Goal: Transaction & Acquisition: Purchase product/service

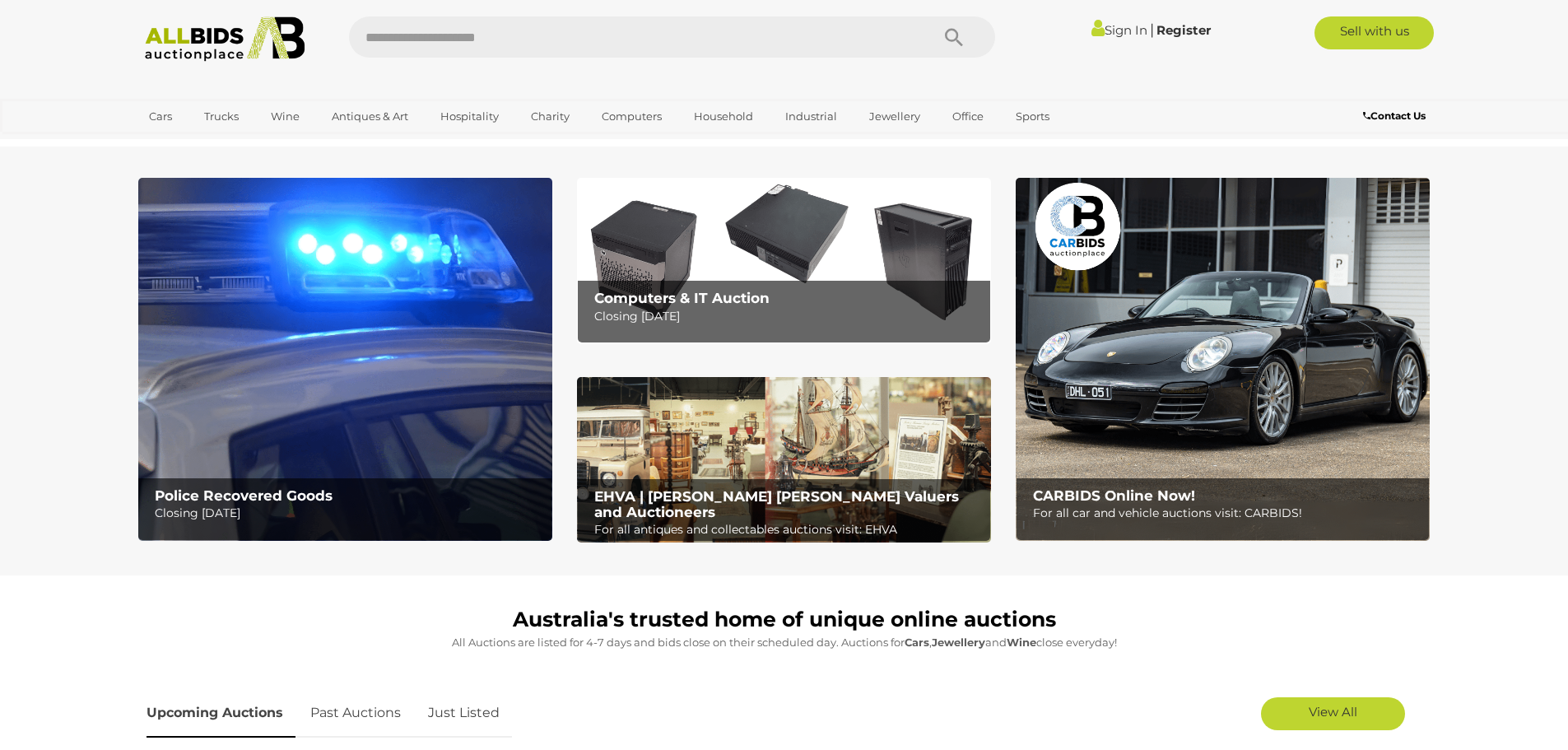
click at [496, 396] on img at bounding box center [345, 359] width 414 height 362
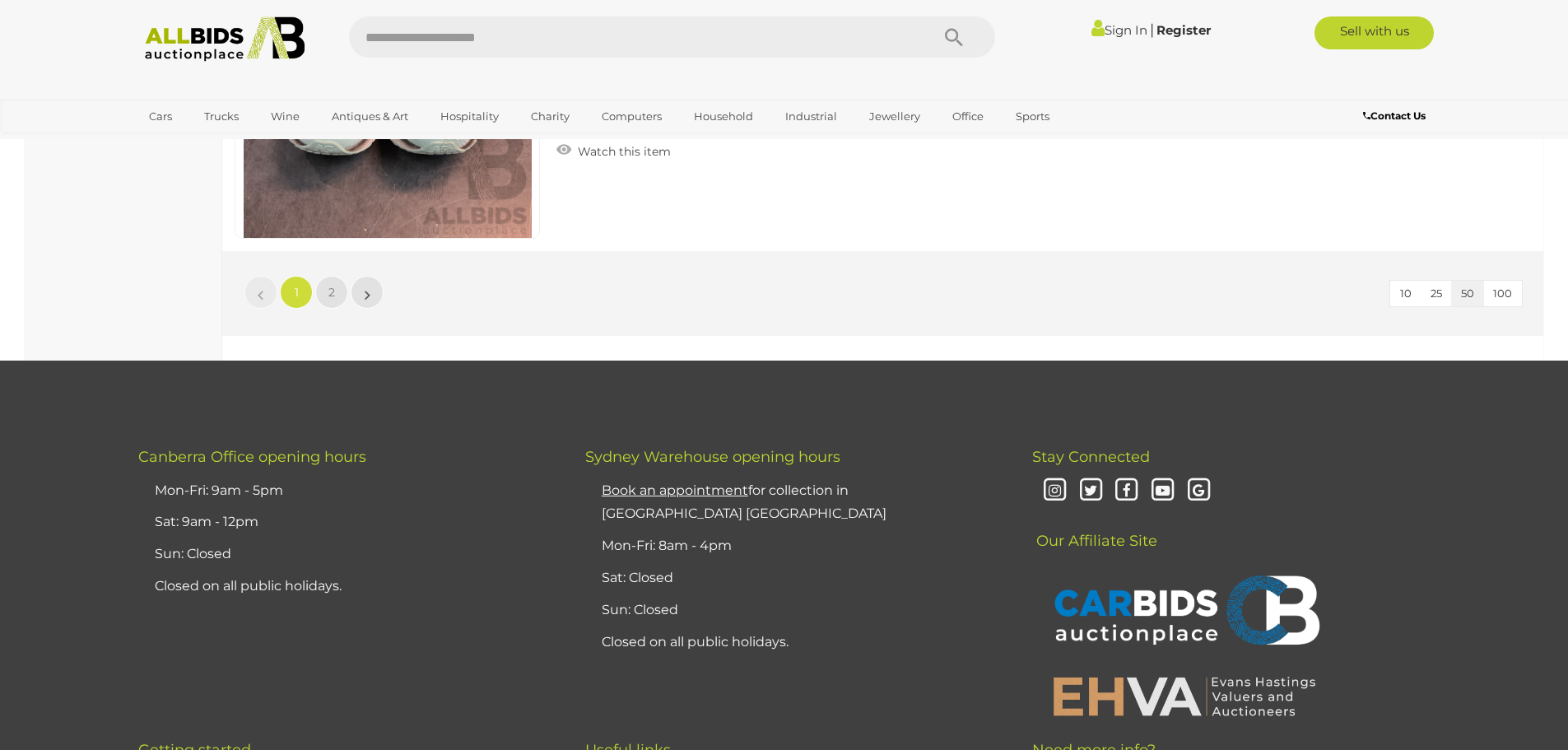
scroll to position [15962, 0]
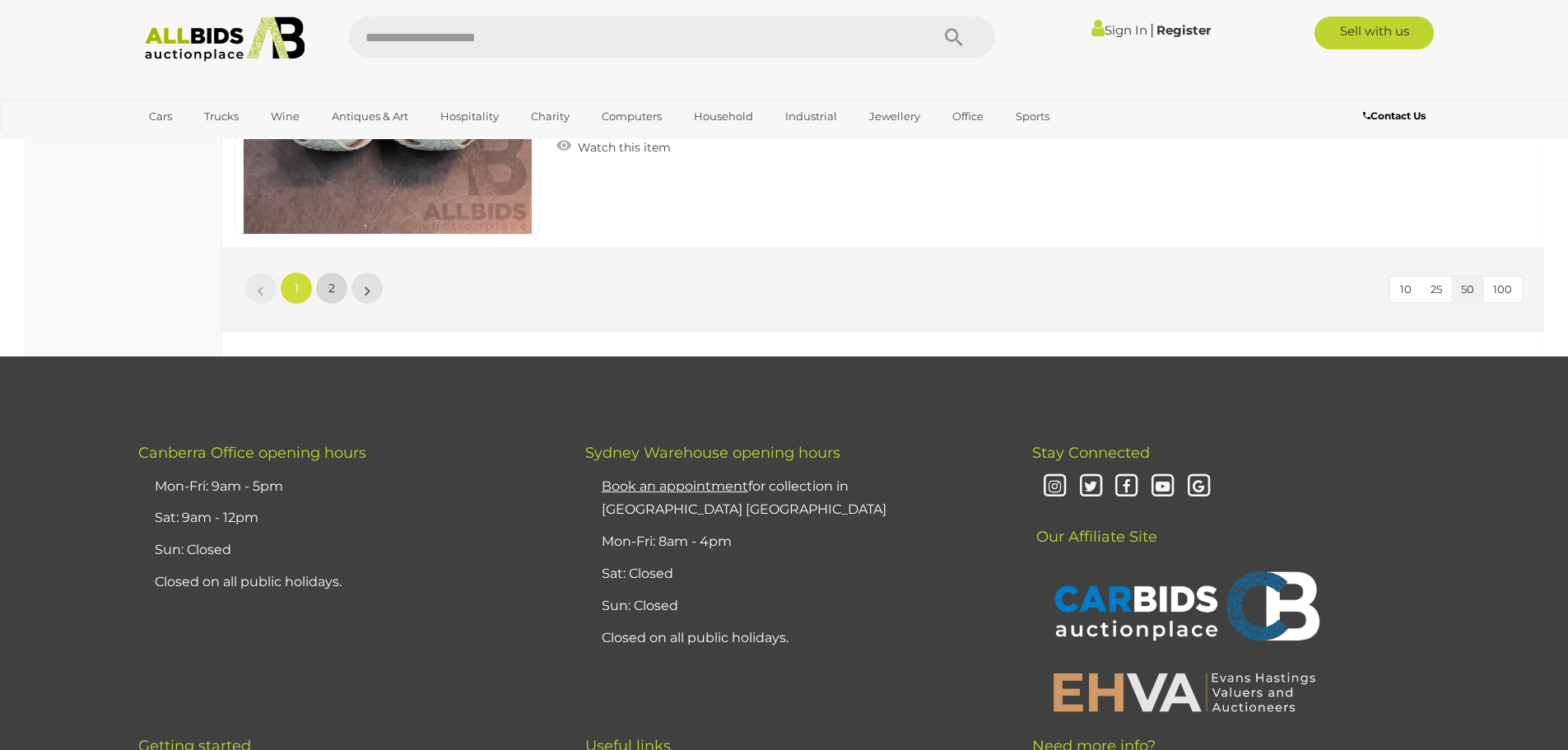
click at [328, 280] on link "2" at bounding box center [331, 288] width 33 height 33
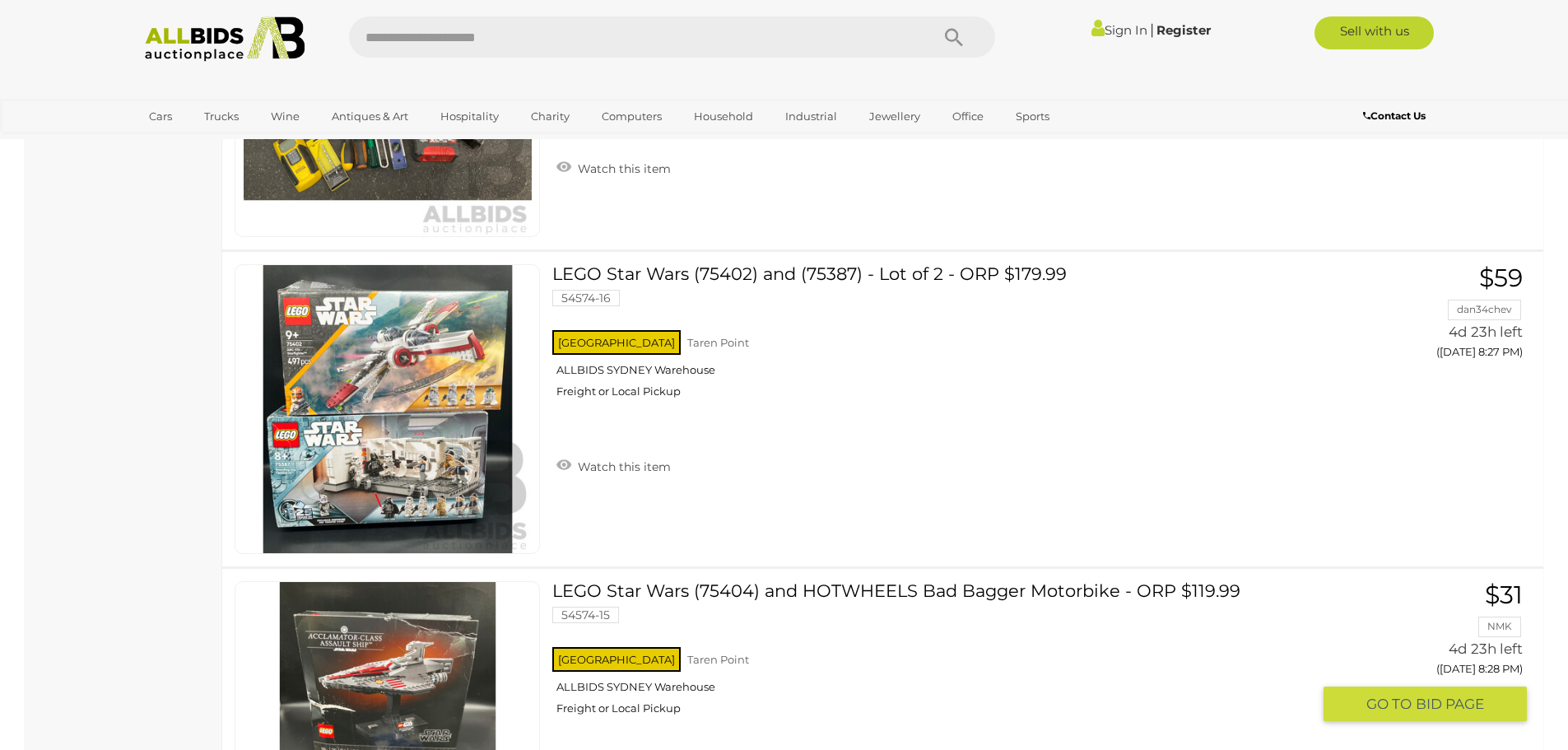
scroll to position [14358, 0]
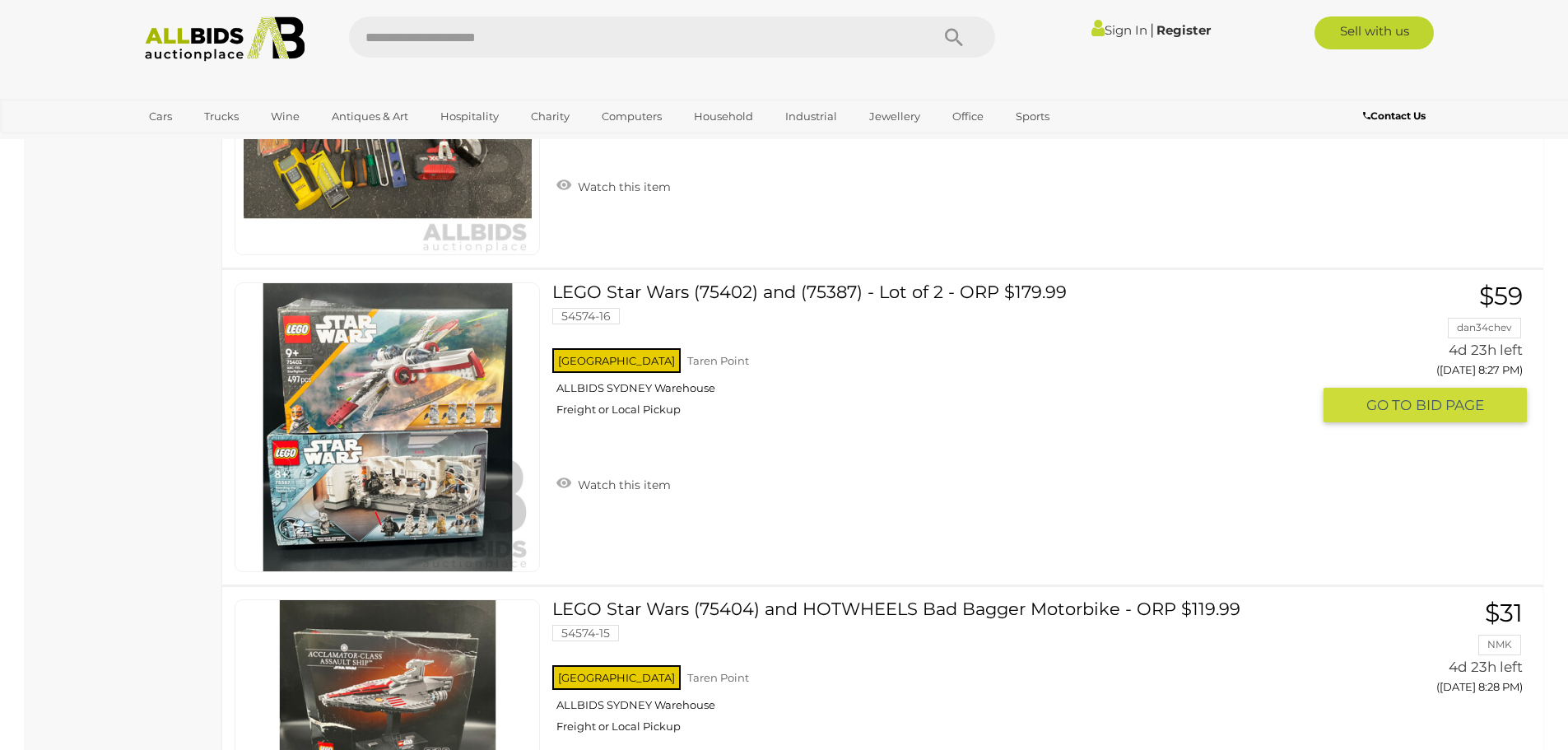
click at [471, 376] on link at bounding box center [387, 427] width 305 height 290
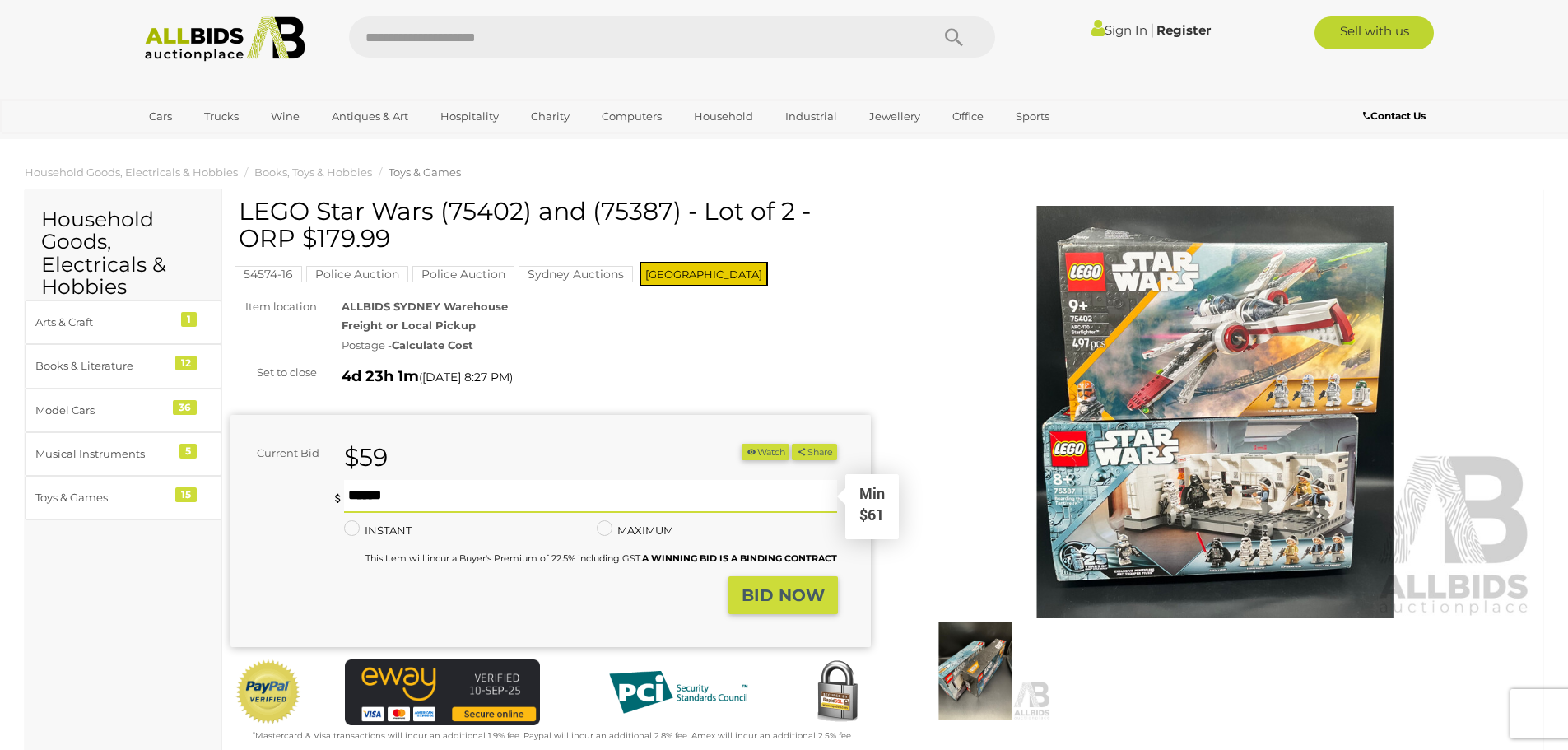
click at [431, 503] on input "text" at bounding box center [590, 496] width 494 height 33
type input "*"
type input "***"
click at [450, 344] on strong "Calculate Cost" at bounding box center [433, 344] width 82 height 13
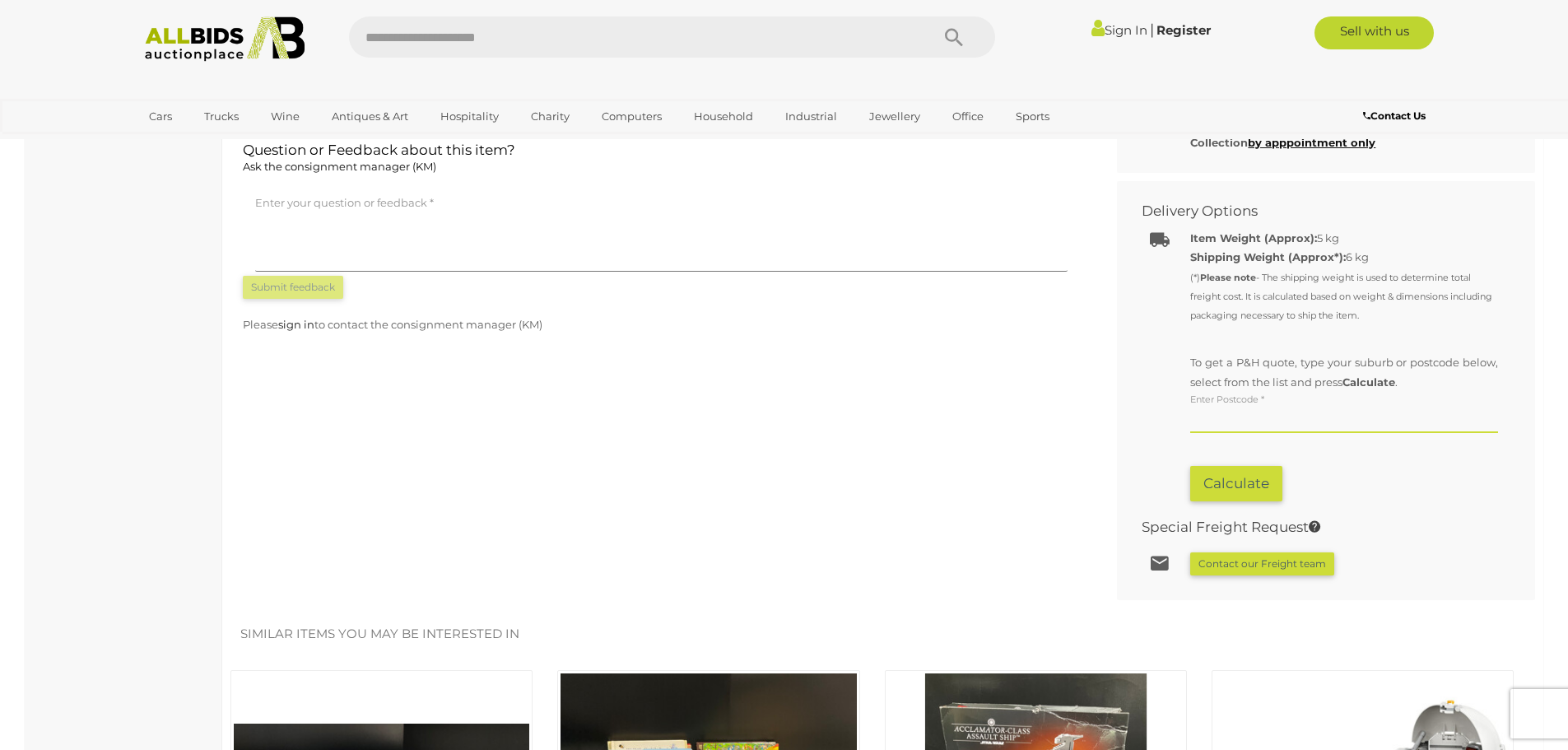
click at [1205, 422] on input "text" at bounding box center [1344, 420] width 308 height 24
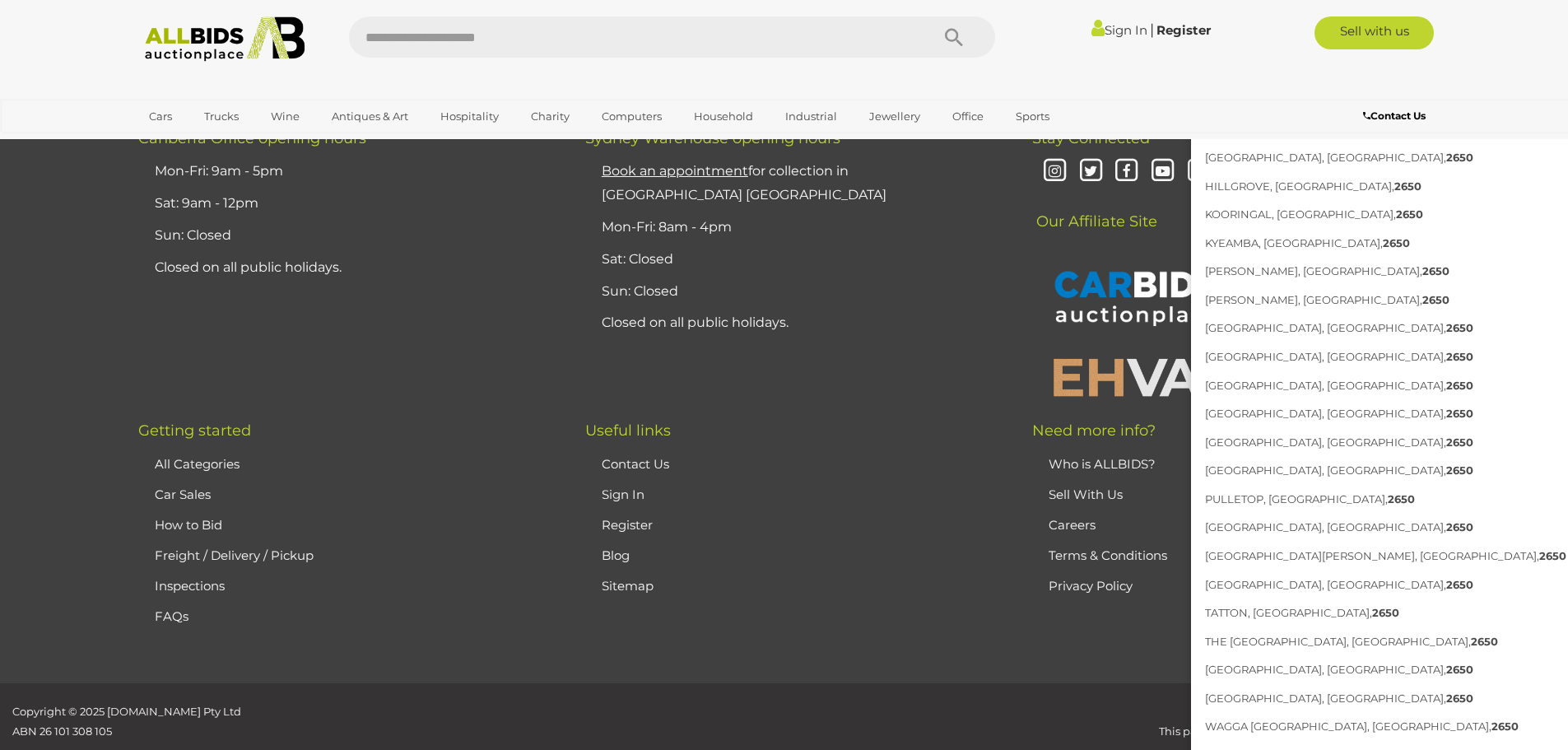
scroll to position [1929, 0]
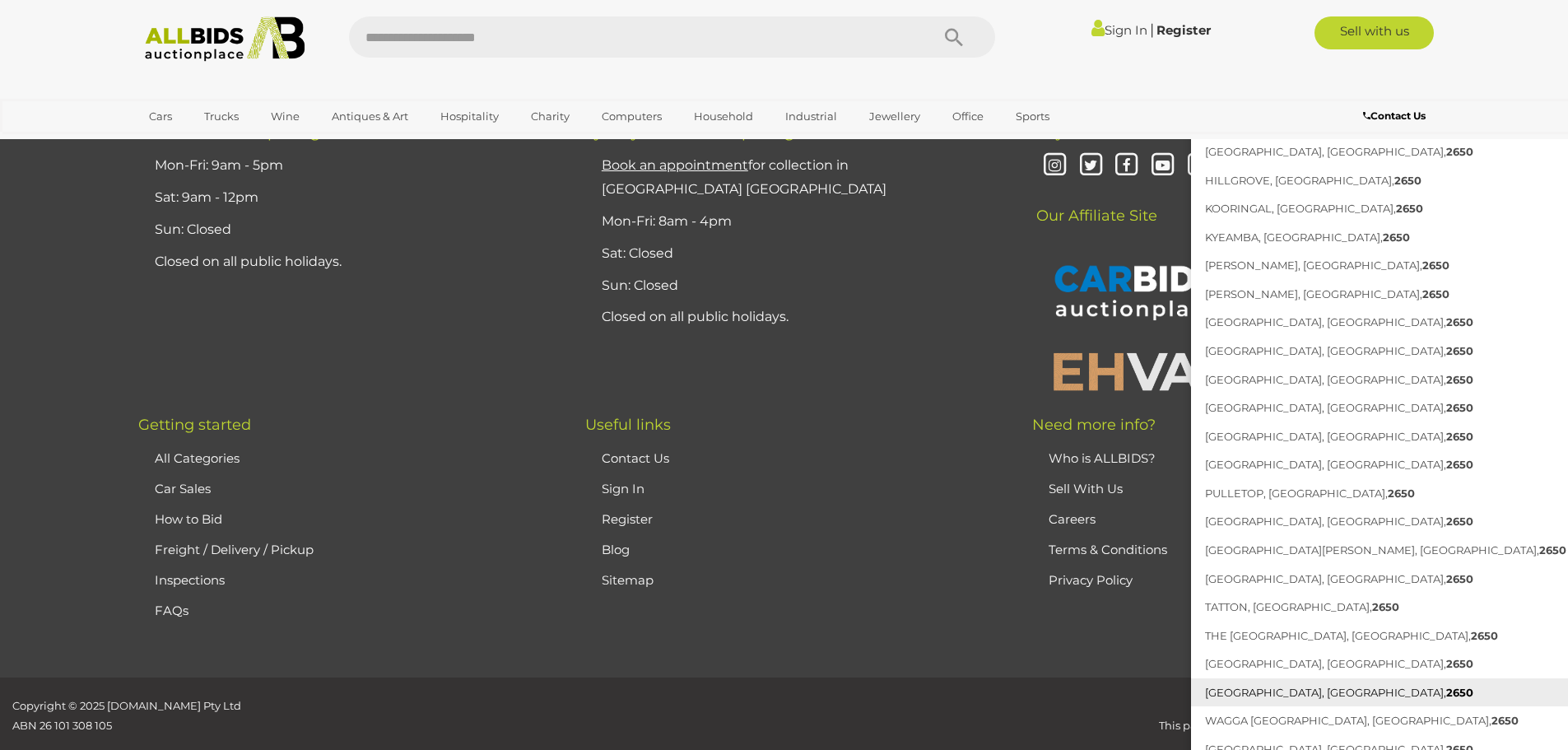
click at [1284, 692] on link "TURVEY PARK, NSW, 2650" at bounding box center [1385, 692] width 390 height 29
type input "**********"
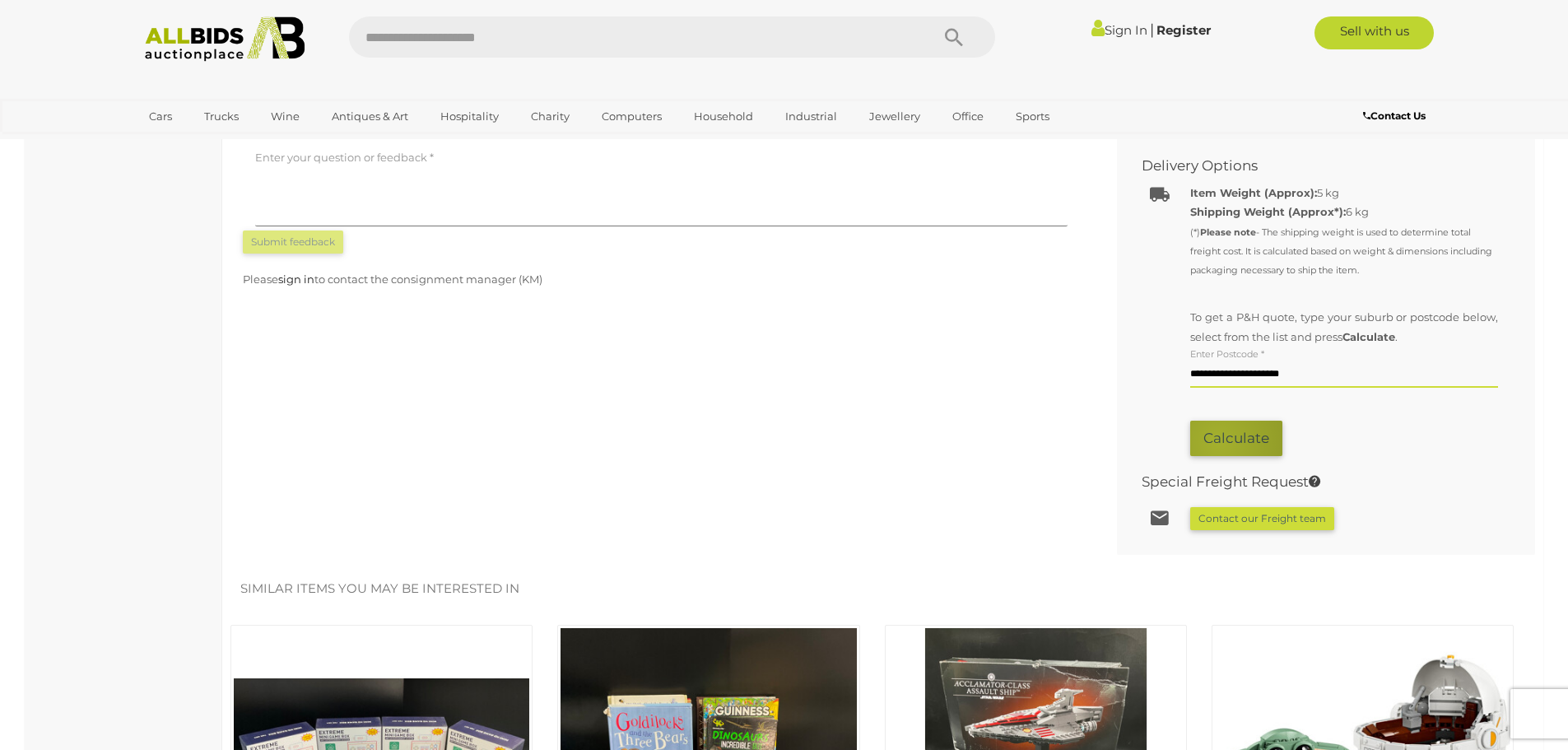
click at [1218, 441] on button "Calculate" at bounding box center [1236, 438] width 92 height 35
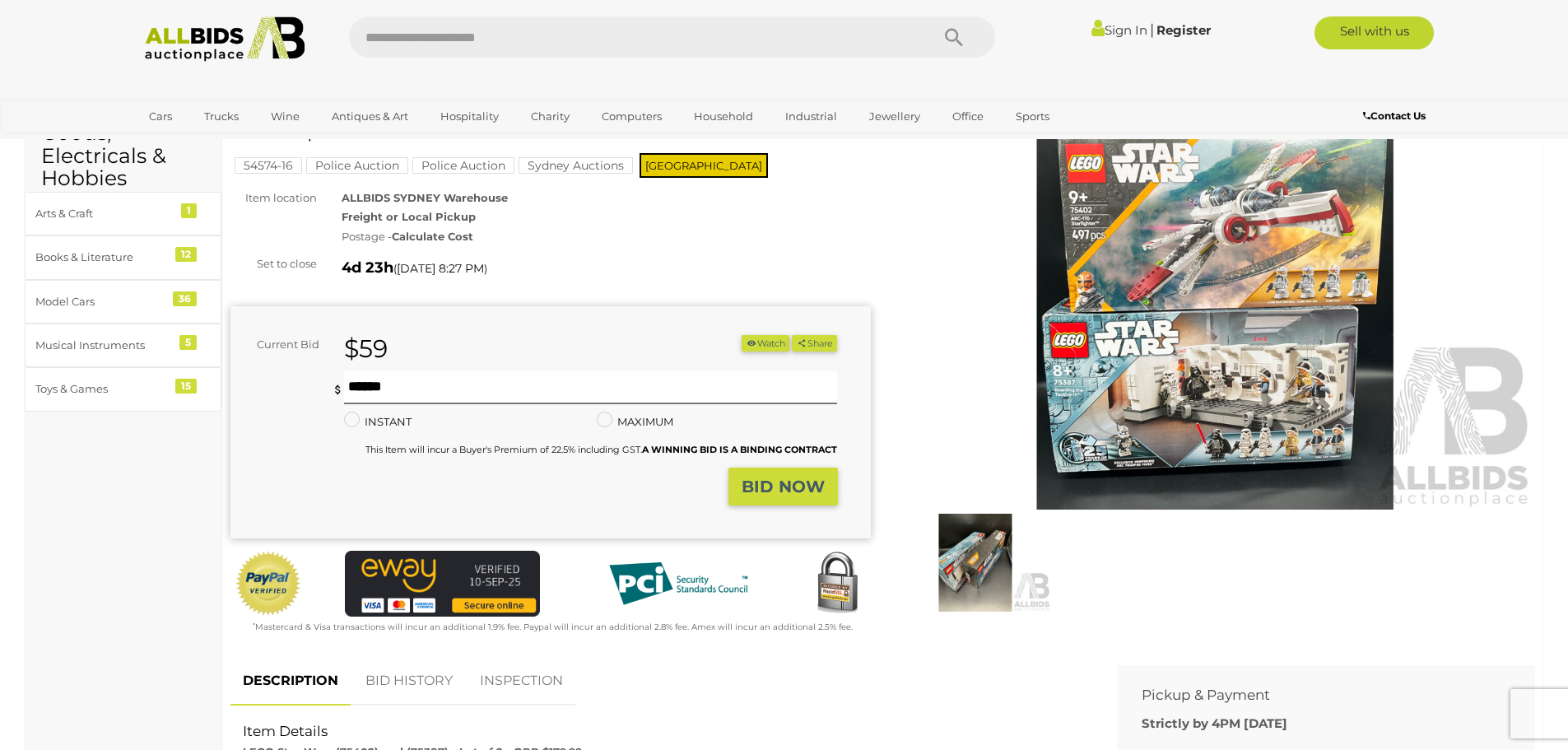
scroll to position [0, 0]
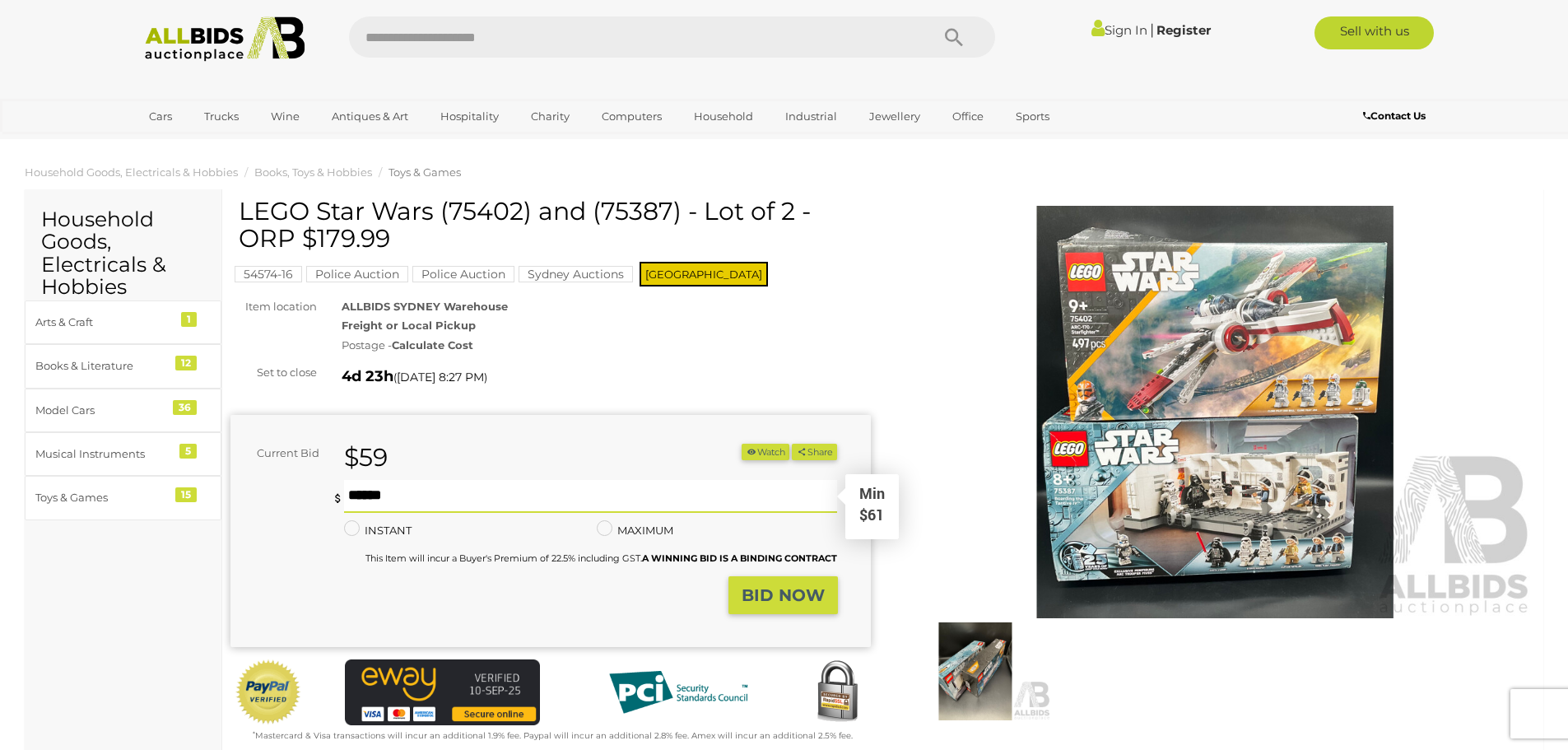
drag, startPoint x: 372, startPoint y: 496, endPoint x: 345, endPoint y: 497, distance: 27.0
click at [345, 497] on input "***" at bounding box center [590, 496] width 494 height 33
click at [982, 677] on img at bounding box center [975, 671] width 151 height 98
click at [0, 0] on div "1 / 2" at bounding box center [0, 0] width 0 height 0
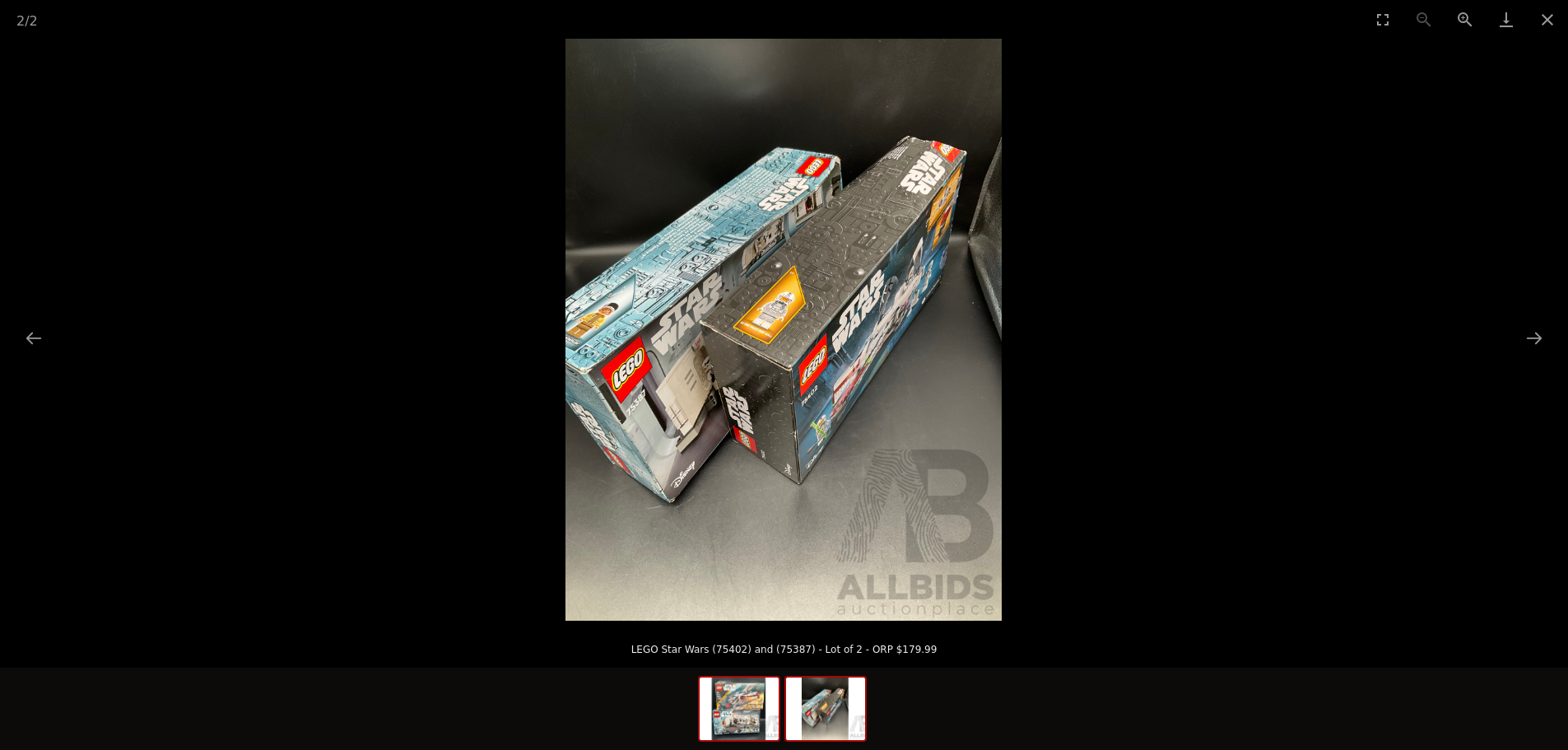
click at [735, 717] on img at bounding box center [739, 709] width 79 height 63
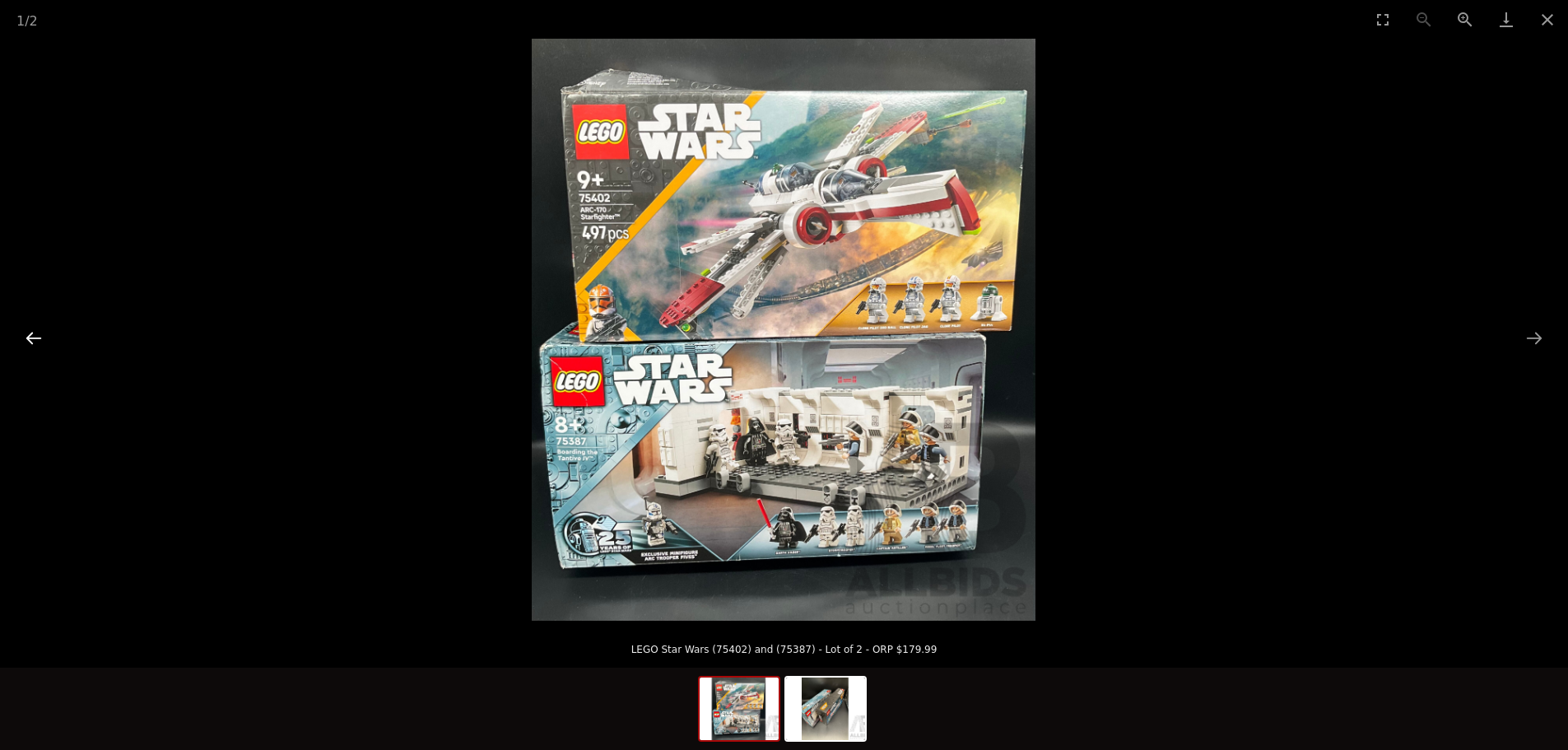
click at [37, 342] on button "Previous slide" at bounding box center [33, 338] width 34 height 32
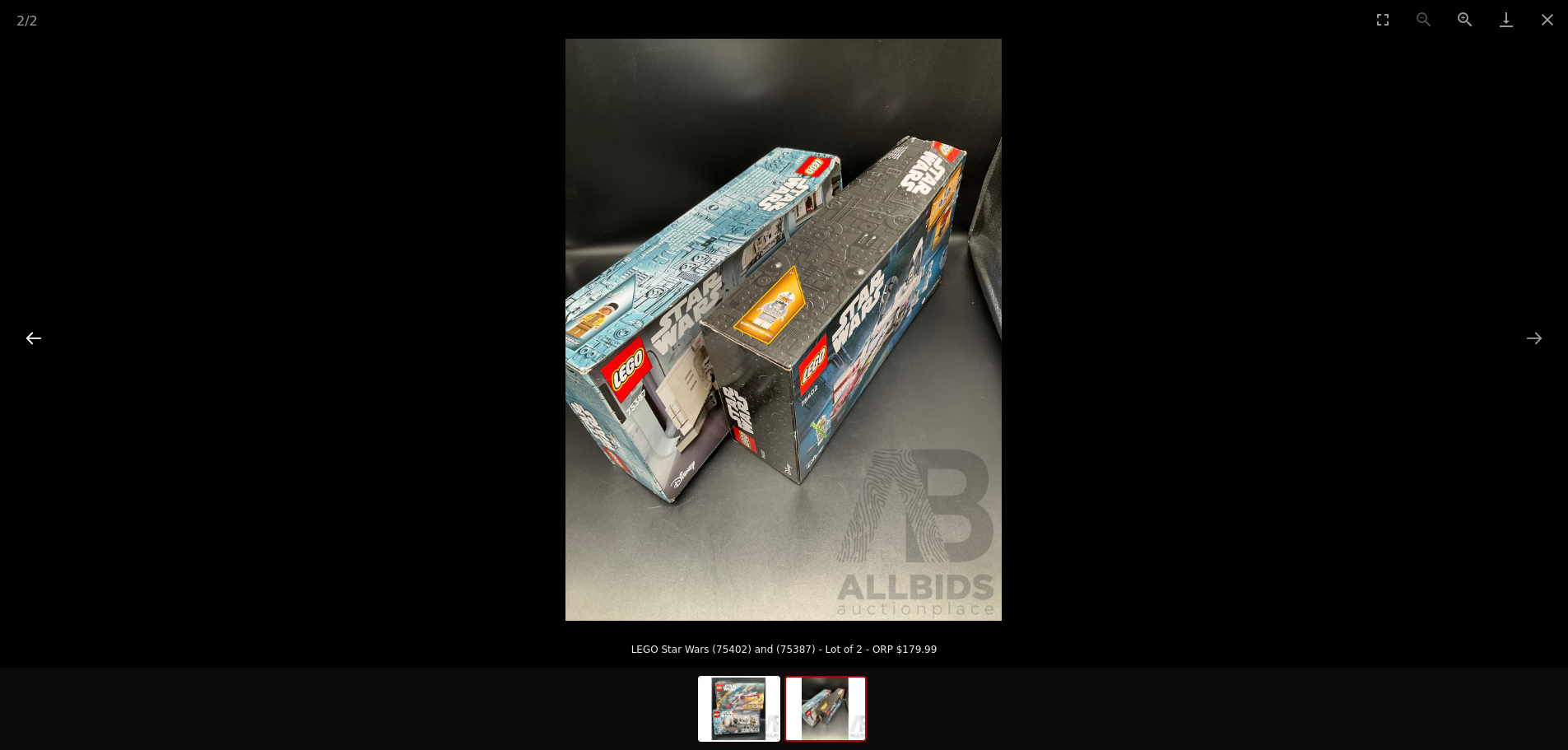
click at [37, 342] on button "Previous slide" at bounding box center [33, 338] width 34 height 32
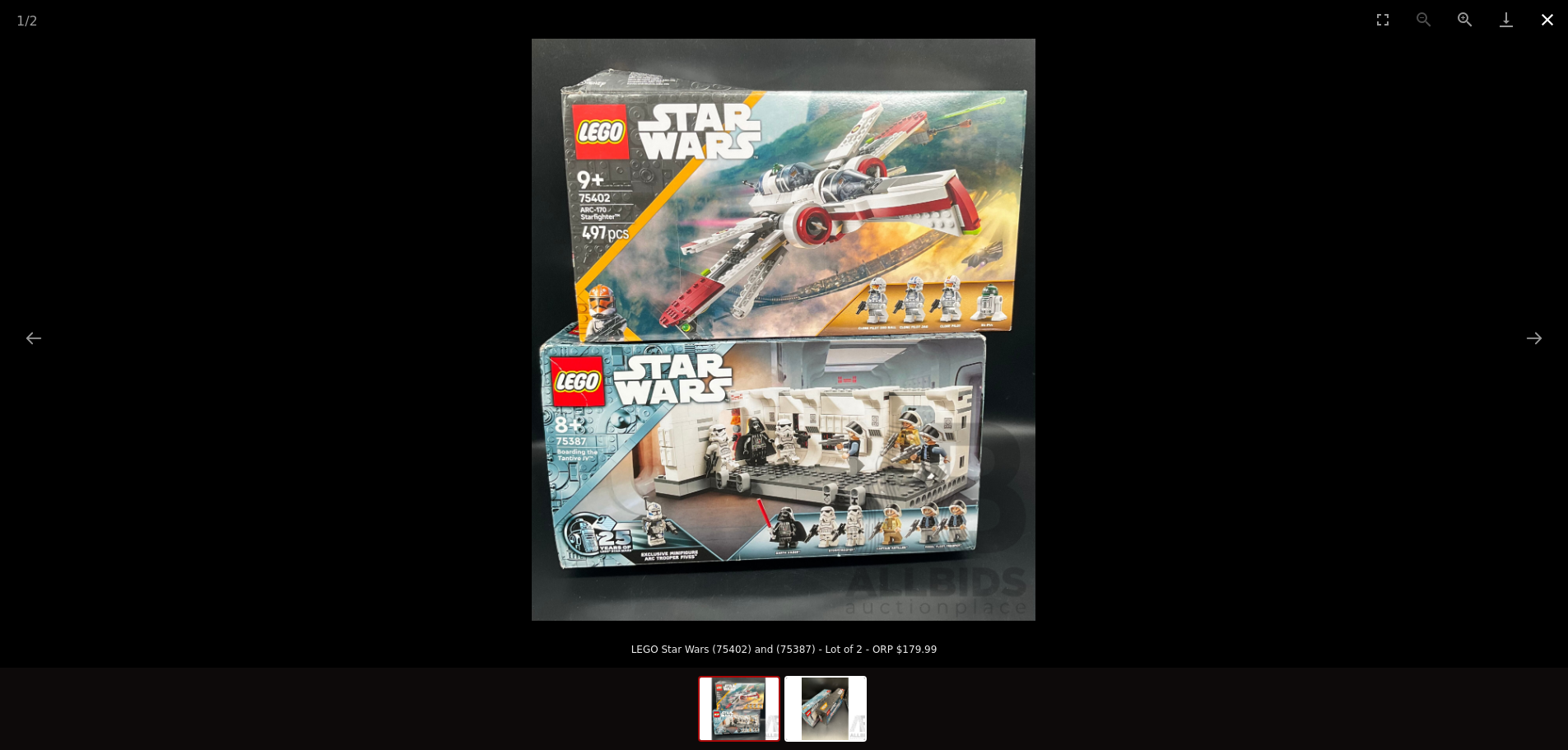
click at [1547, 16] on button "Close gallery" at bounding box center [1547, 19] width 41 height 39
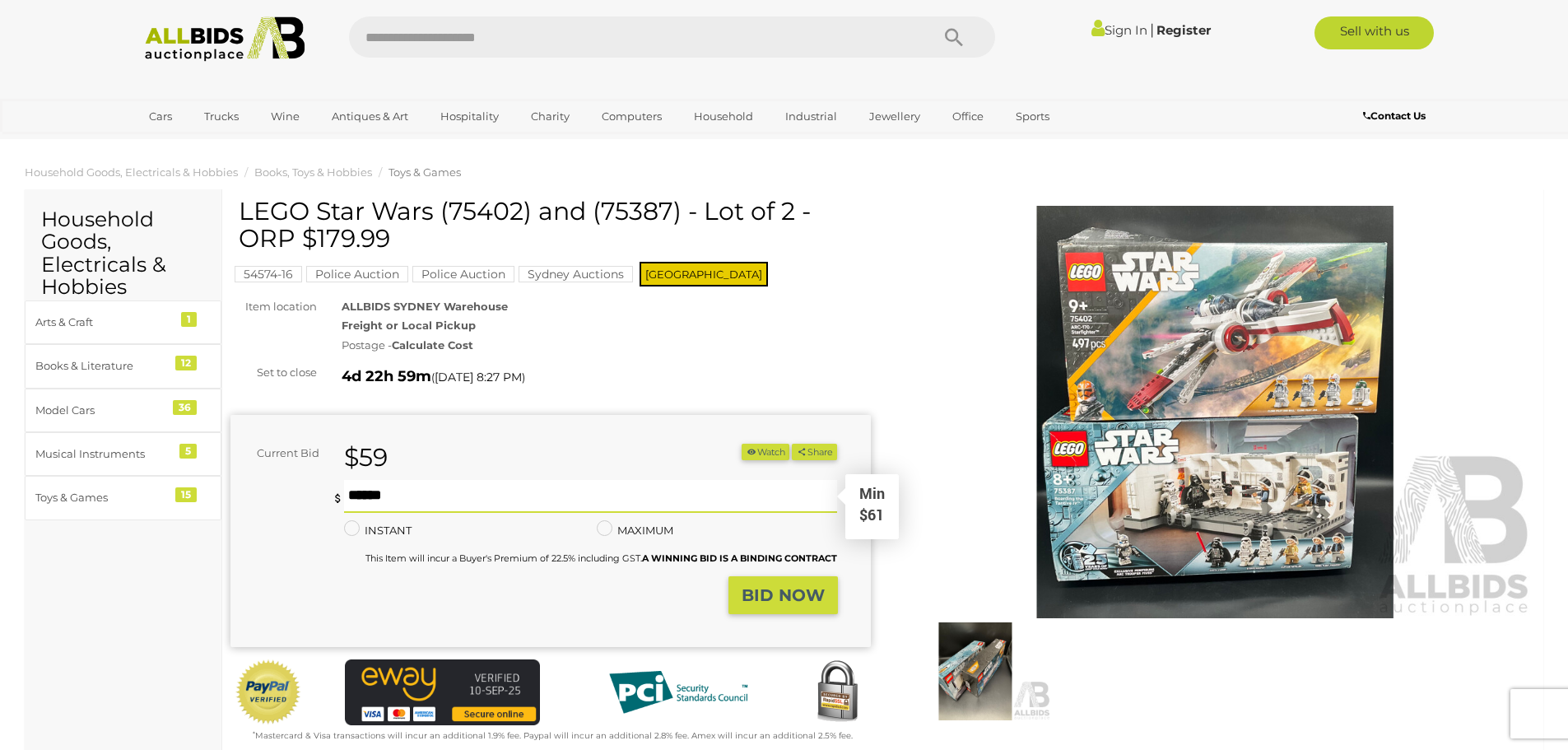
drag, startPoint x: 364, startPoint y: 496, endPoint x: 346, endPoint y: 496, distance: 18.0
click at [346, 496] on input "**" at bounding box center [590, 496] width 494 height 33
type input "**"
click at [801, 592] on strong "BID NOW" at bounding box center [783, 595] width 83 height 20
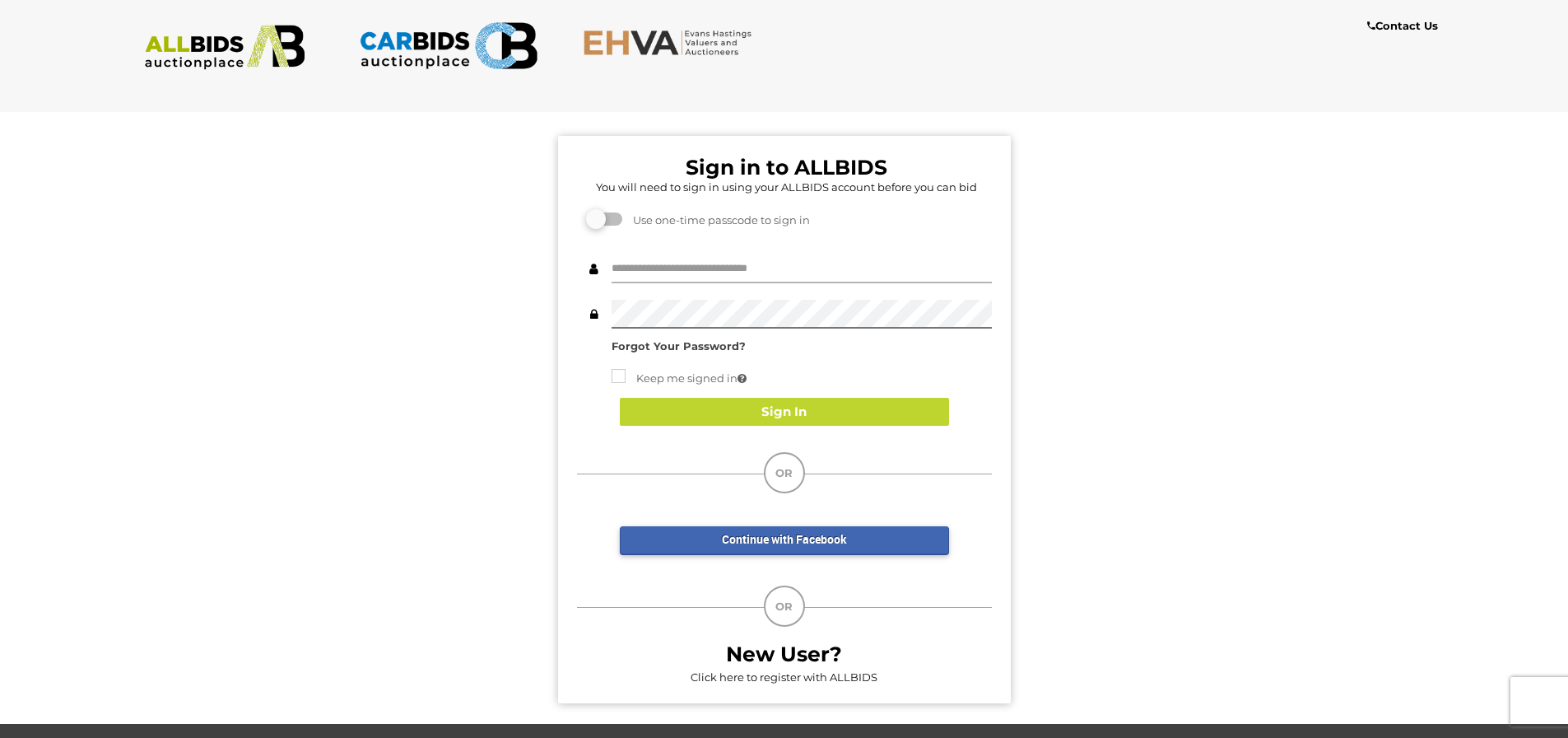
click at [641, 255] on input "text" at bounding box center [802, 269] width 381 height 29
type input "**********"
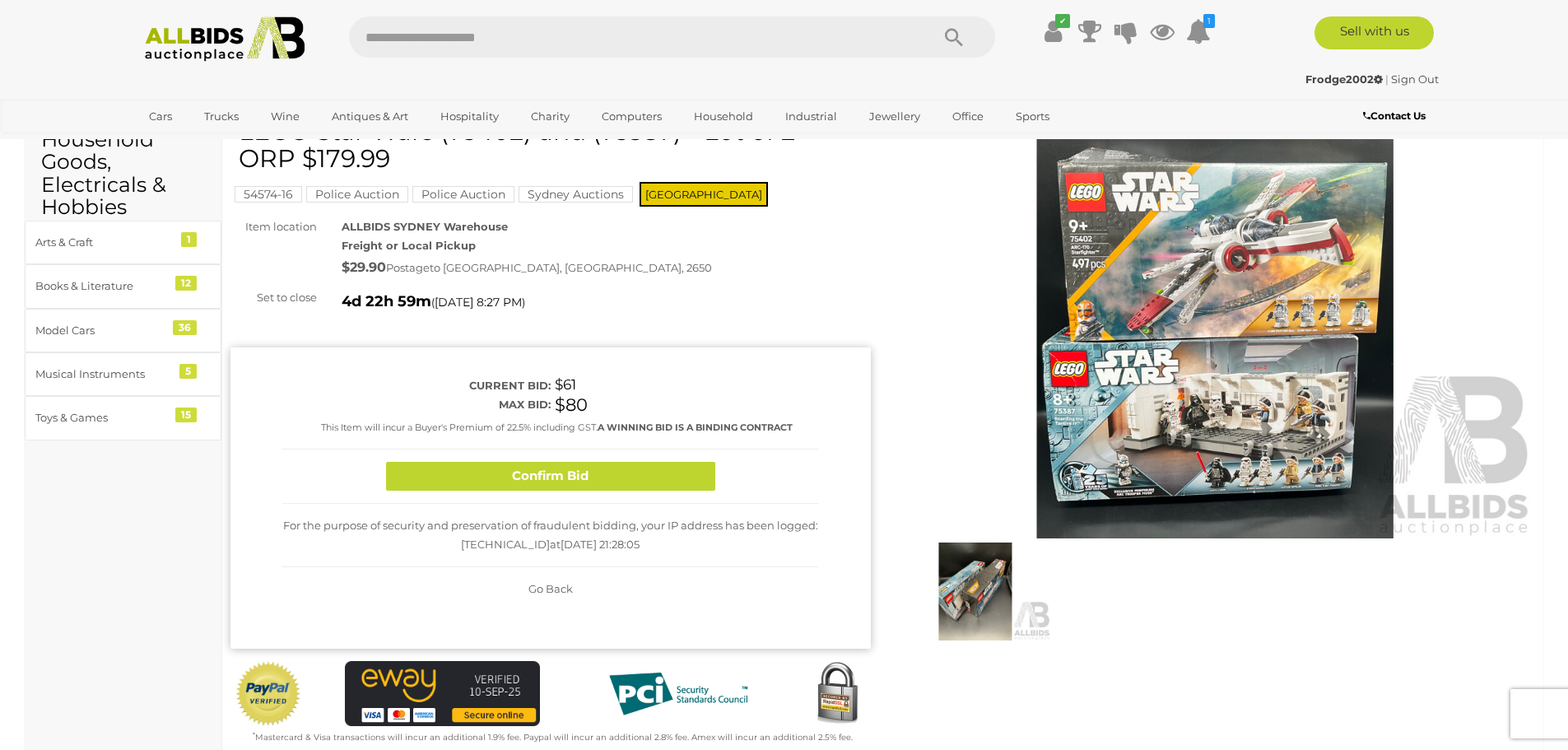
scroll to position [82, 0]
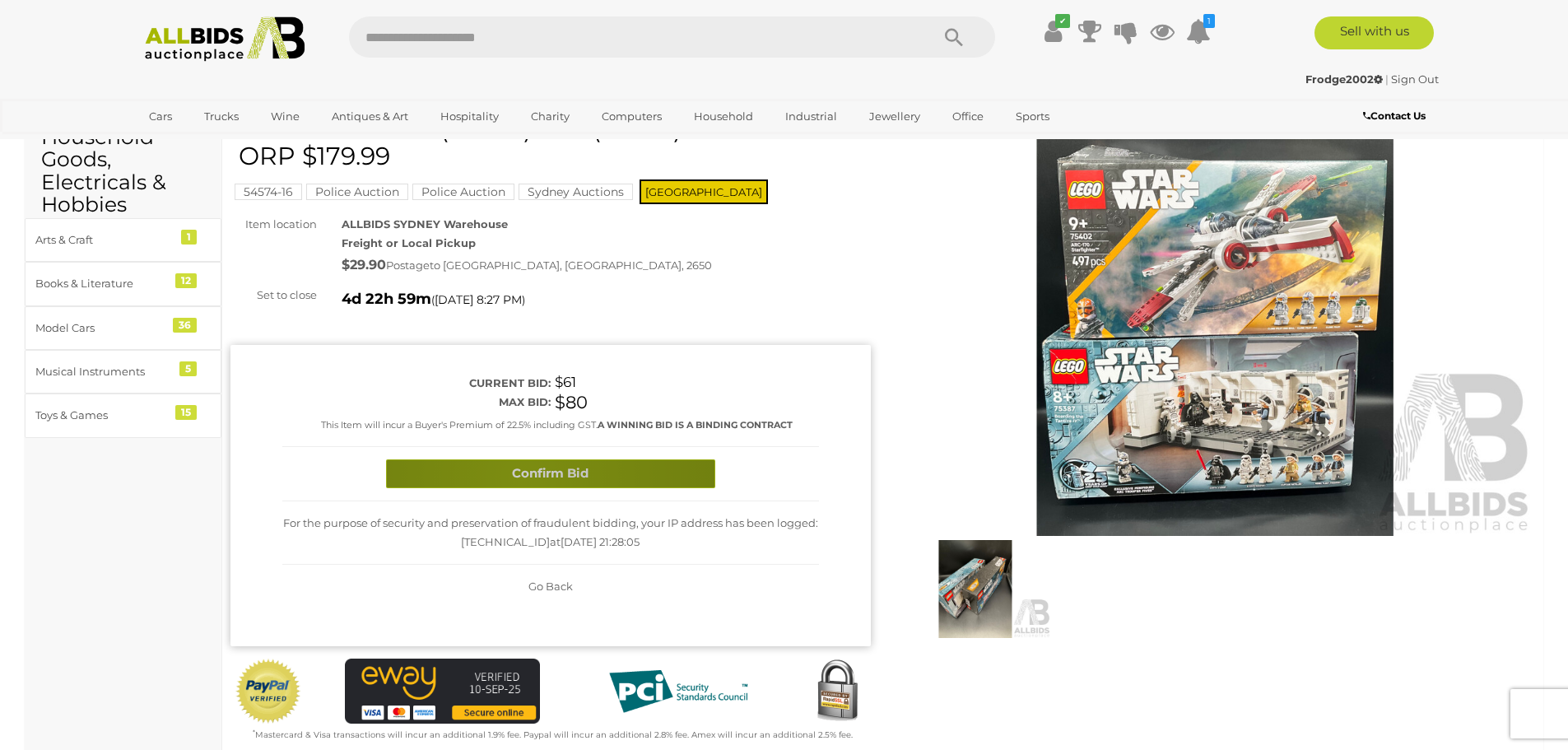
click at [521, 477] on button "Confirm Bid" at bounding box center [551, 474] width 329 height 29
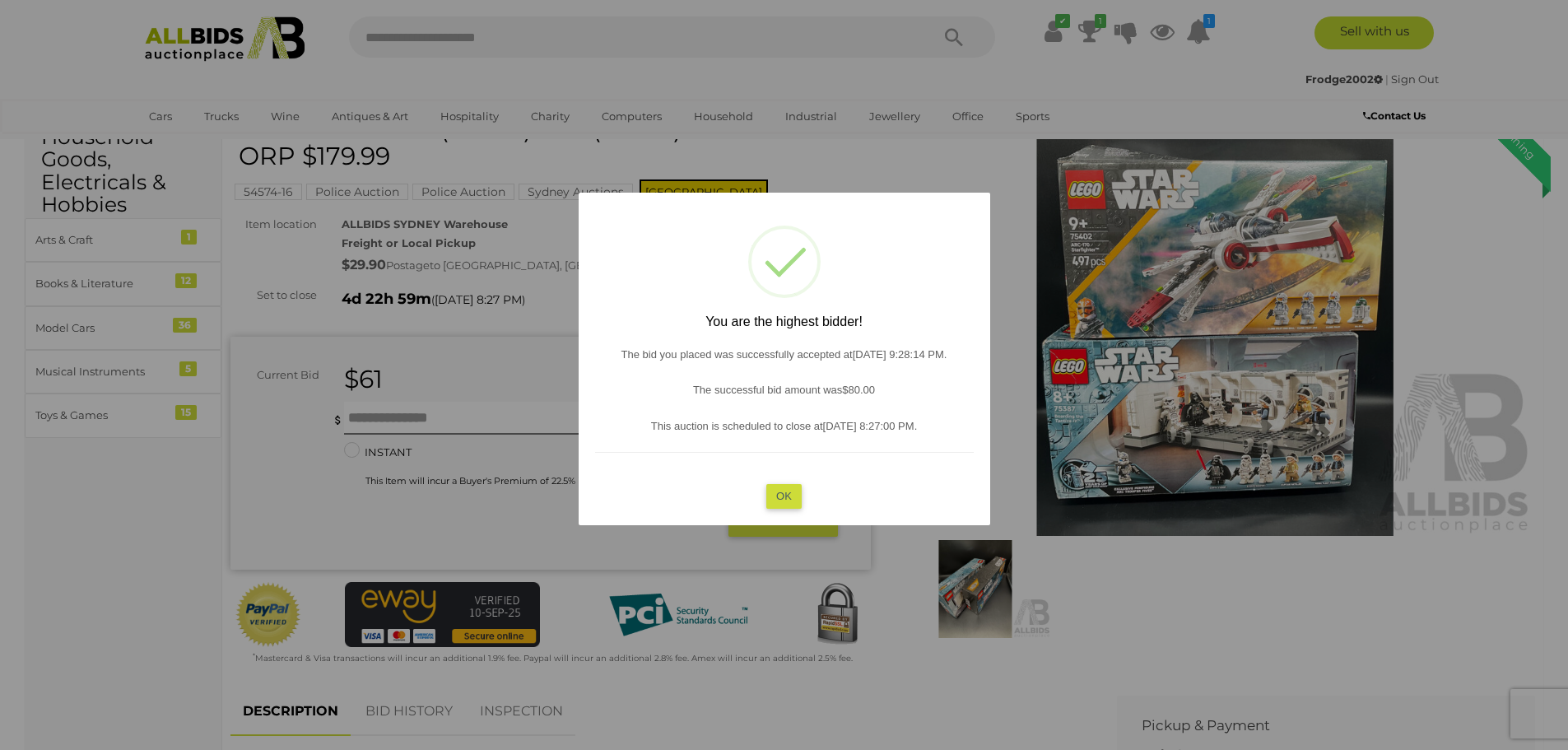
click at [787, 498] on button "OK" at bounding box center [784, 496] width 35 height 24
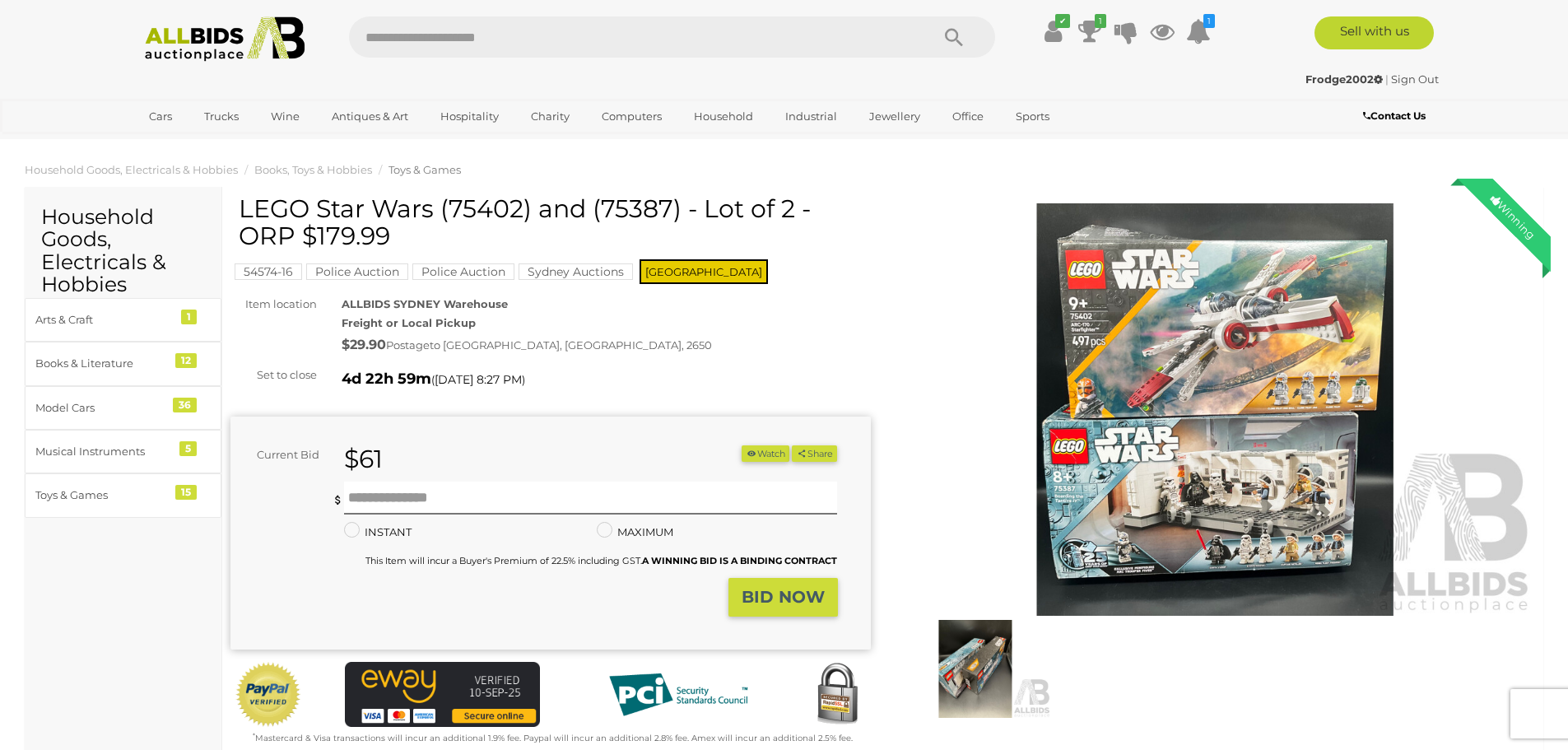
scroll to position [0, 0]
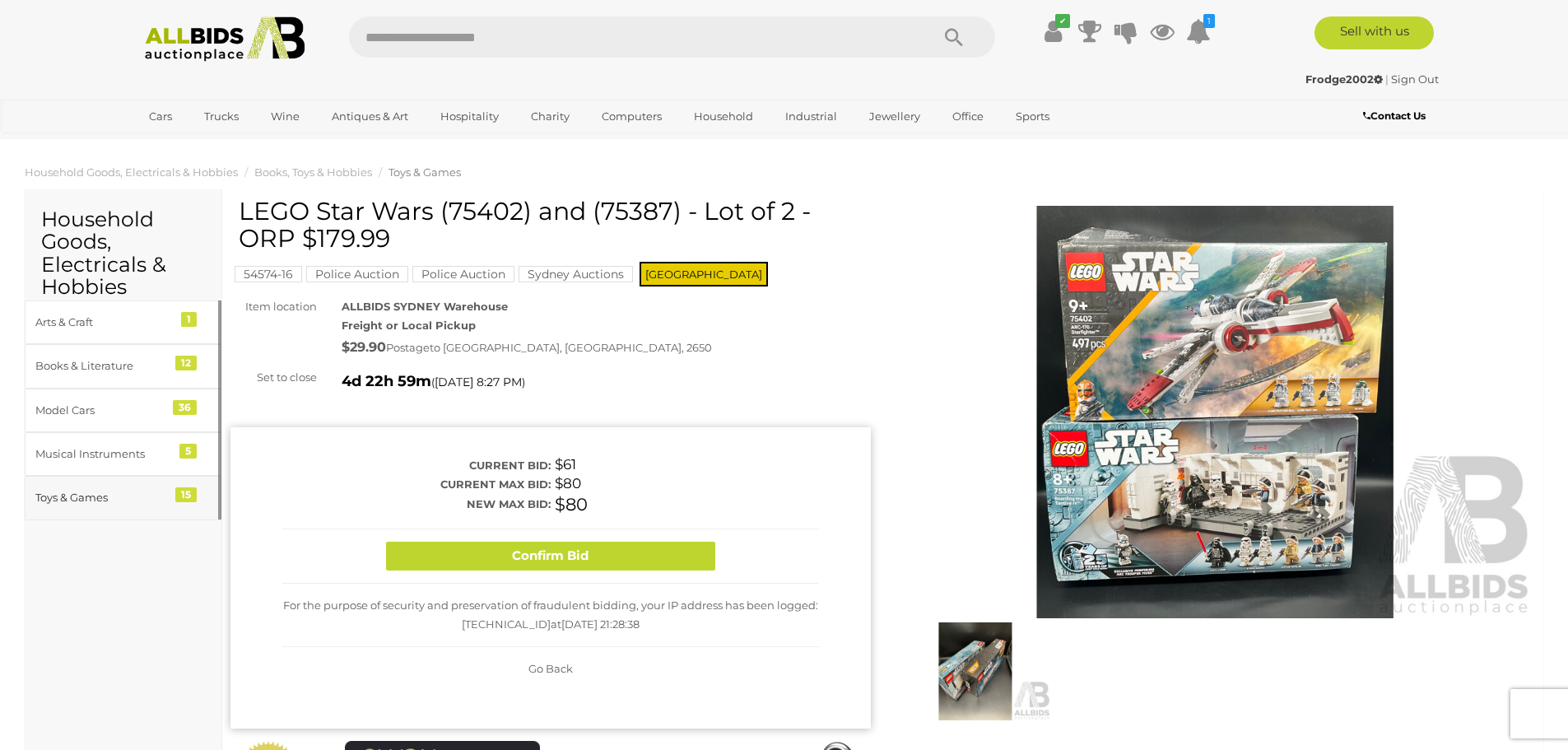
click at [74, 493] on div "Toys & Games" at bounding box center [103, 497] width 136 height 19
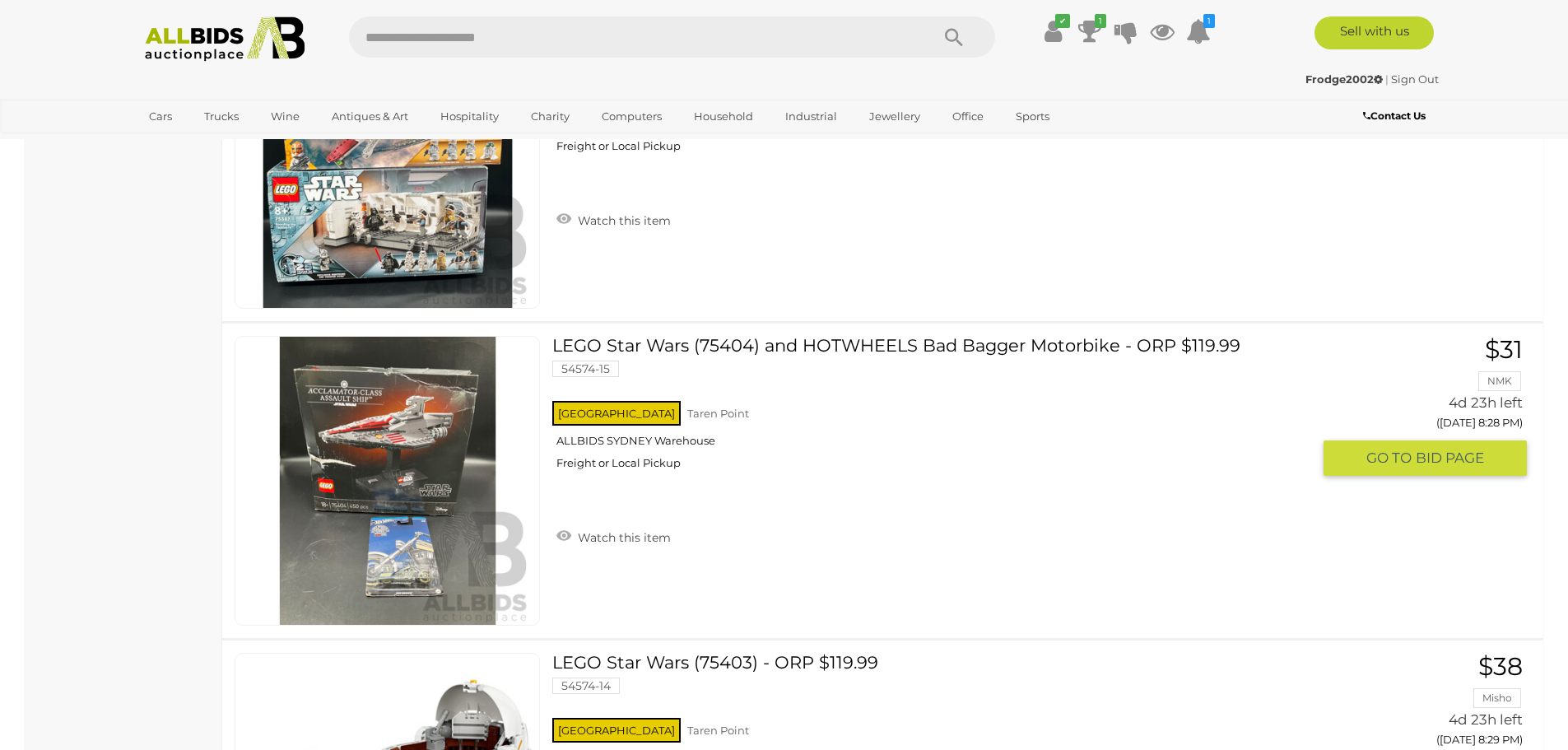
scroll to position [3411, 0]
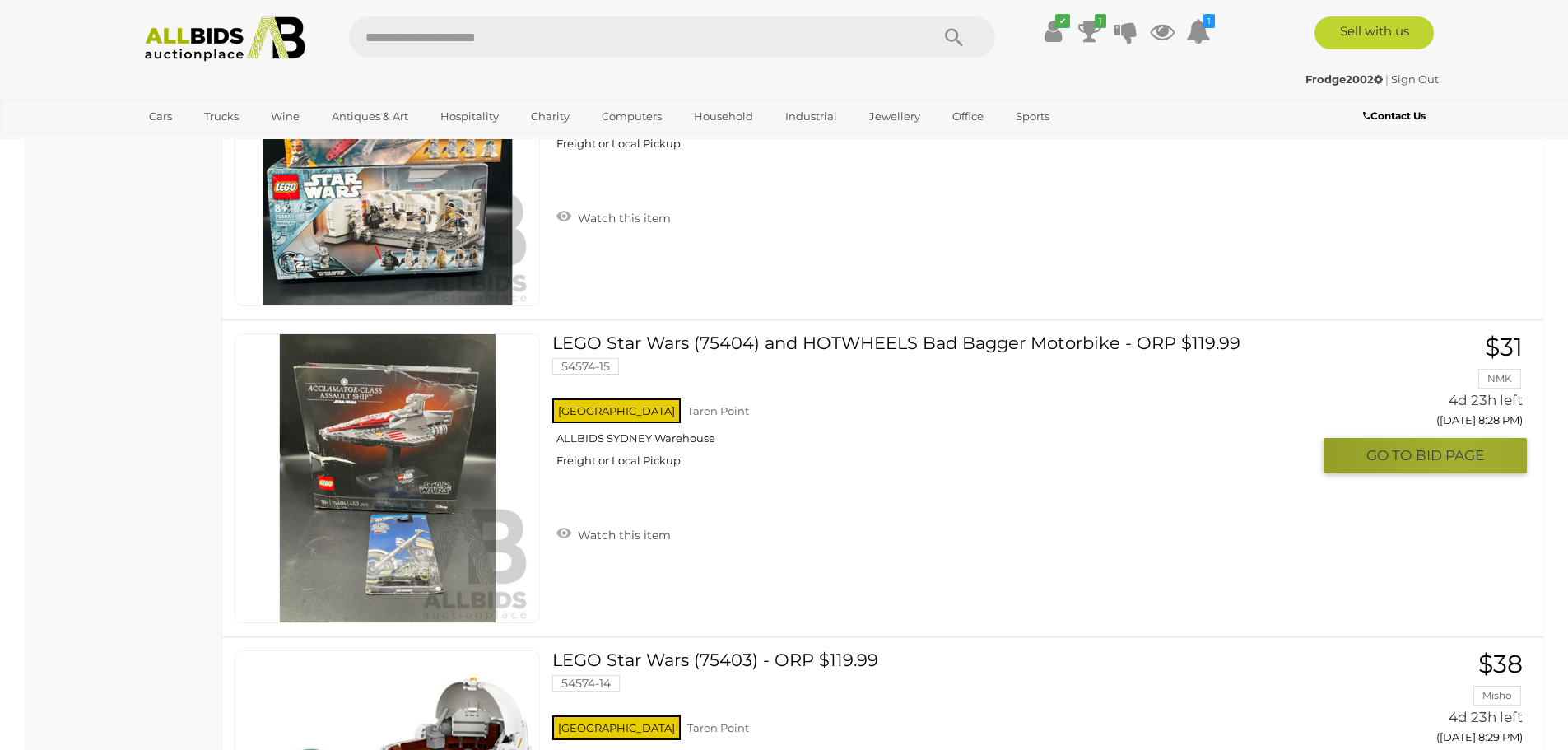
click at [1459, 457] on span "BID PAGE" at bounding box center [1450, 455] width 68 height 19
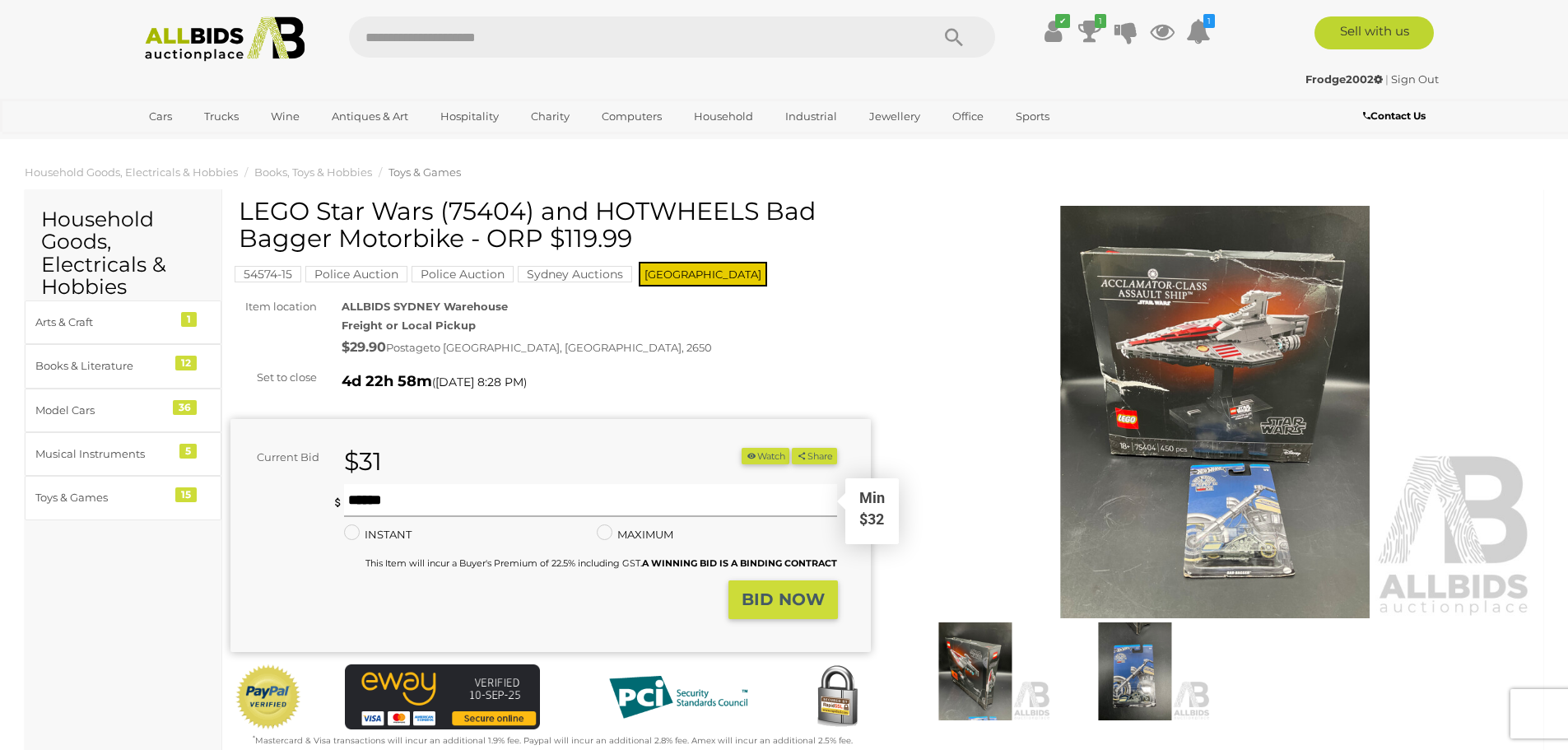
click at [465, 508] on input "text" at bounding box center [590, 500] width 494 height 33
type input "**"
click at [818, 604] on strong "BID NOW" at bounding box center [783, 599] width 83 height 20
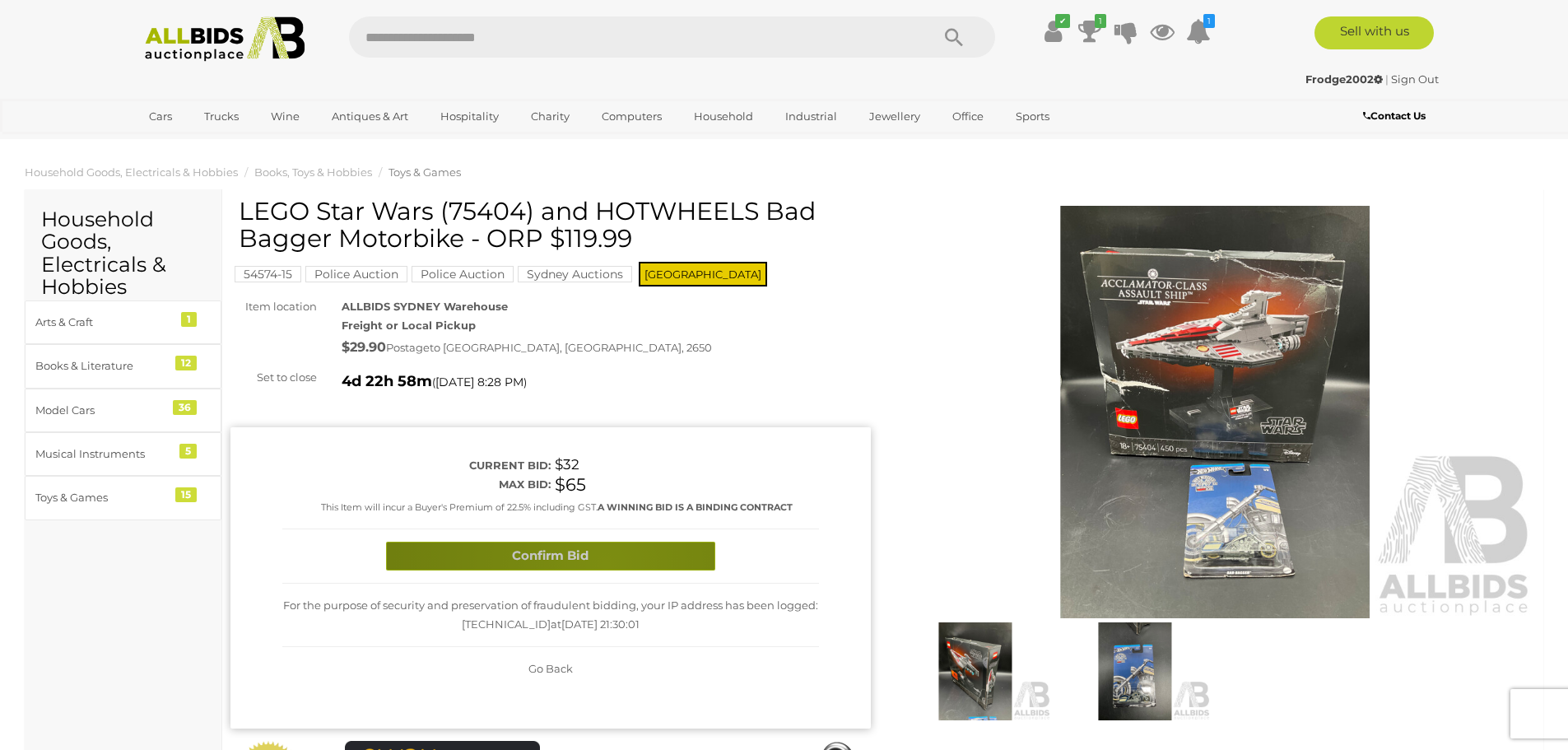
click at [605, 564] on button "Confirm Bid" at bounding box center [551, 556] width 329 height 29
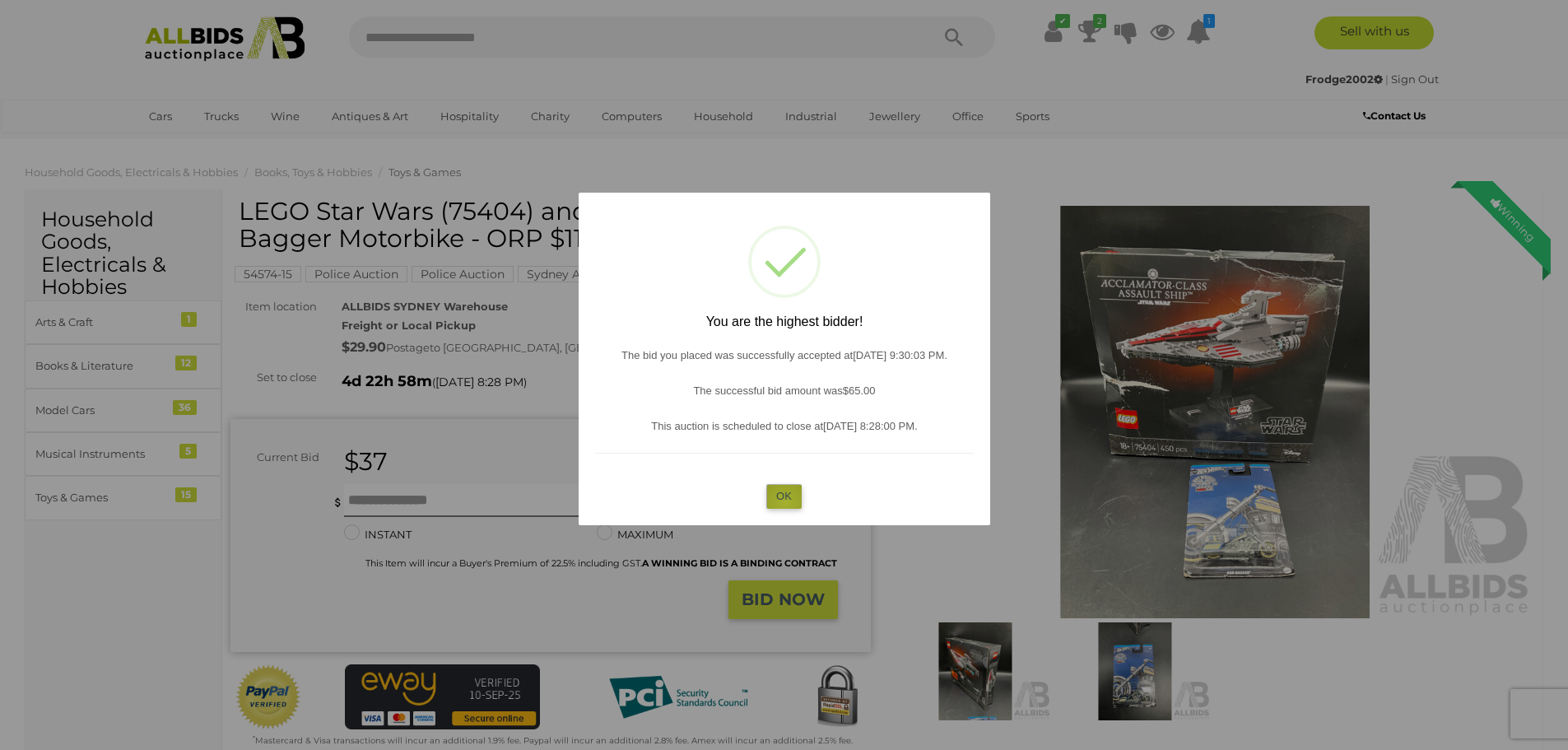
click at [785, 503] on button "OK" at bounding box center [784, 496] width 35 height 24
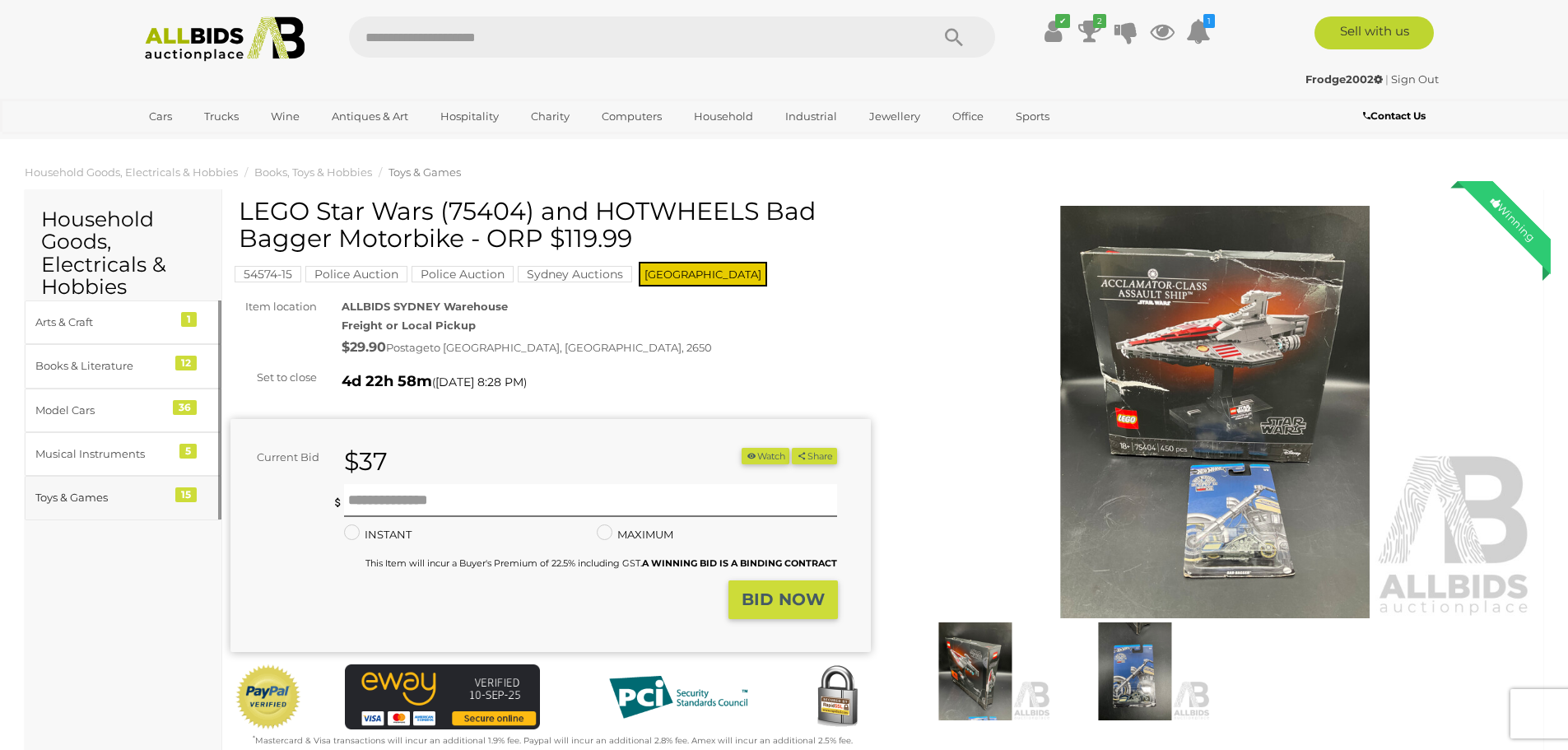
click at [80, 488] on div "Toys & Games" at bounding box center [103, 497] width 136 height 19
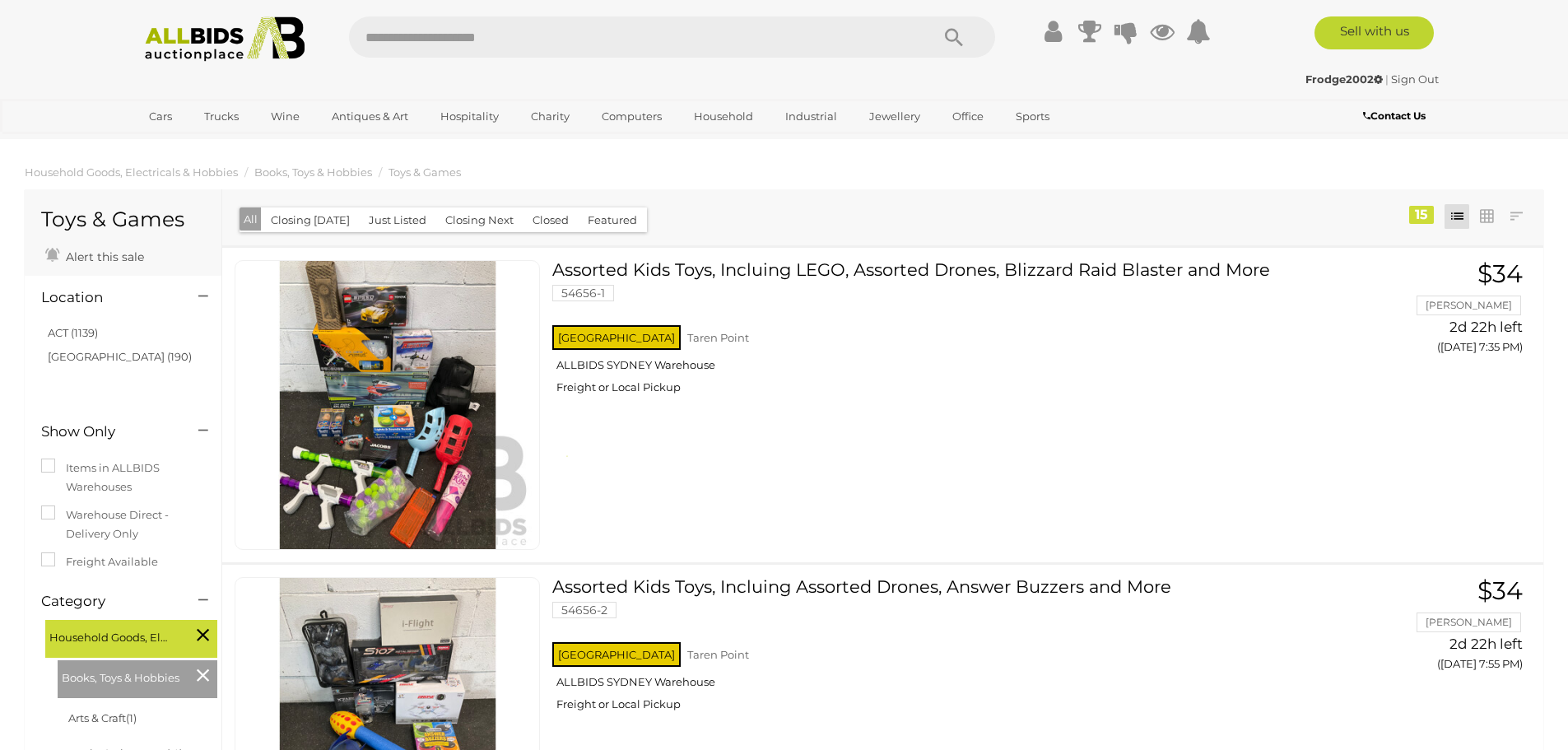
scroll to position [3646, 0]
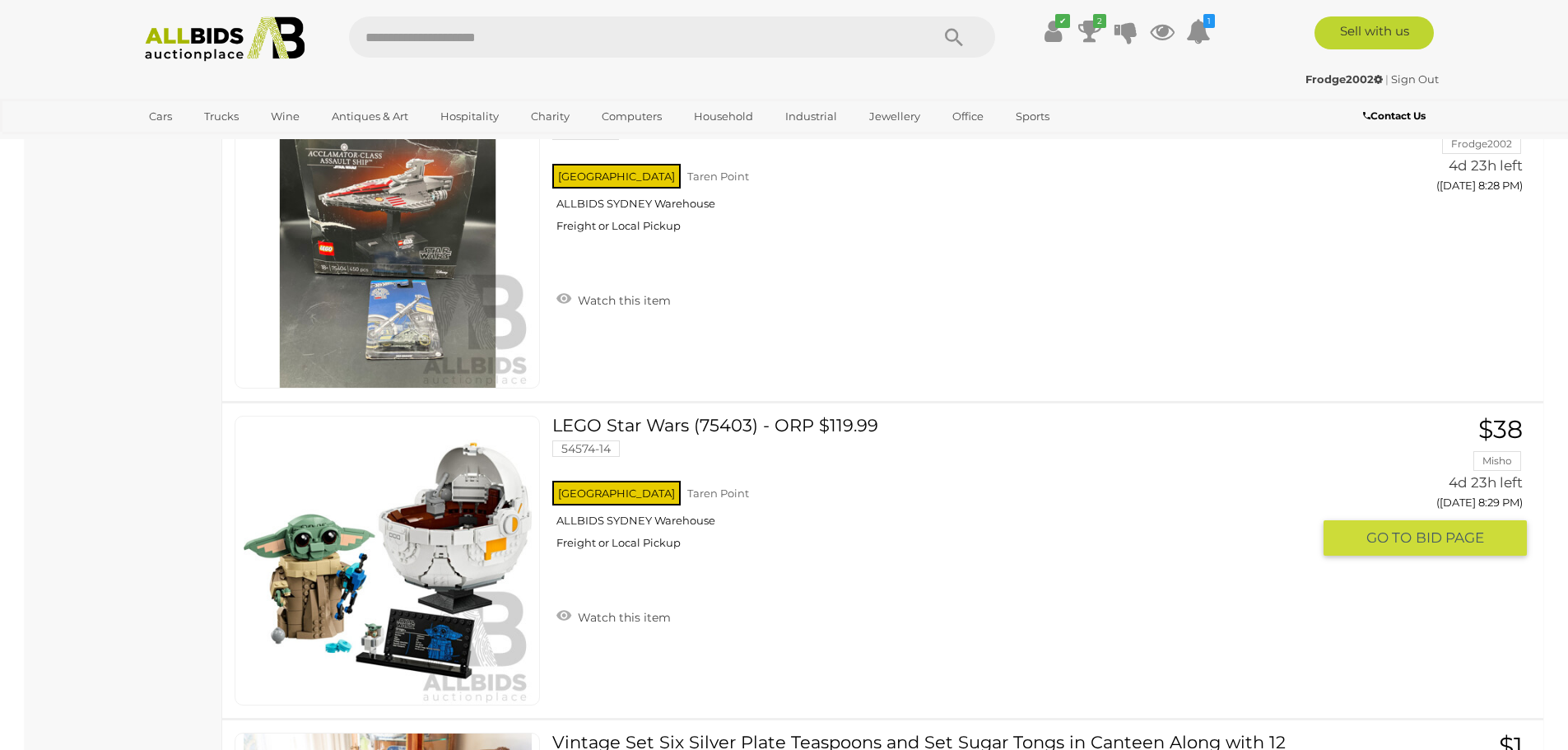
click at [742, 422] on link "LEGO Star Wars (75403) - ORP $119.99 54574-14 NSW Taren Point ALLBIDS SYDNEY Wa…" at bounding box center [937, 488] width 746 height 147
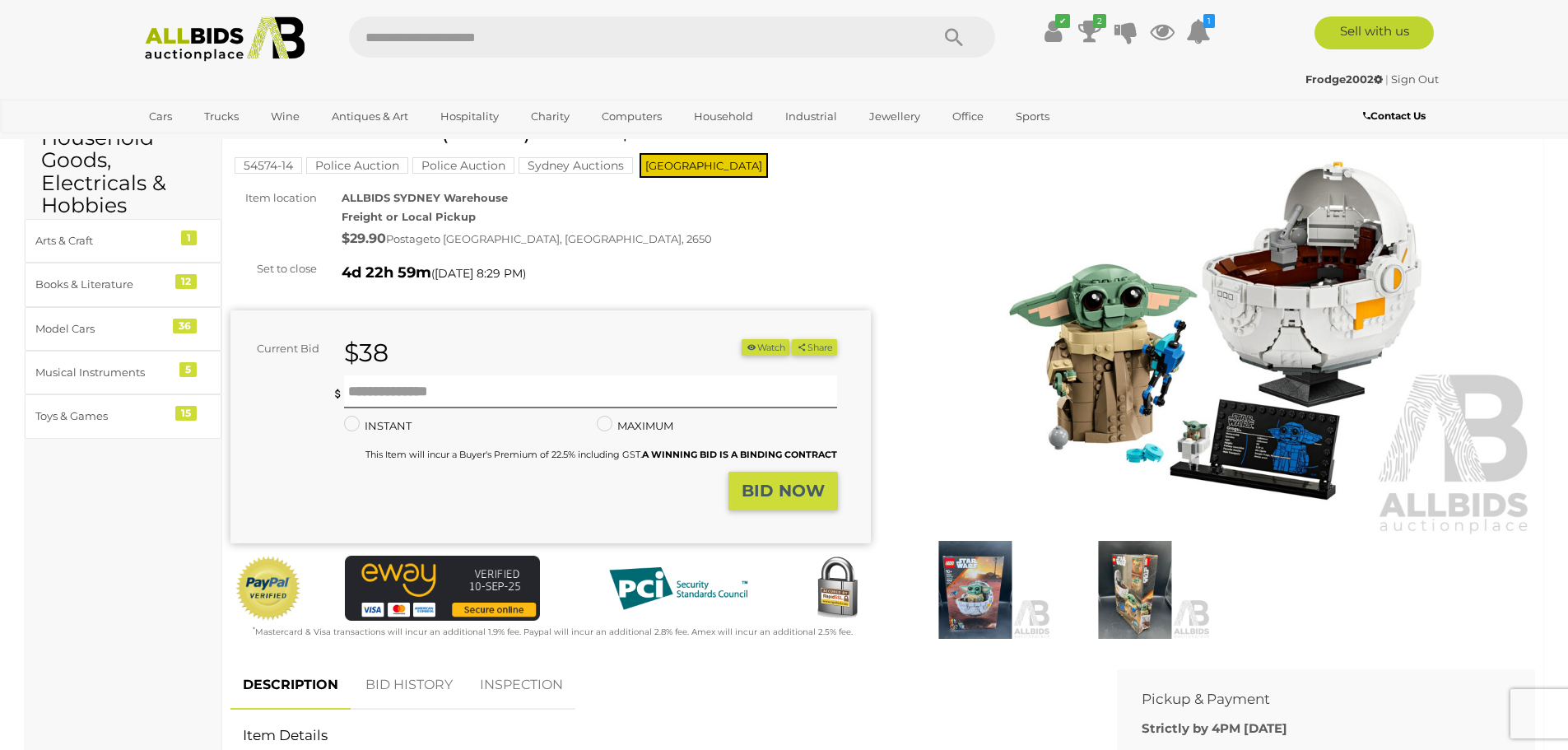
scroll to position [82, 0]
click at [987, 592] on img at bounding box center [975, 588] width 151 height 98
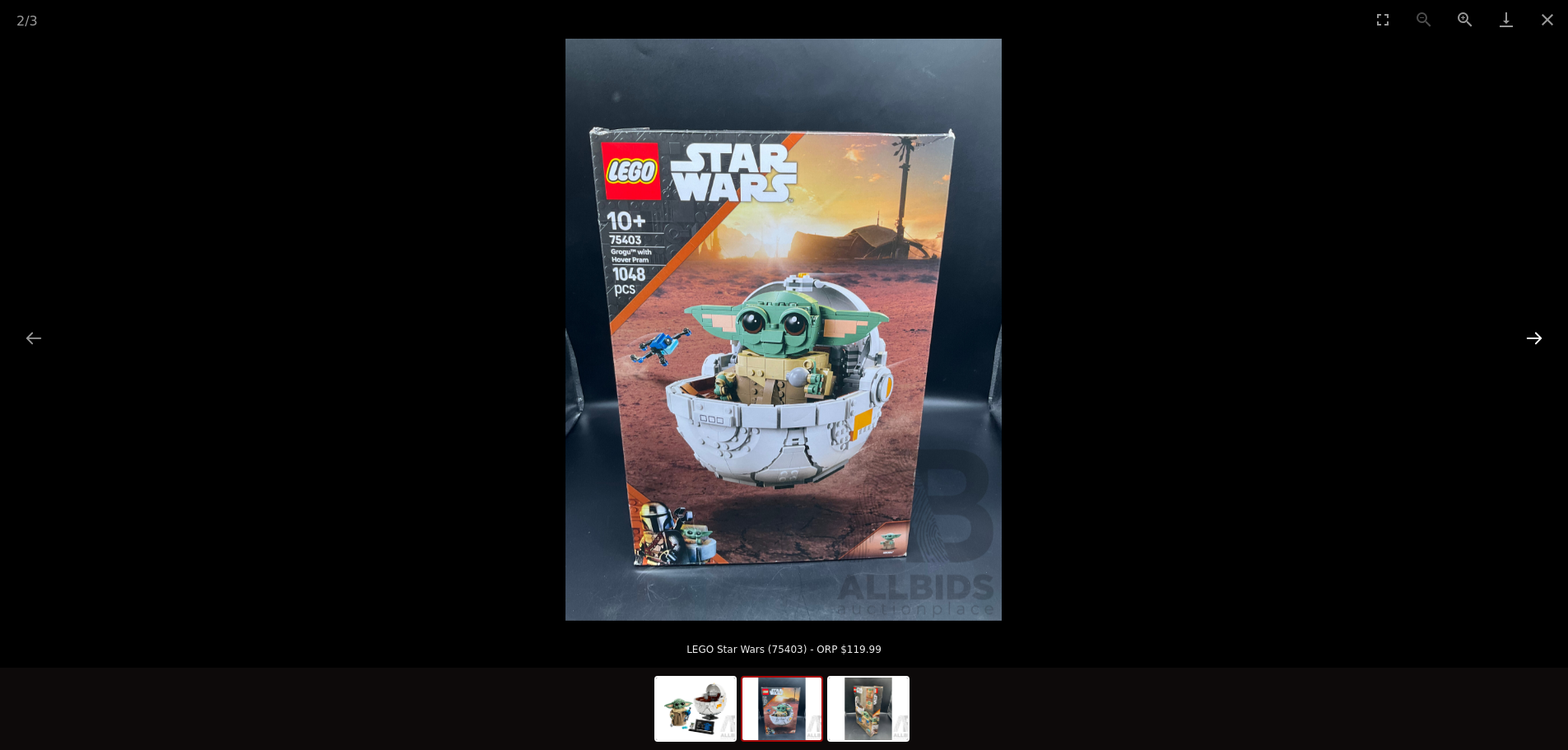
click at [1537, 334] on button "Next slide" at bounding box center [1534, 338] width 34 height 32
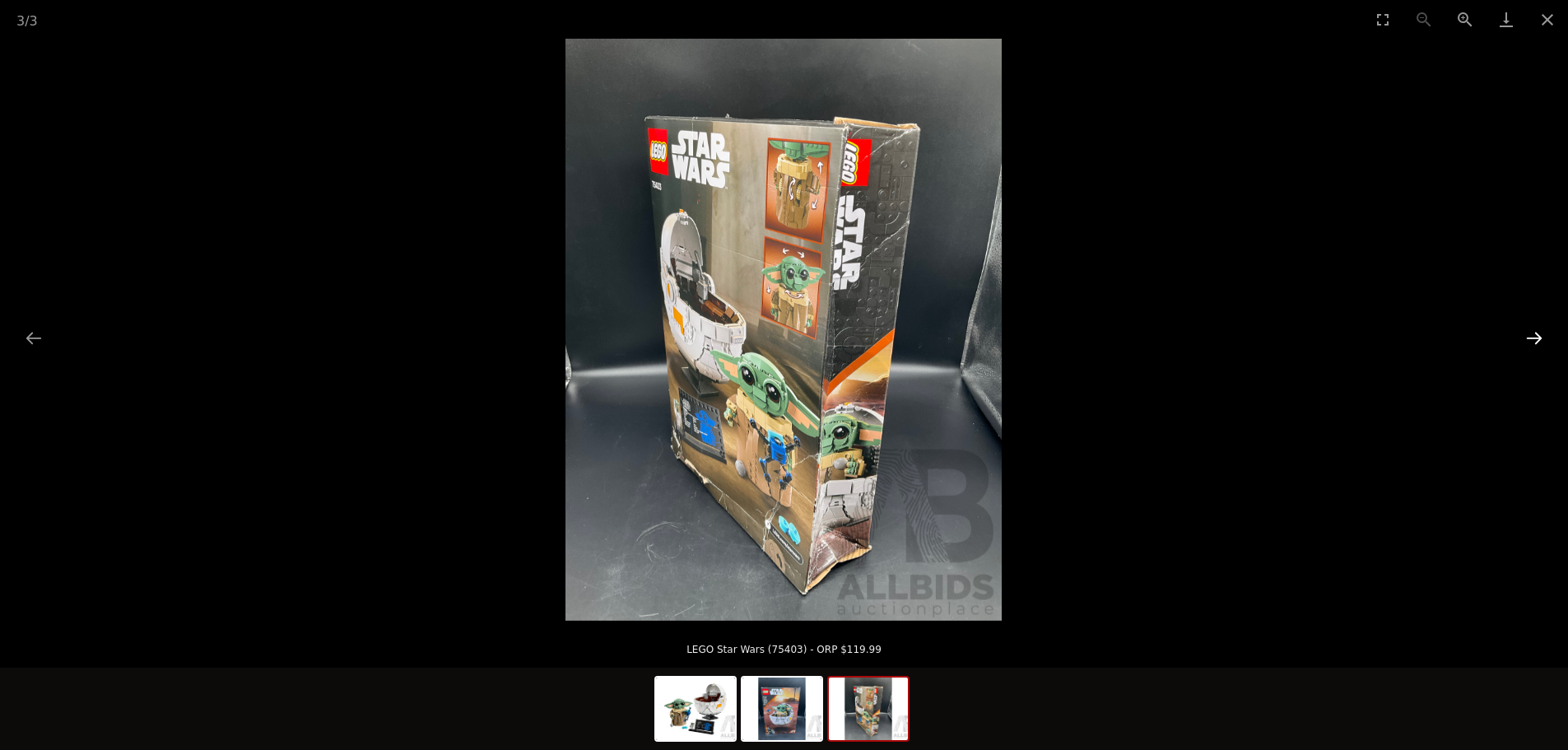
click at [1537, 334] on button "Next slide" at bounding box center [1534, 338] width 34 height 32
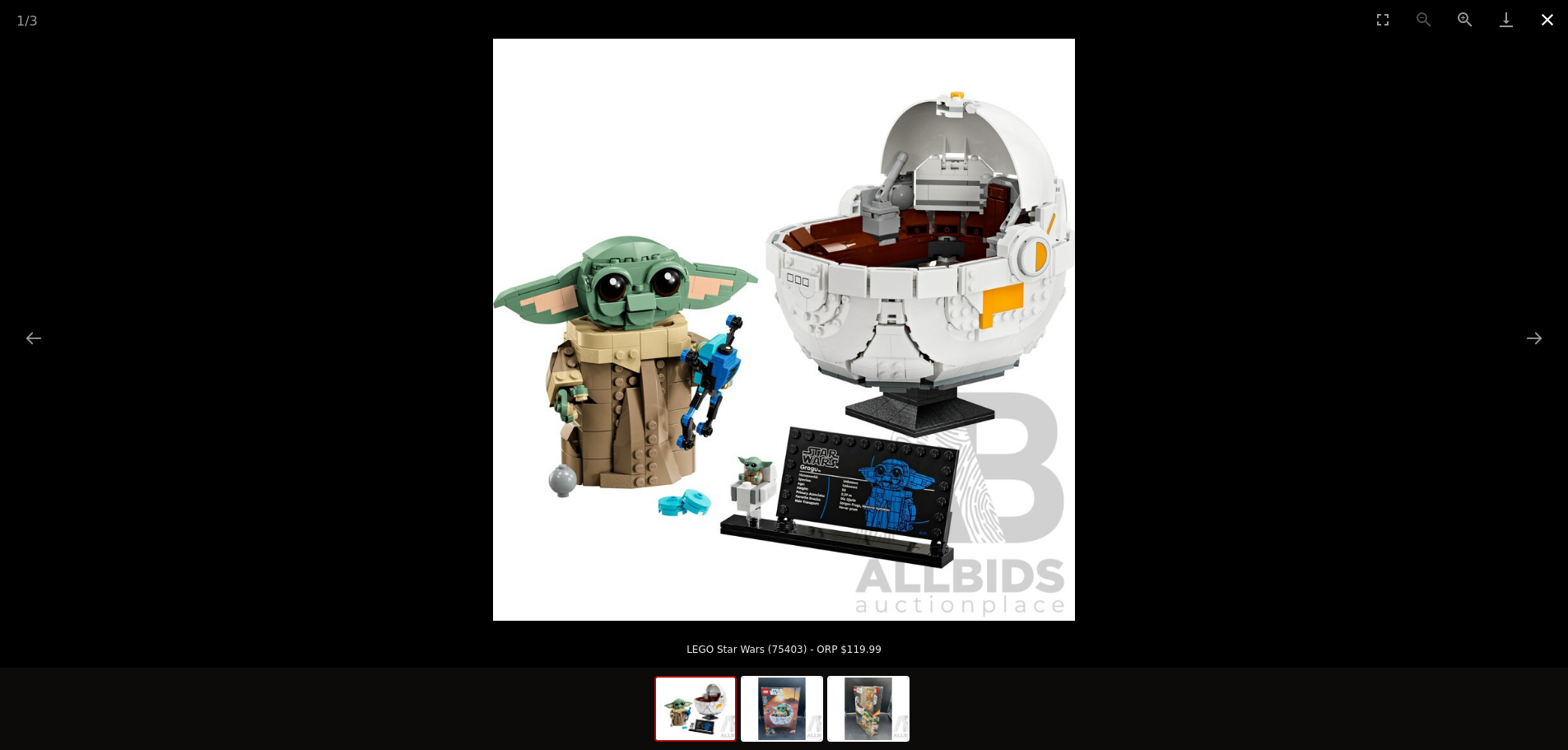
click at [1554, 18] on button "Close gallery" at bounding box center [1547, 19] width 41 height 39
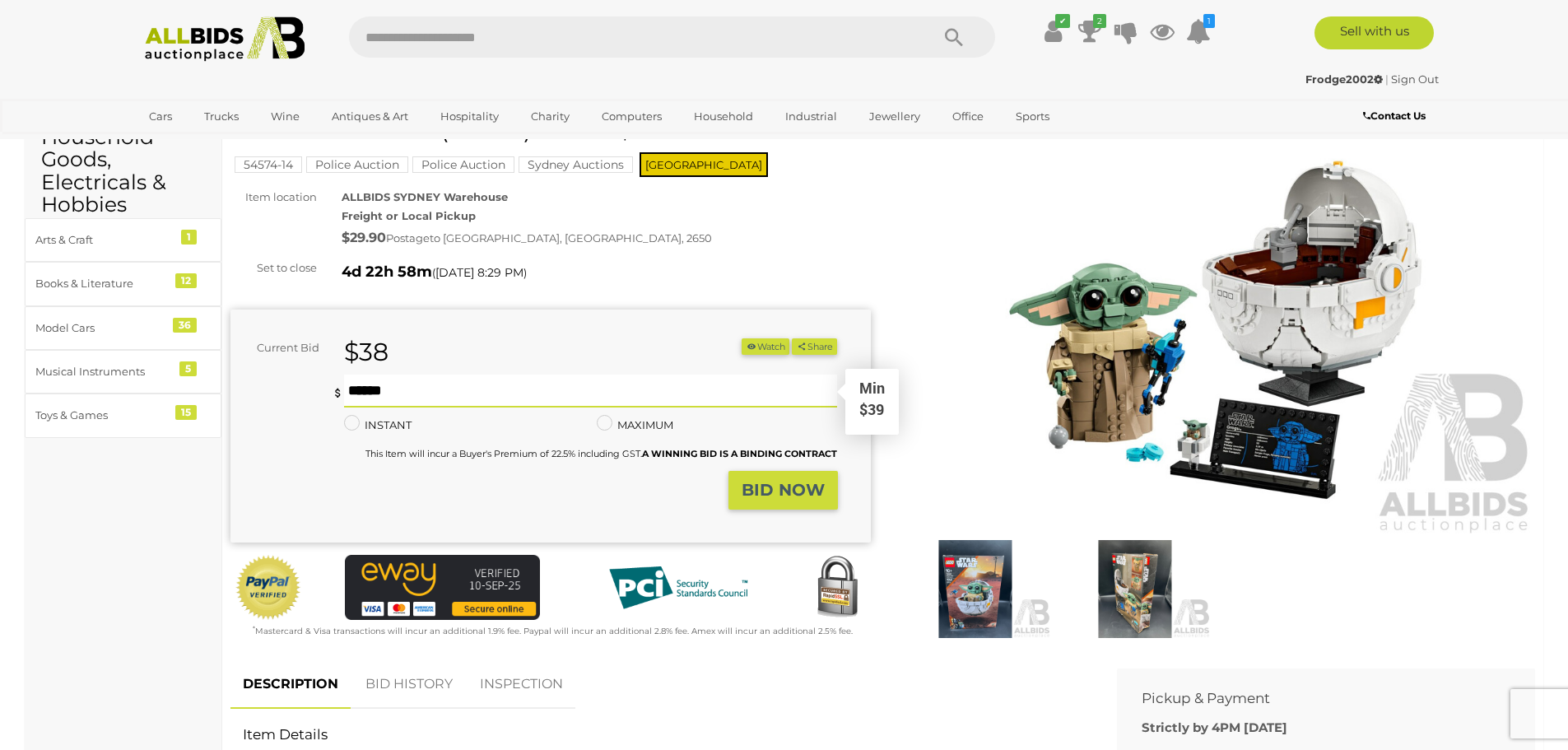
click at [407, 391] on input "text" at bounding box center [590, 390] width 494 height 33
type input "**"
click at [779, 487] on strong "BID NOW" at bounding box center [783, 489] width 83 height 20
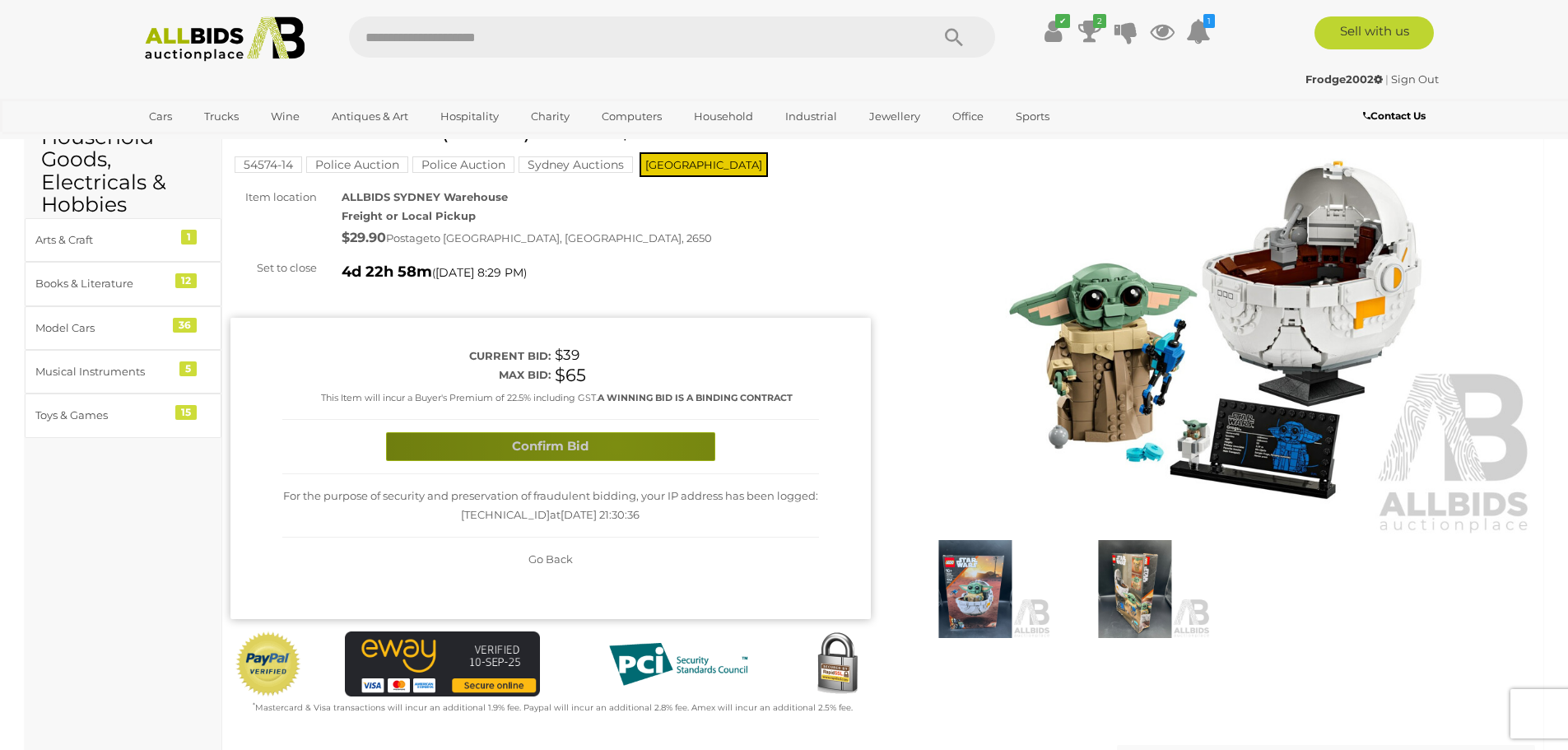
click at [615, 444] on button "Confirm Bid" at bounding box center [551, 446] width 329 height 29
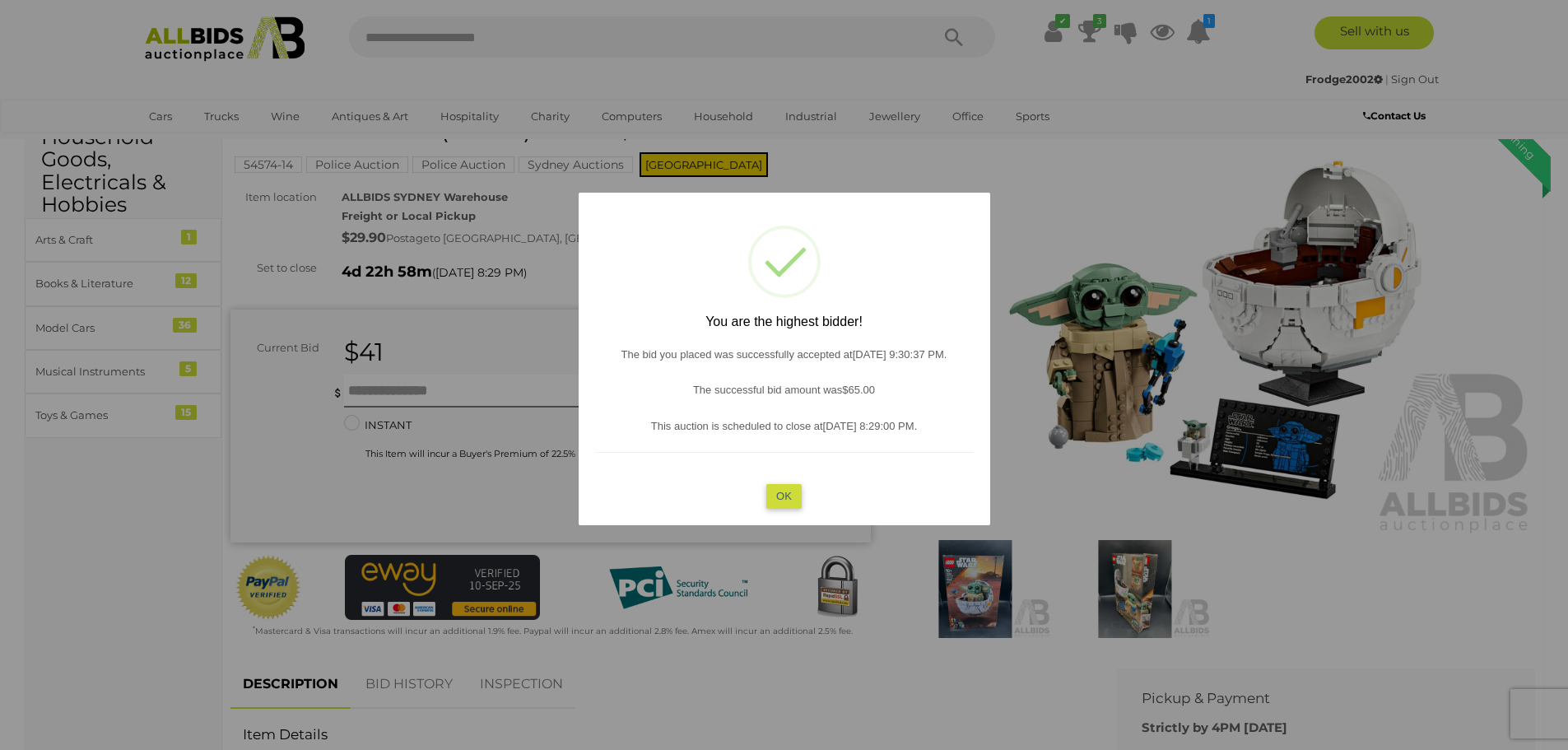
click at [789, 500] on button "OK" at bounding box center [784, 496] width 35 height 24
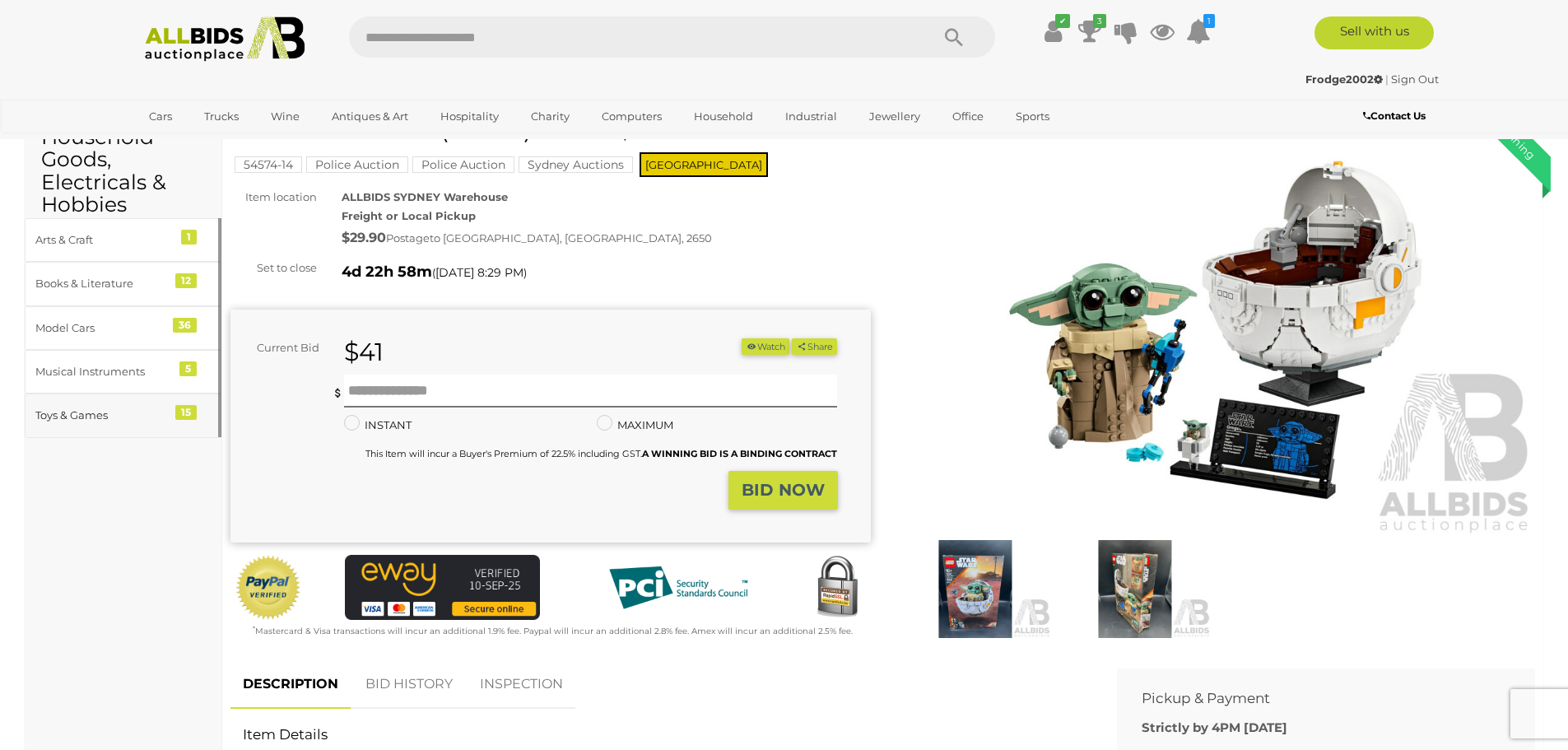
click at [110, 421] on div "Toys & Games" at bounding box center [103, 415] width 136 height 19
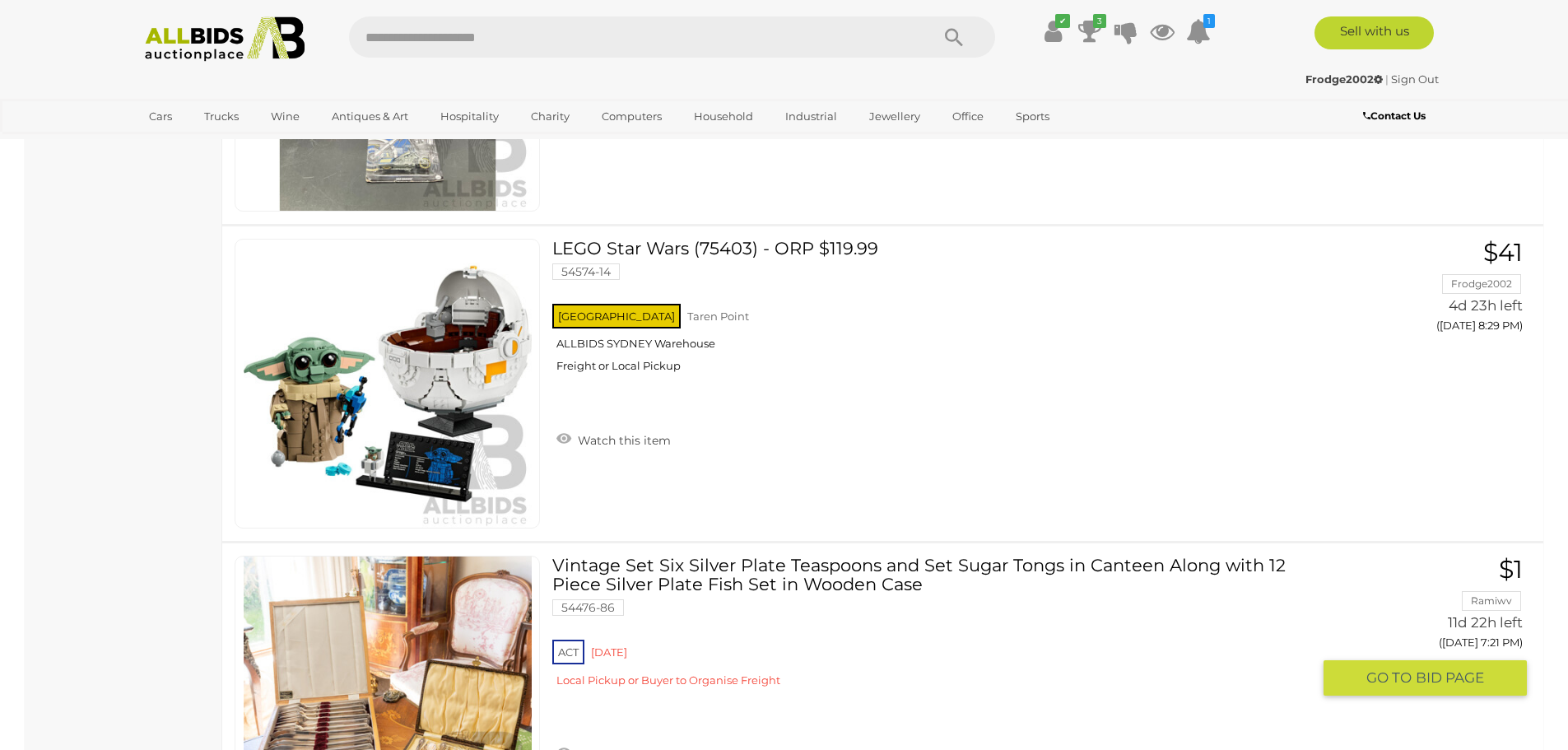
scroll to position [3709, 0]
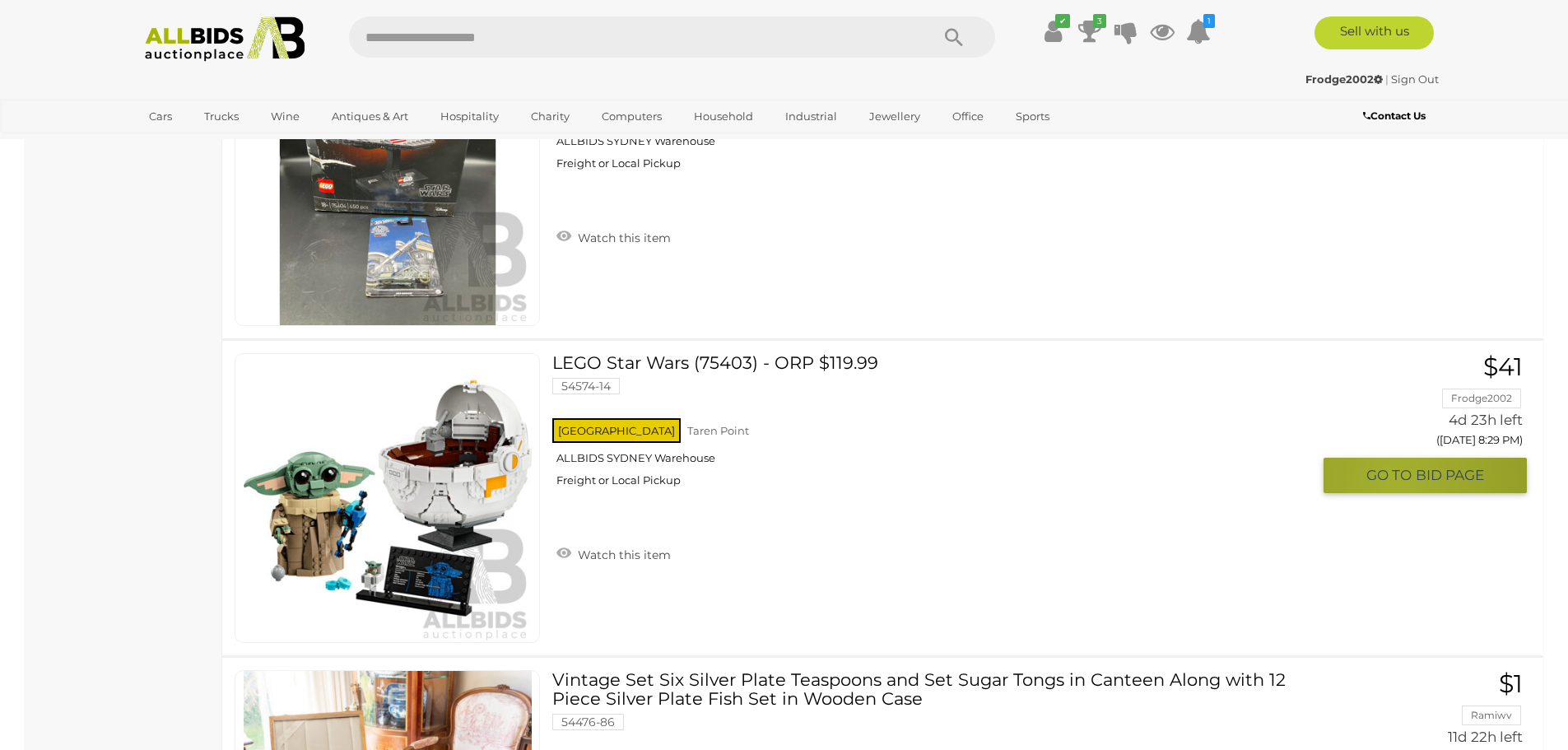
click at [1397, 479] on span "GO TO" at bounding box center [1391, 475] width 49 height 19
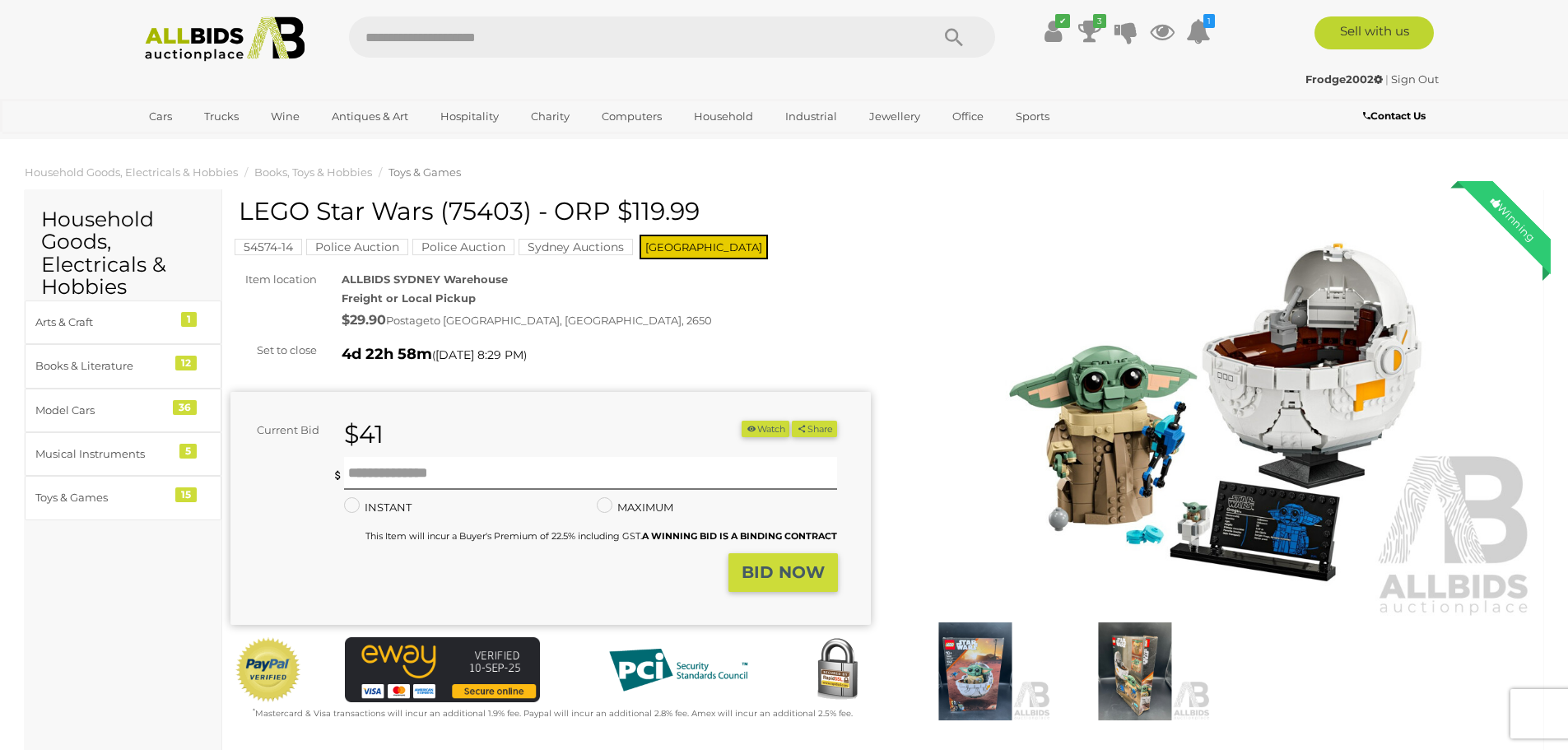
click at [1327, 76] on strong "Frodge2002" at bounding box center [1344, 79] width 77 height 13
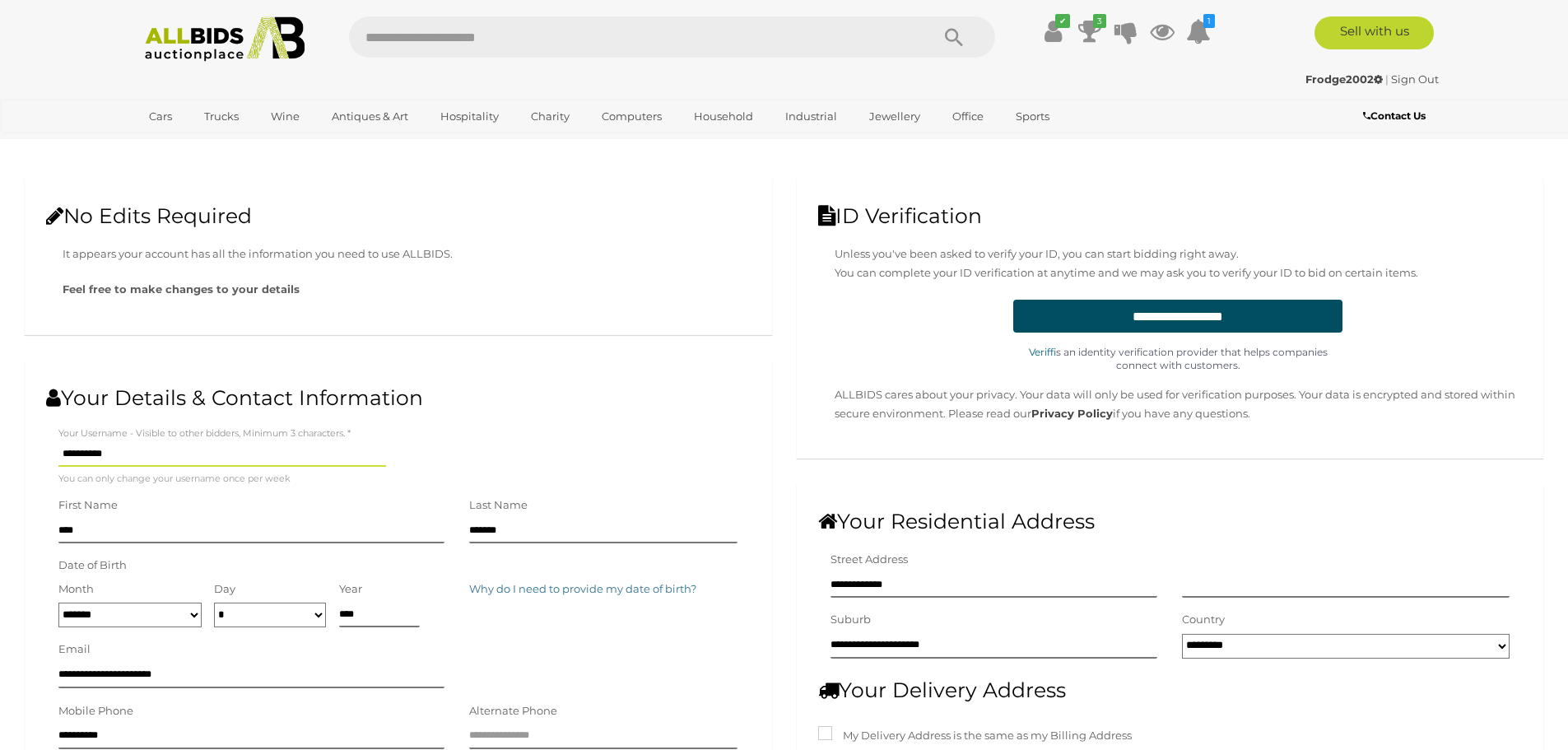
click at [1327, 76] on strong "Frodge2002" at bounding box center [1344, 79] width 77 height 13
click at [1096, 25] on icon "3" at bounding box center [1099, 22] width 13 height 14
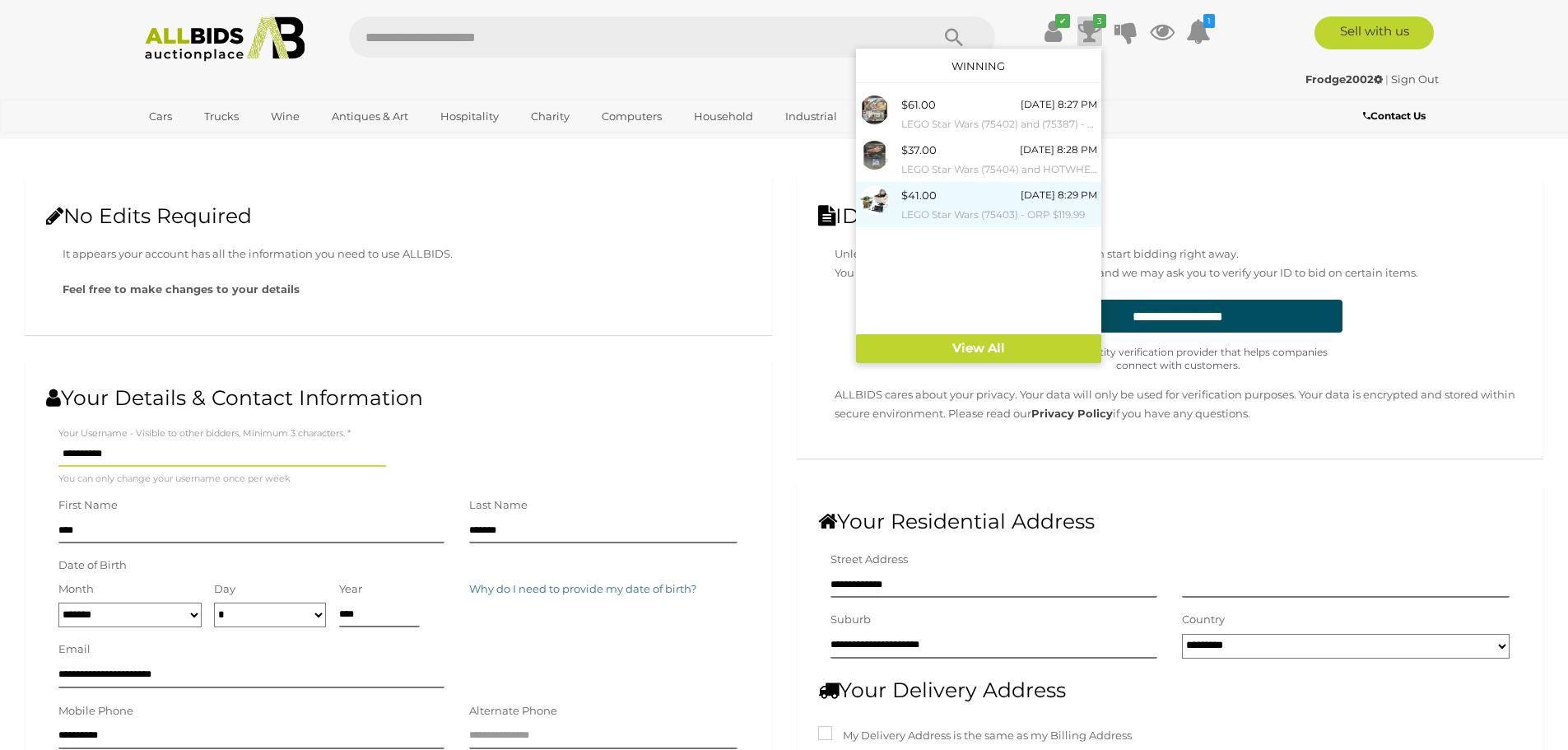
click at [919, 206] on small "LEGO Star Wars (75403) - ORP $119.99" at bounding box center [999, 215] width 196 height 18
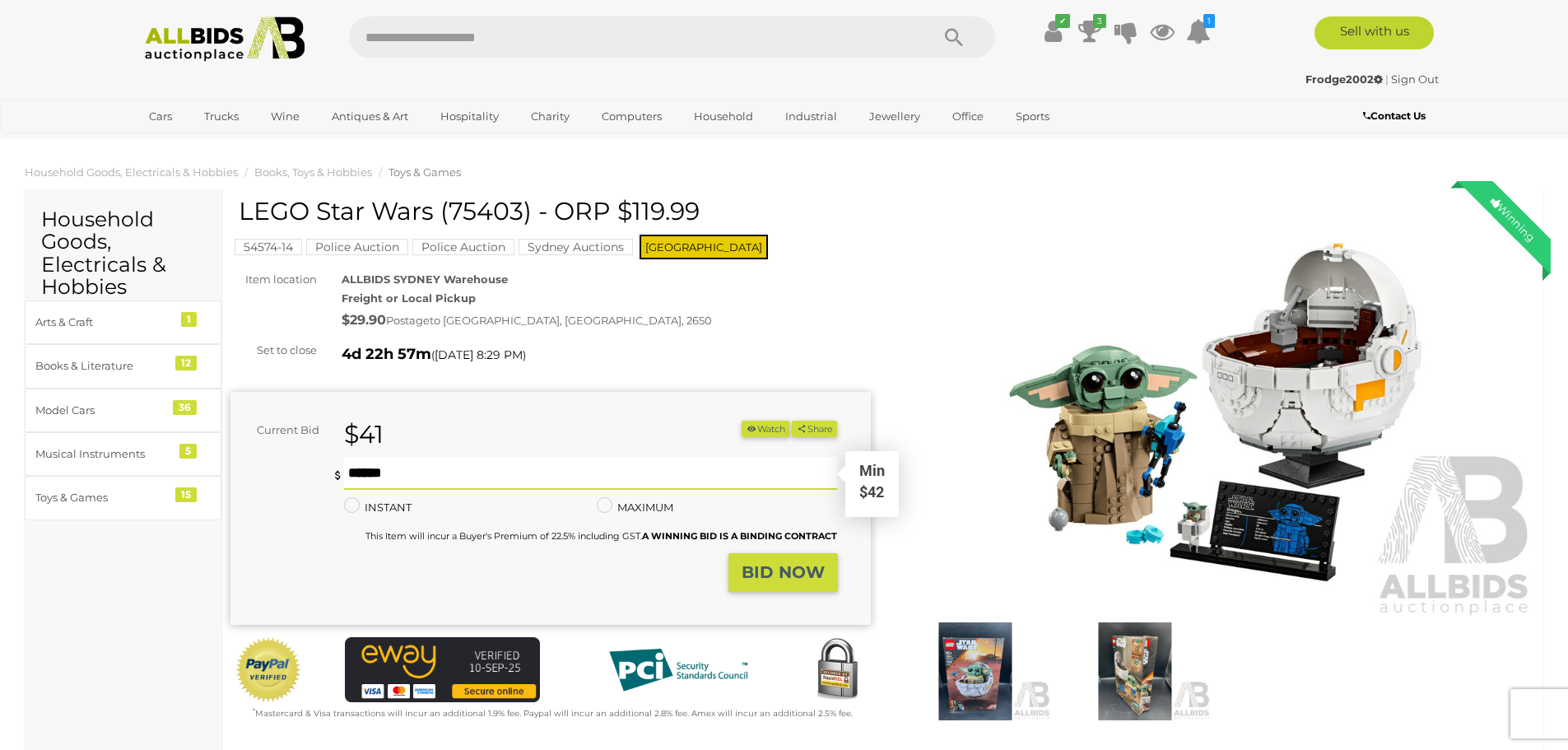
click at [492, 478] on input "text" at bounding box center [590, 473] width 494 height 33
type input "**"
click at [759, 571] on strong "BID NOW" at bounding box center [783, 572] width 83 height 20
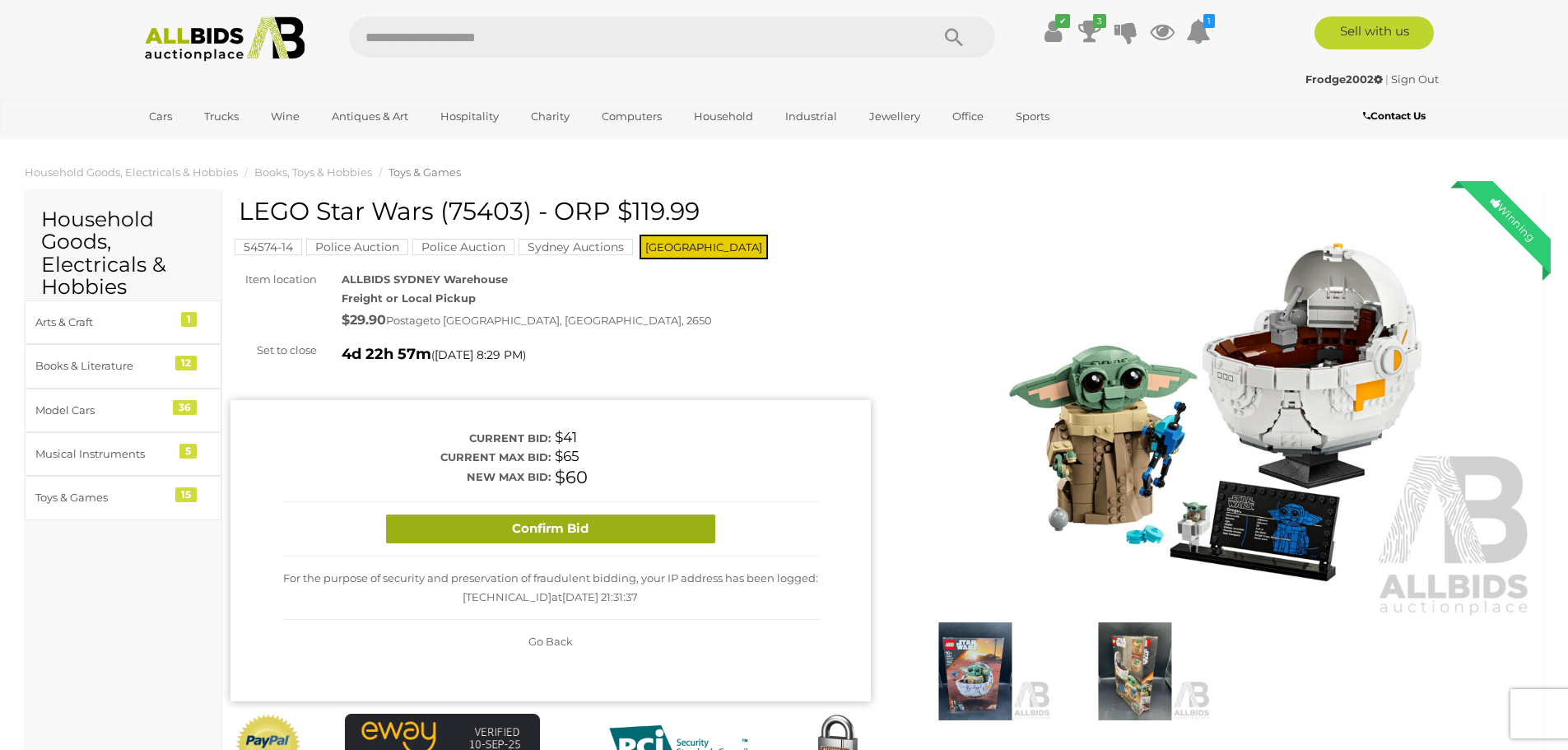
click at [556, 546] on div "Confirm Bid" at bounding box center [551, 529] width 537 height 54
click at [557, 537] on button "Confirm Bid" at bounding box center [551, 529] width 329 height 29
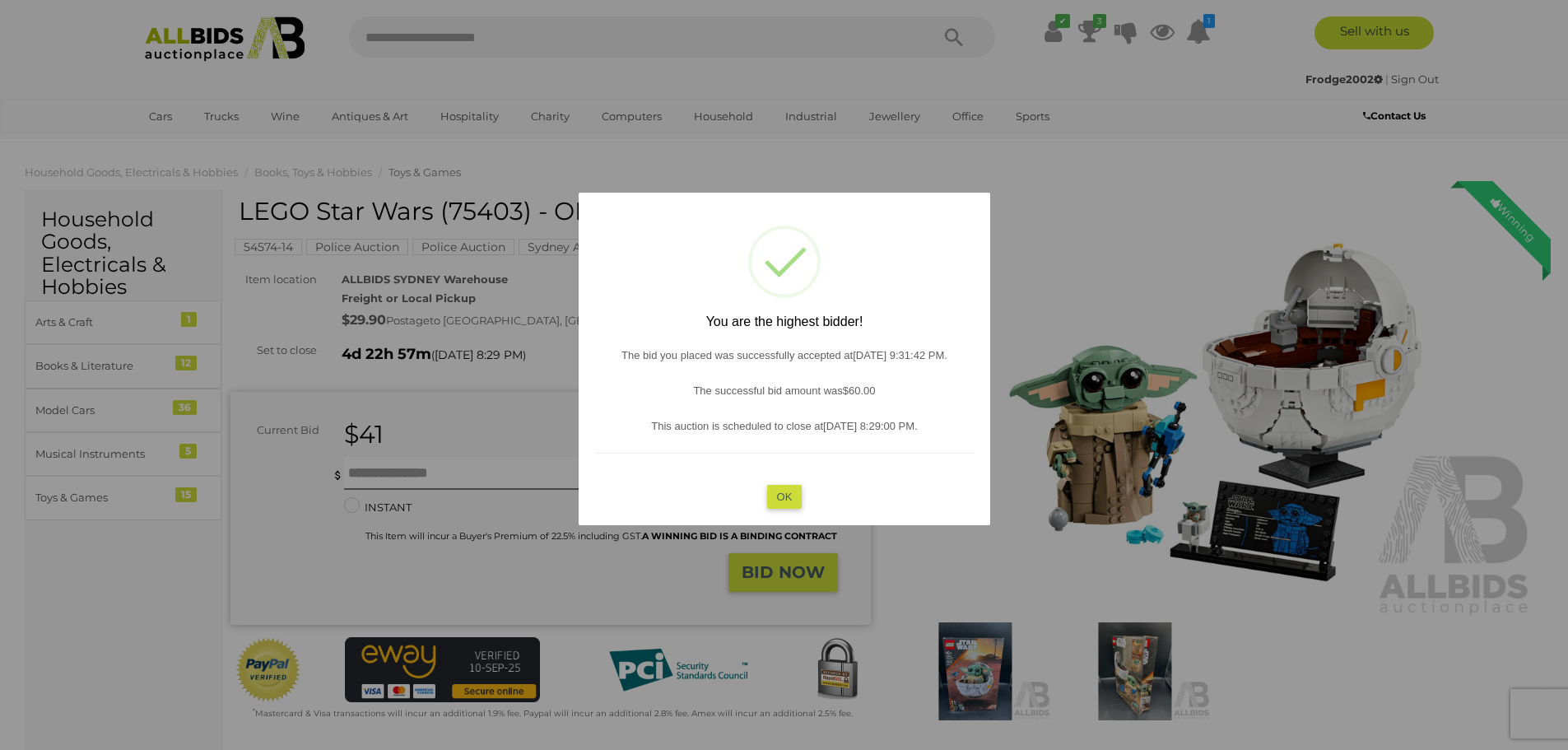
click at [796, 502] on button "OK" at bounding box center [784, 496] width 35 height 24
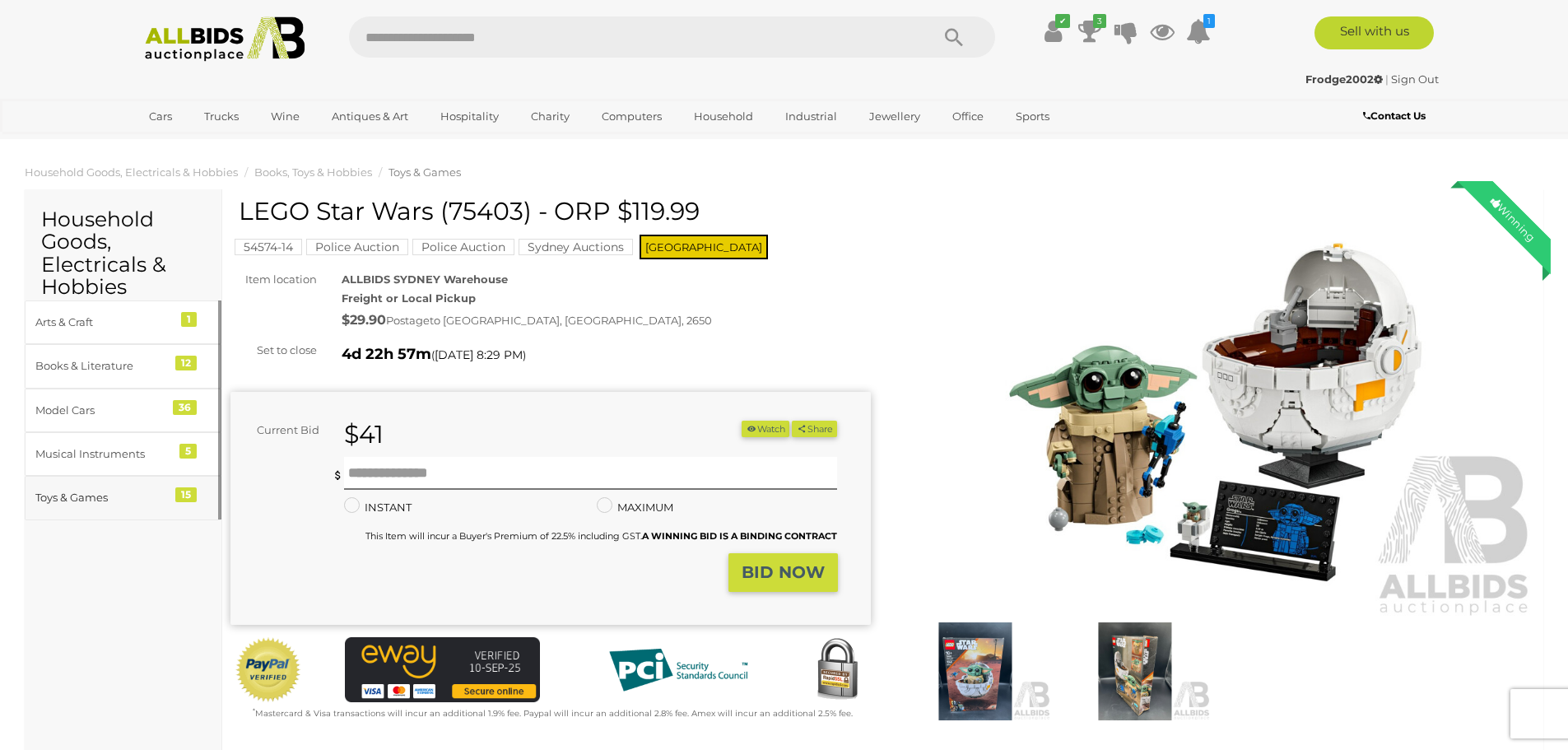
click at [103, 490] on div "Toys & Games" at bounding box center [103, 497] width 136 height 19
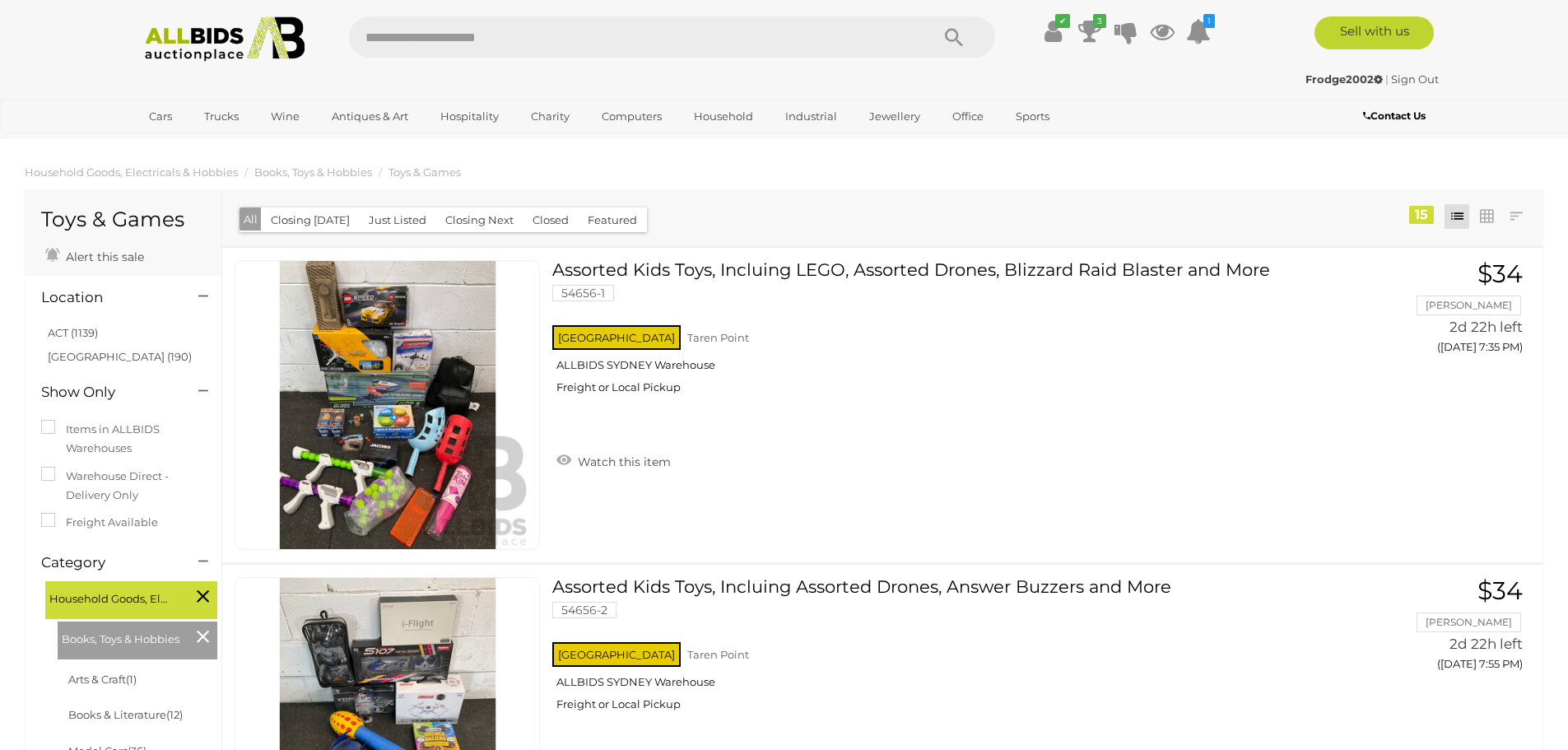
click at [217, 32] on img at bounding box center [225, 39] width 179 height 45
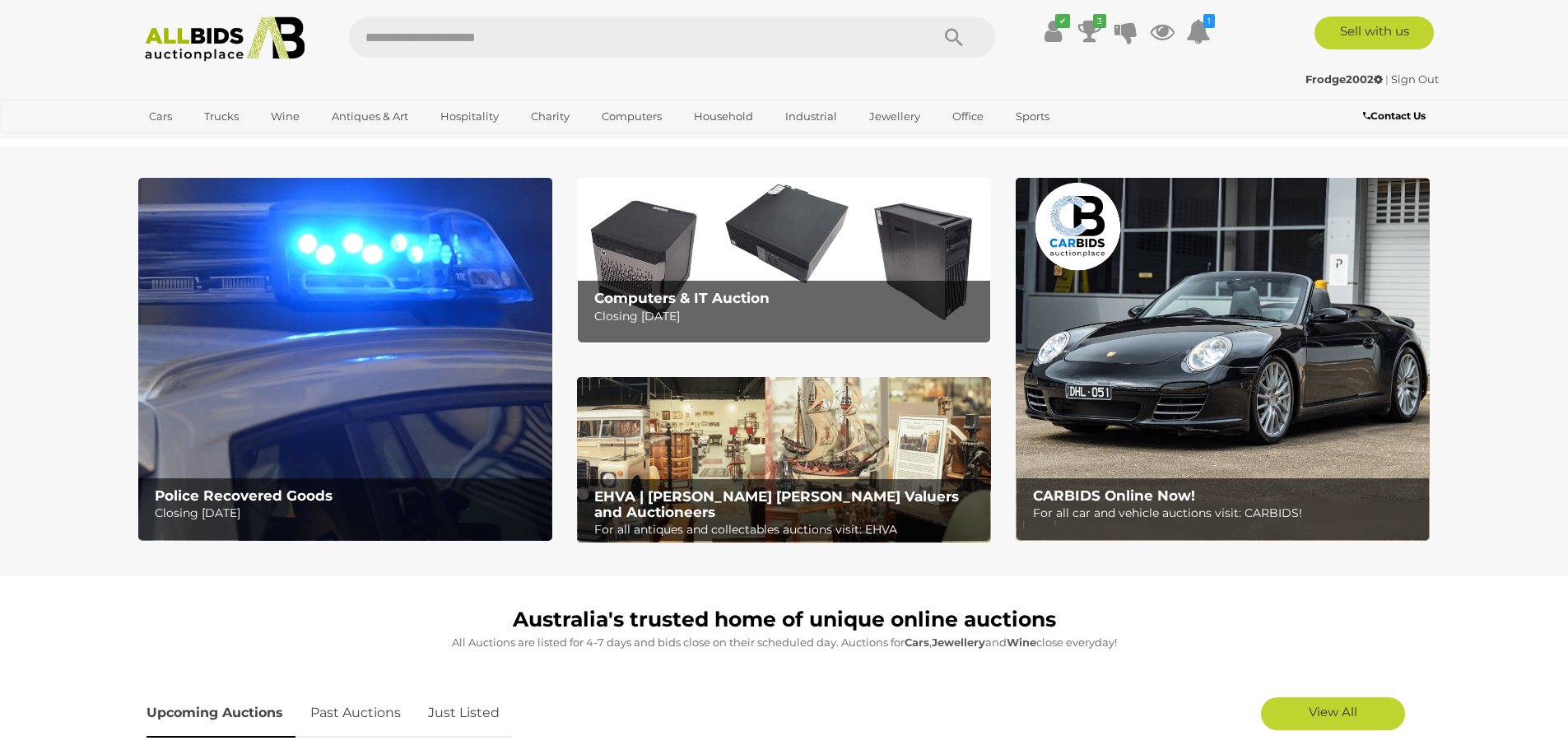
click at [625, 496] on b "EHVA | [PERSON_NAME] [PERSON_NAME] Valuers and Auctioneers" at bounding box center [776, 504] width 364 height 32
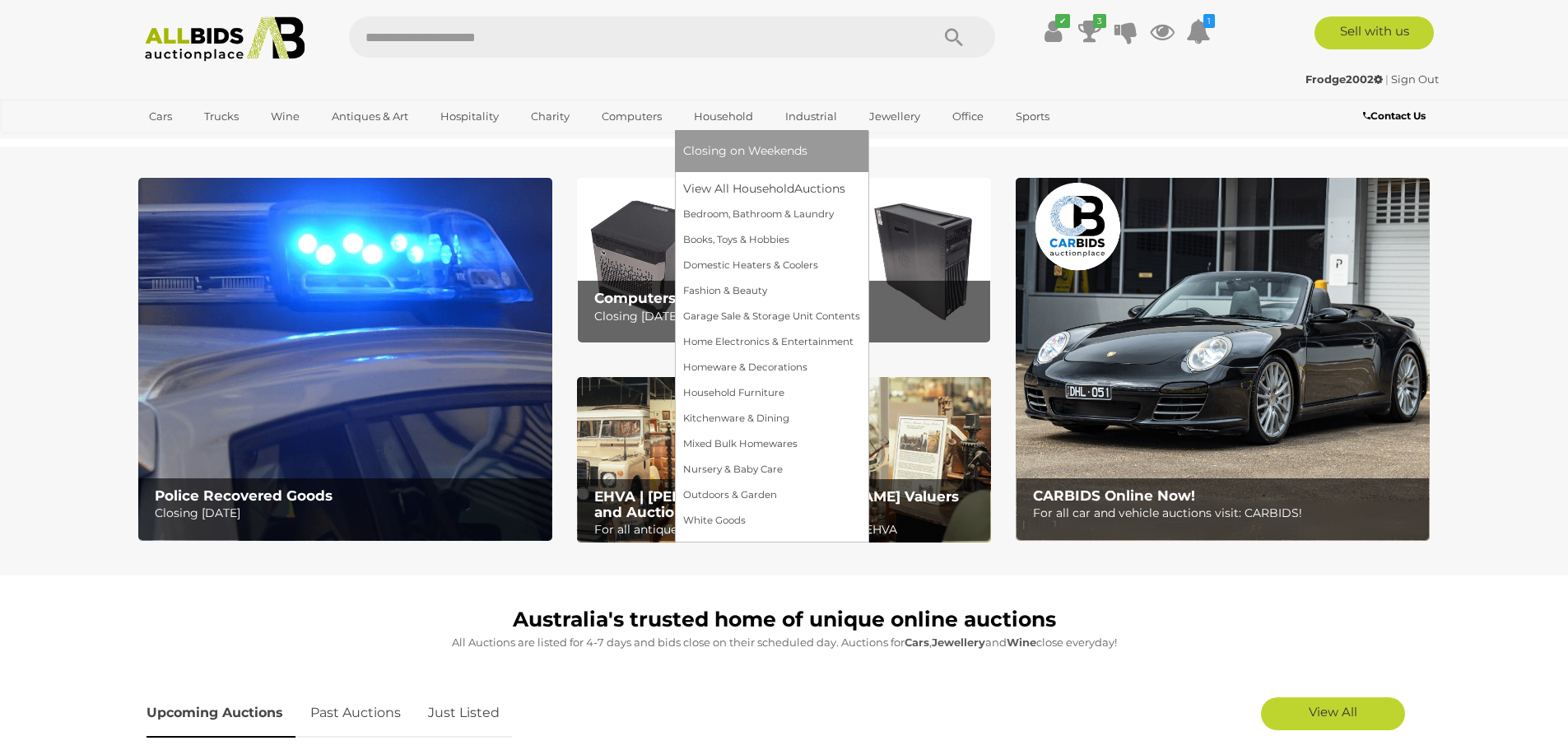
click at [712, 115] on link "Household" at bounding box center [723, 116] width 81 height 27
click at [713, 191] on link "View All Household Auctions" at bounding box center [771, 189] width 177 height 25
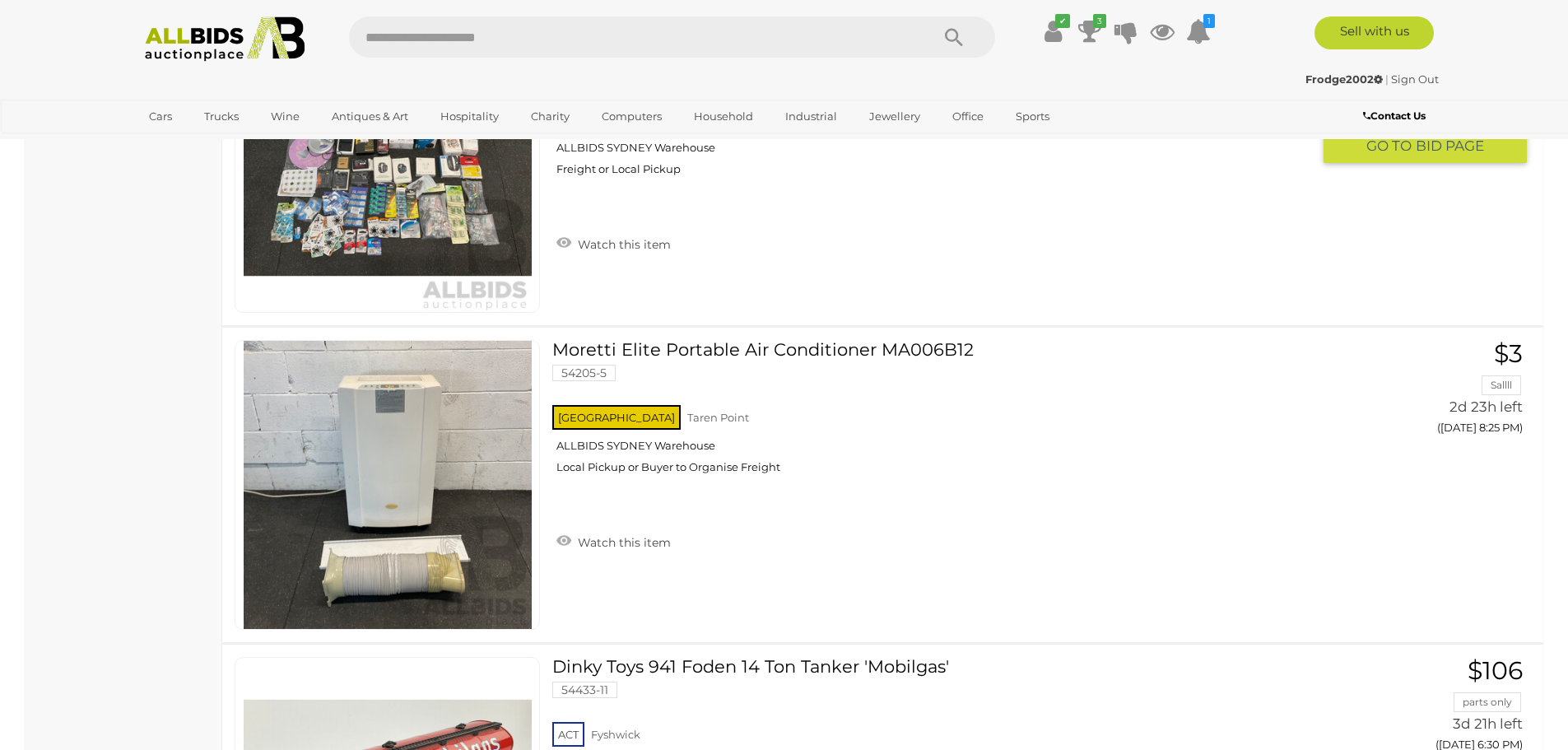
scroll to position [10203, 0]
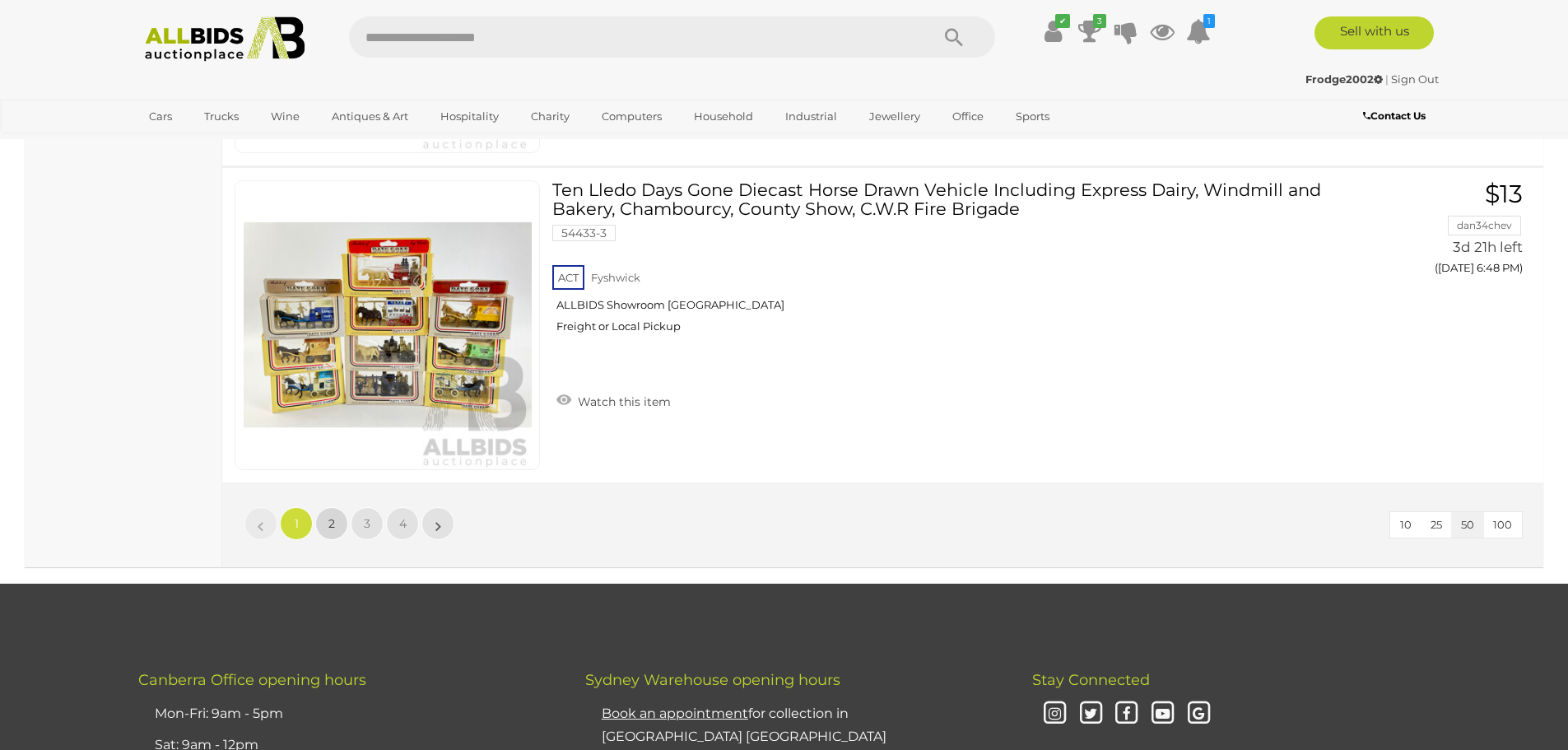
click at [333, 527] on span "2" at bounding box center [331, 523] width 6 height 14
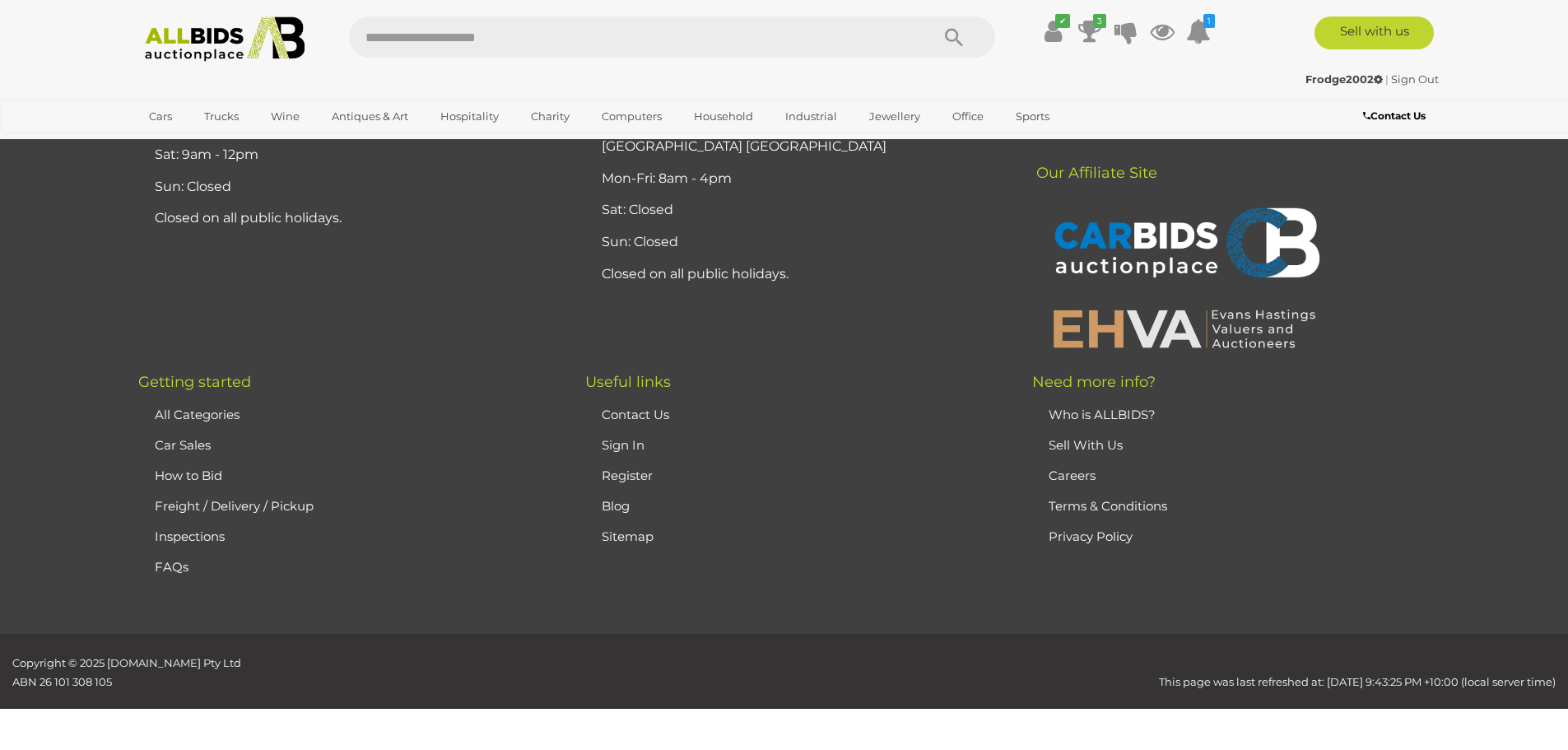
scroll to position [194, 0]
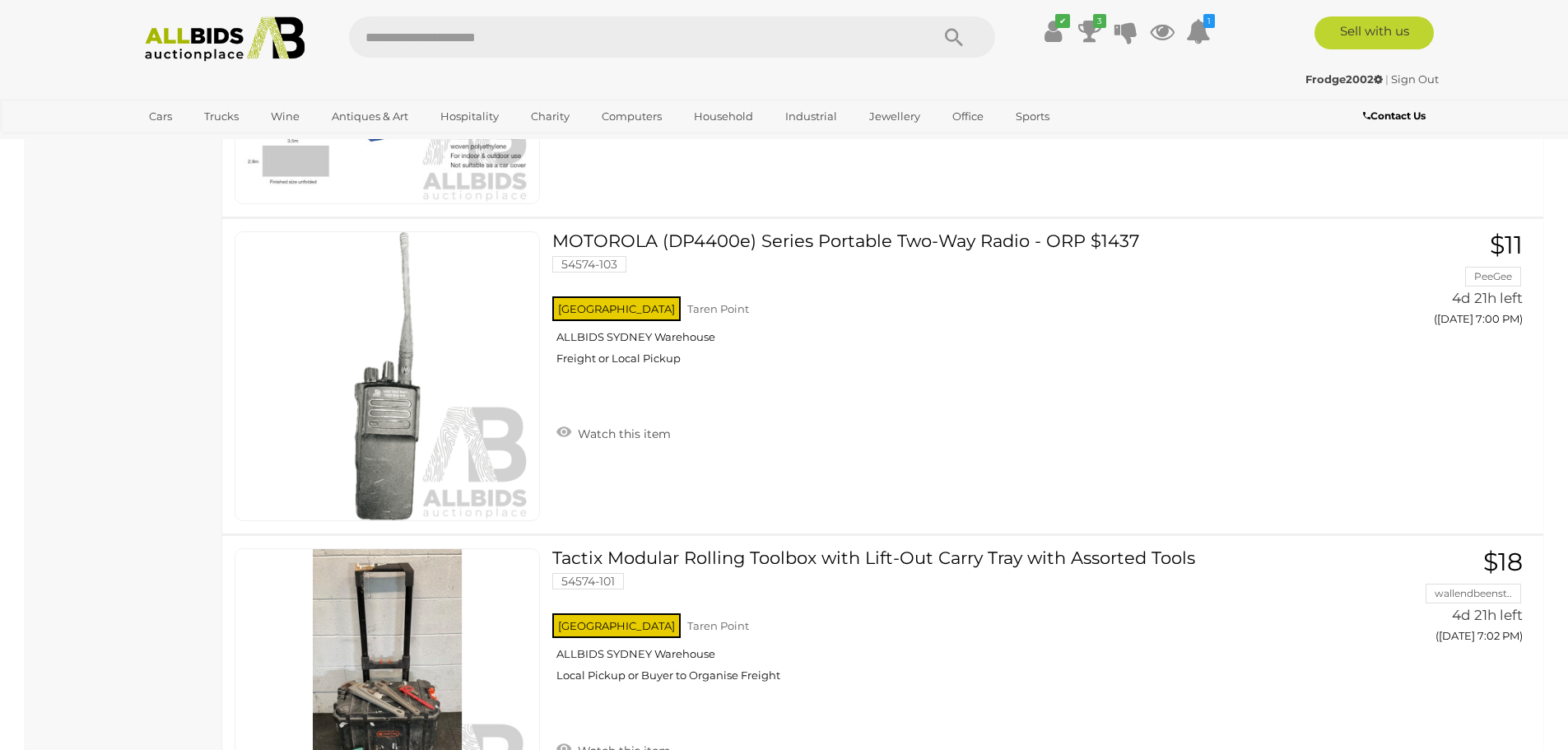
scroll to position [9081, 0]
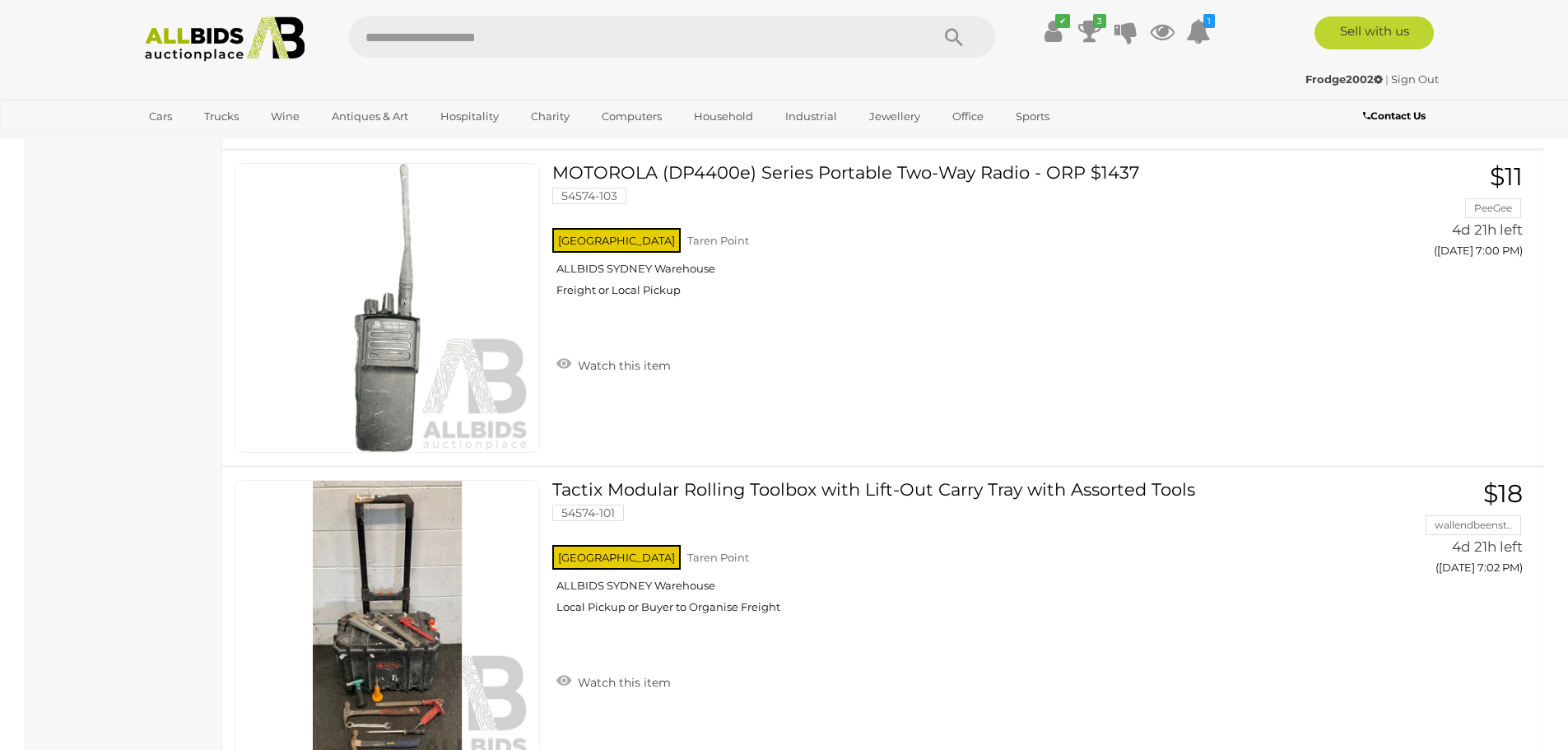
click at [420, 50] on input "text" at bounding box center [632, 37] width 565 height 41
type input "****"
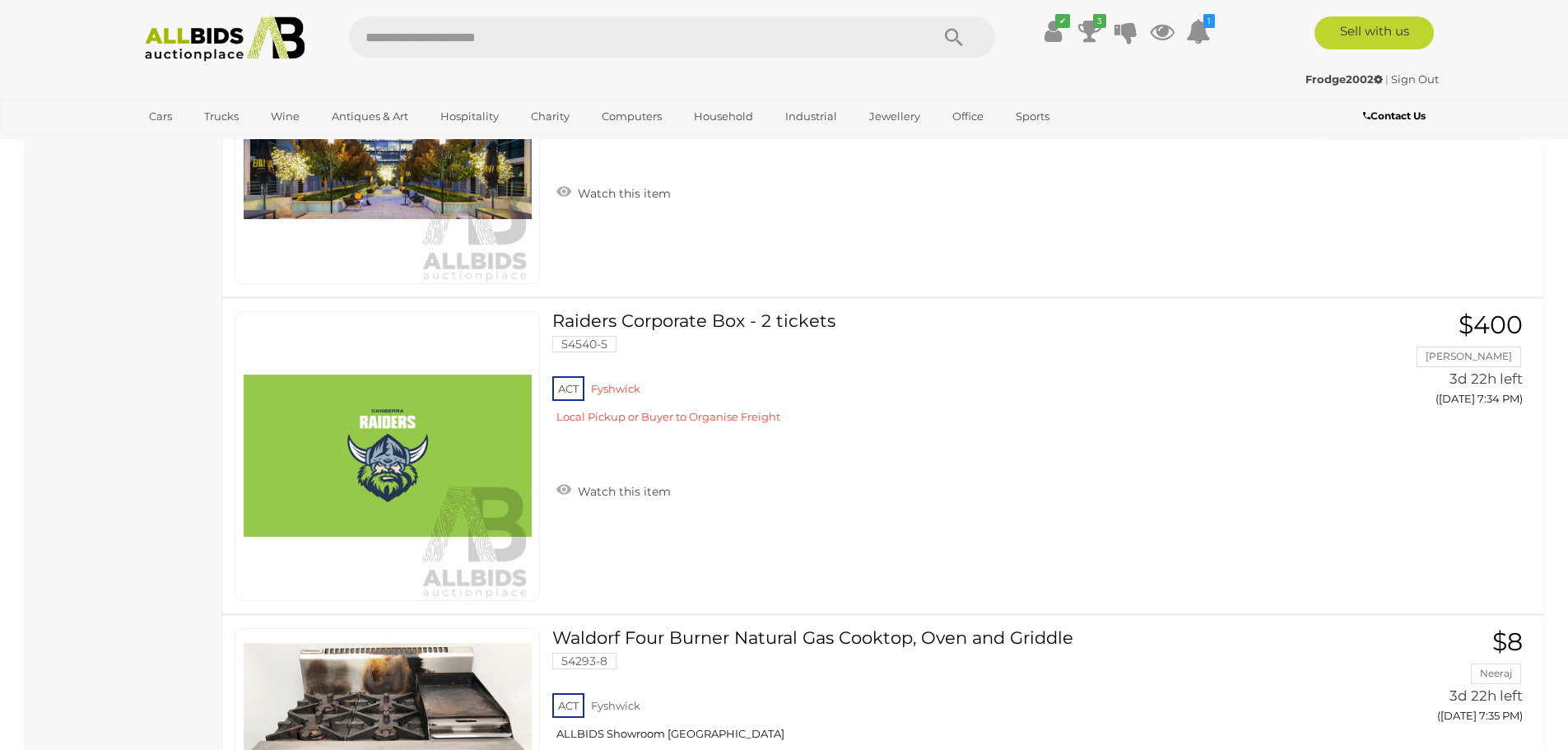
scroll to position [12342, 0]
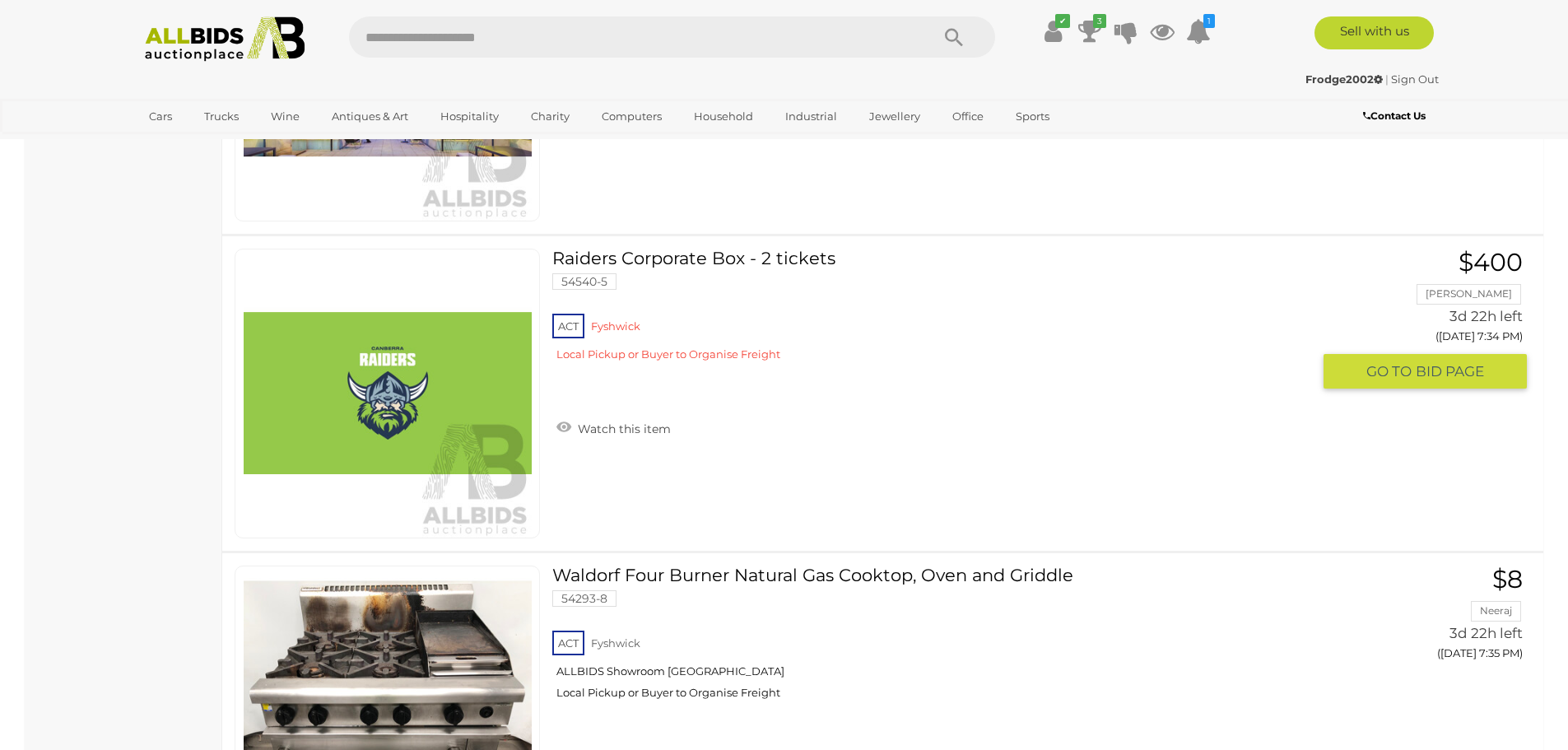
click at [685, 260] on link "Raiders Corporate Box - 2 tickets 54540-5 ACT Fyshwick" at bounding box center [937, 310] width 746 height 125
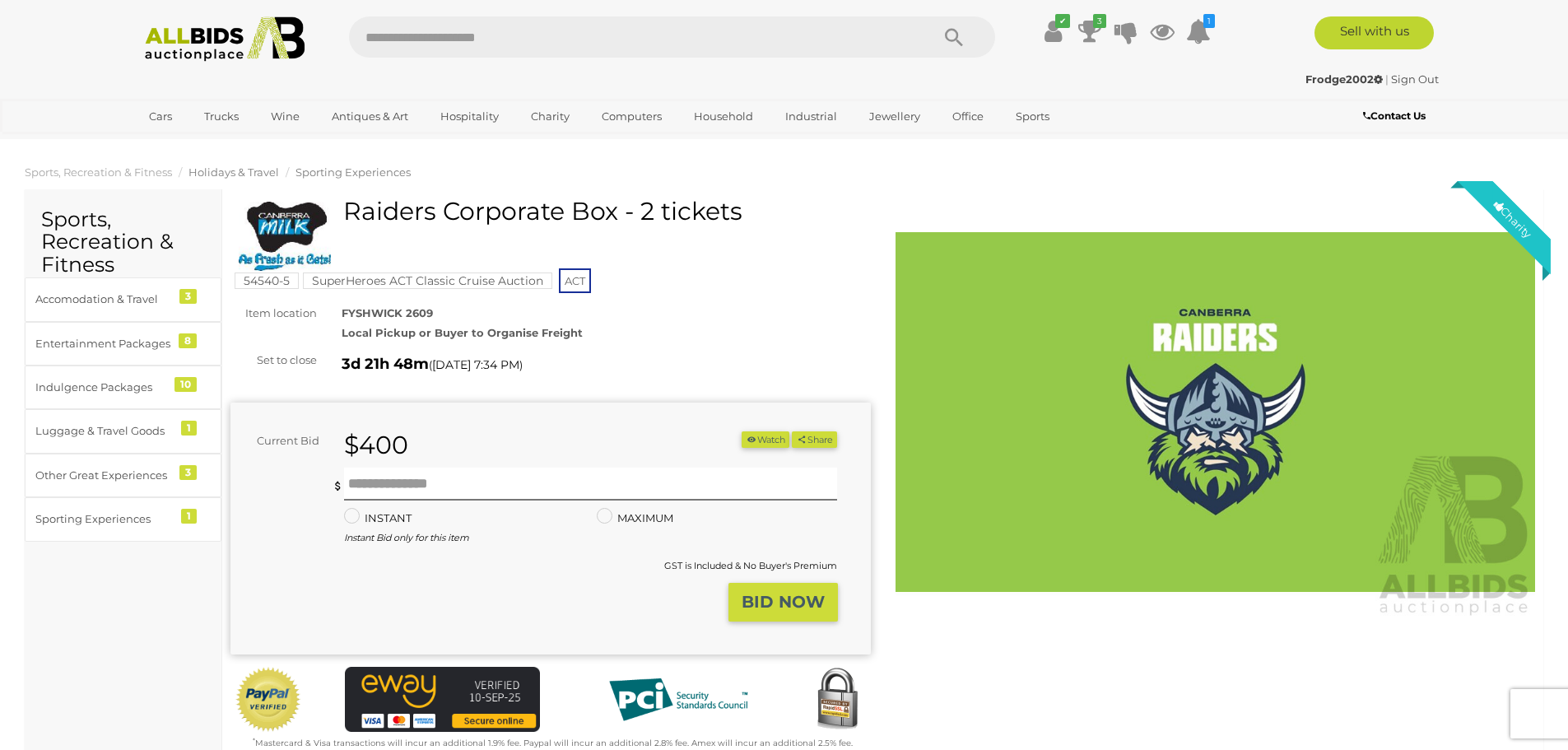
click at [236, 169] on span "Holidays & Travel" at bounding box center [234, 172] width 91 height 13
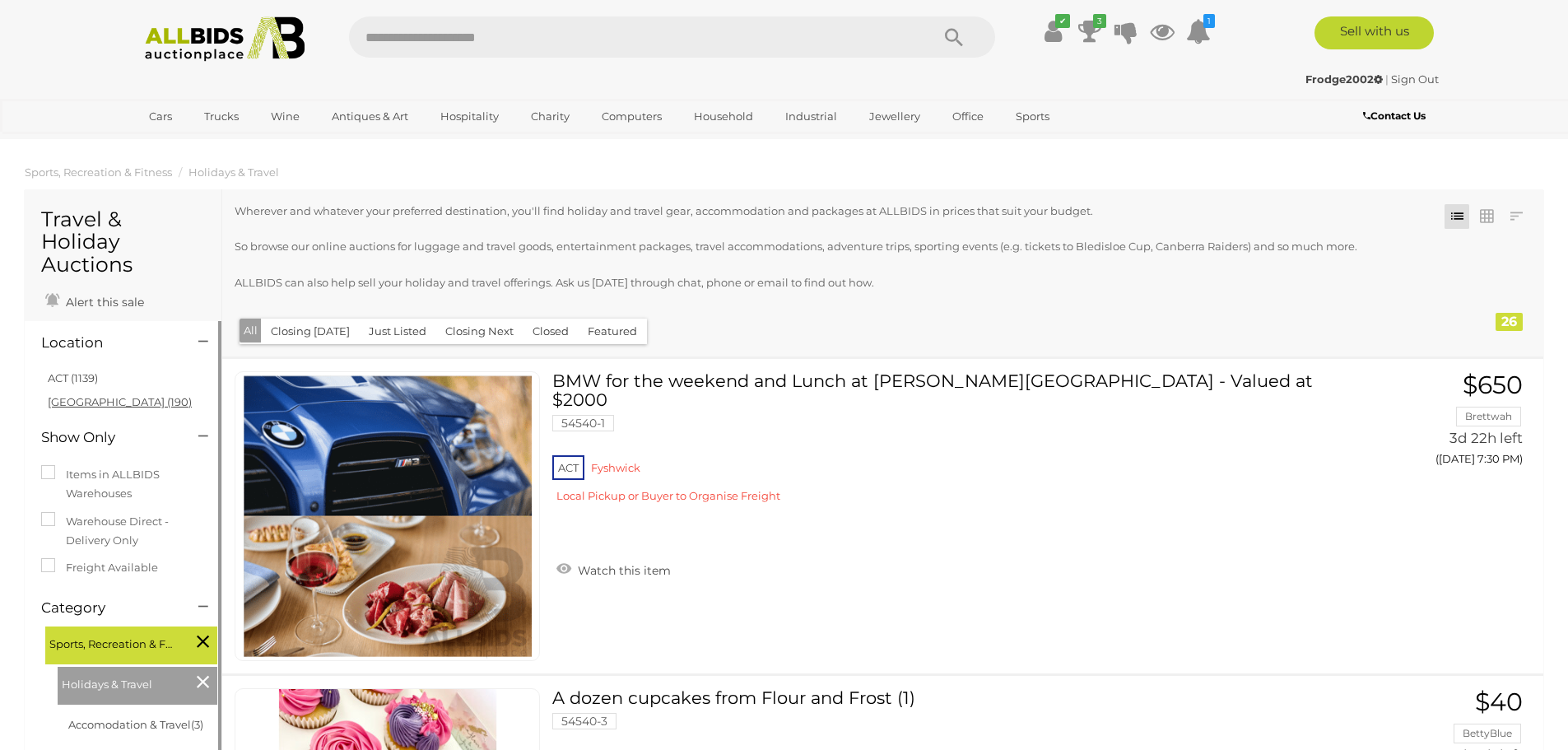
click at [56, 395] on link "[GEOGRAPHIC_DATA] (190)" at bounding box center [120, 401] width 144 height 13
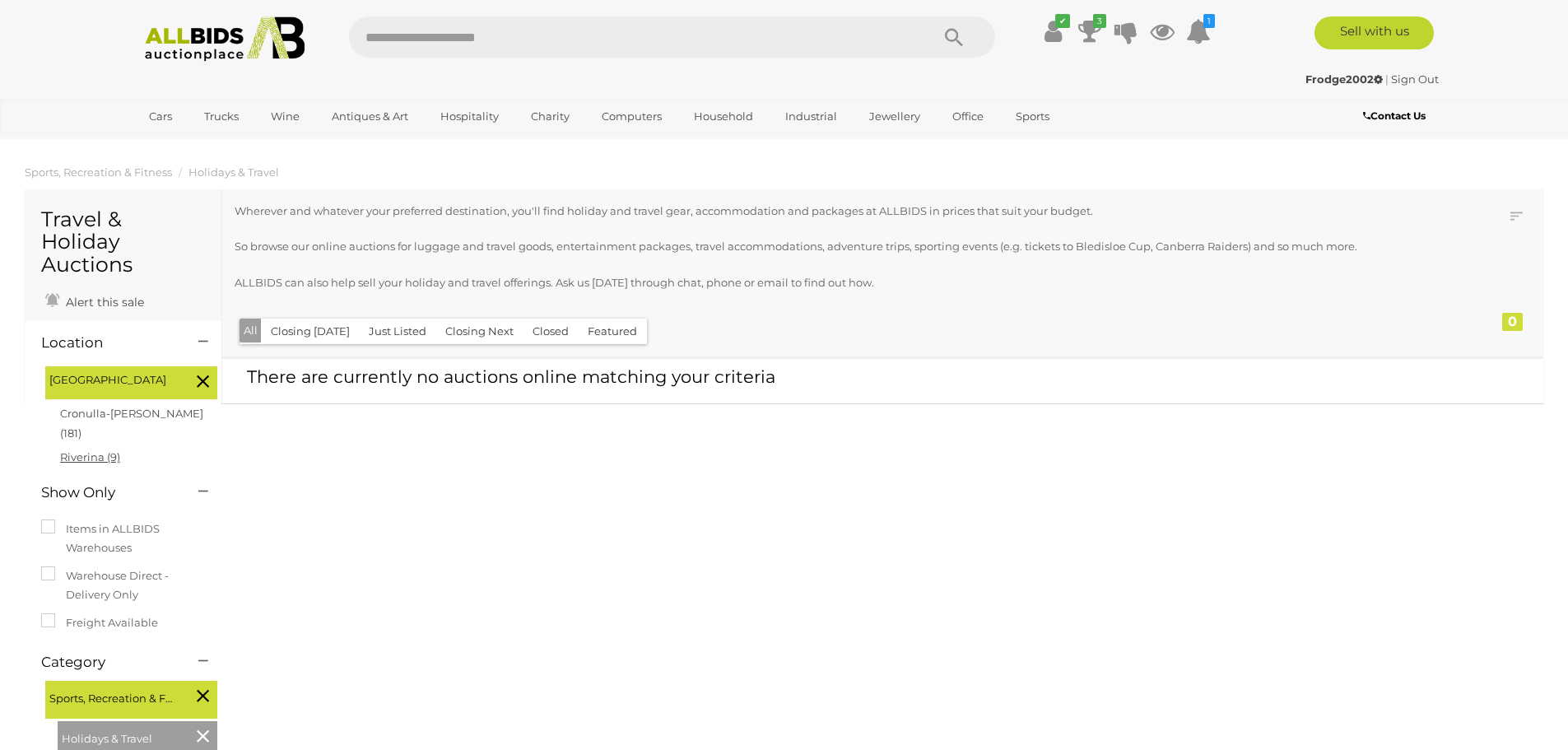
click at [77, 450] on link "Riverina (9)" at bounding box center [90, 456] width 60 height 13
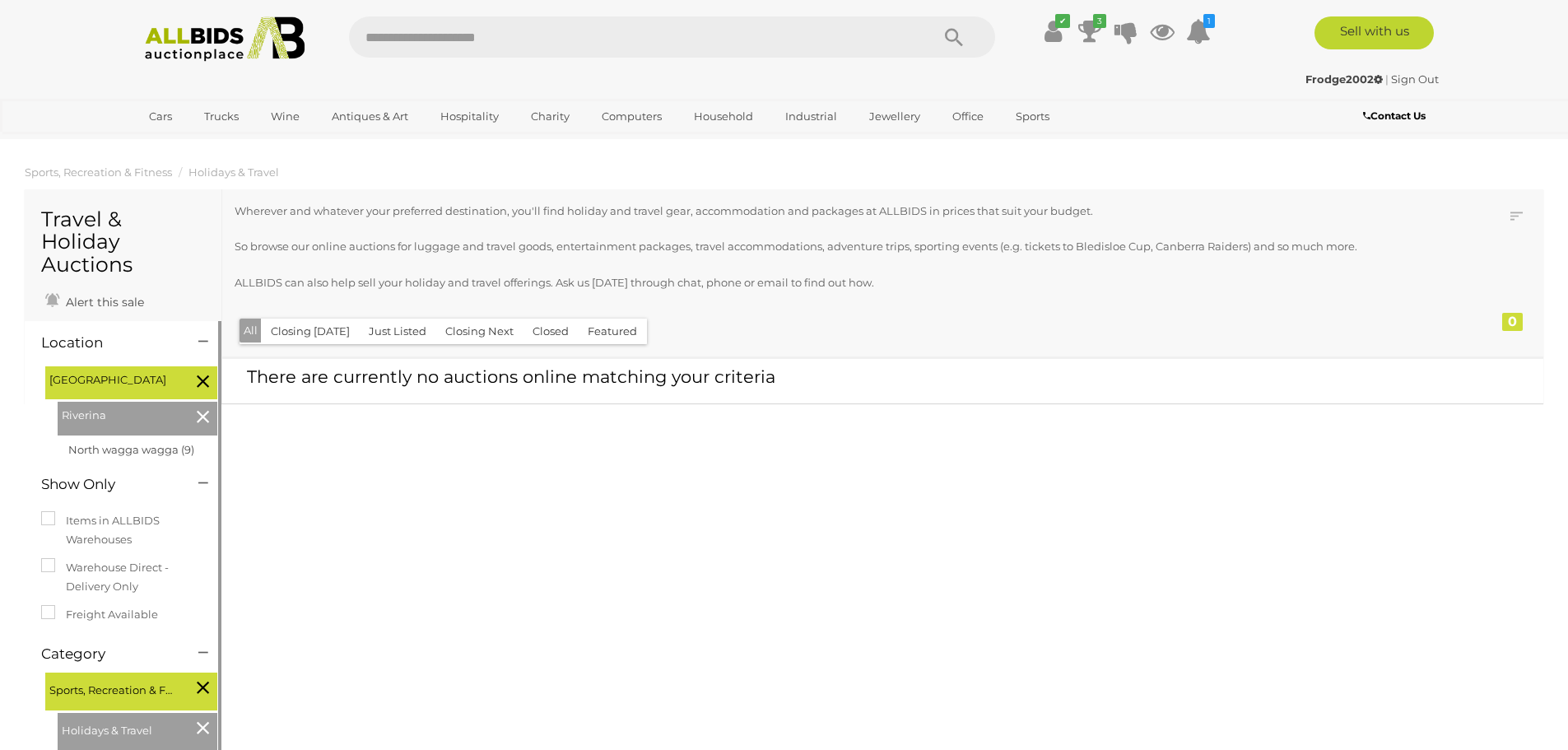
click at [102, 438] on li "North wagga wagga (9)" at bounding box center [143, 450] width 156 height 24
click at [121, 442] on link "North wagga wagga (9)" at bounding box center [131, 449] width 126 height 13
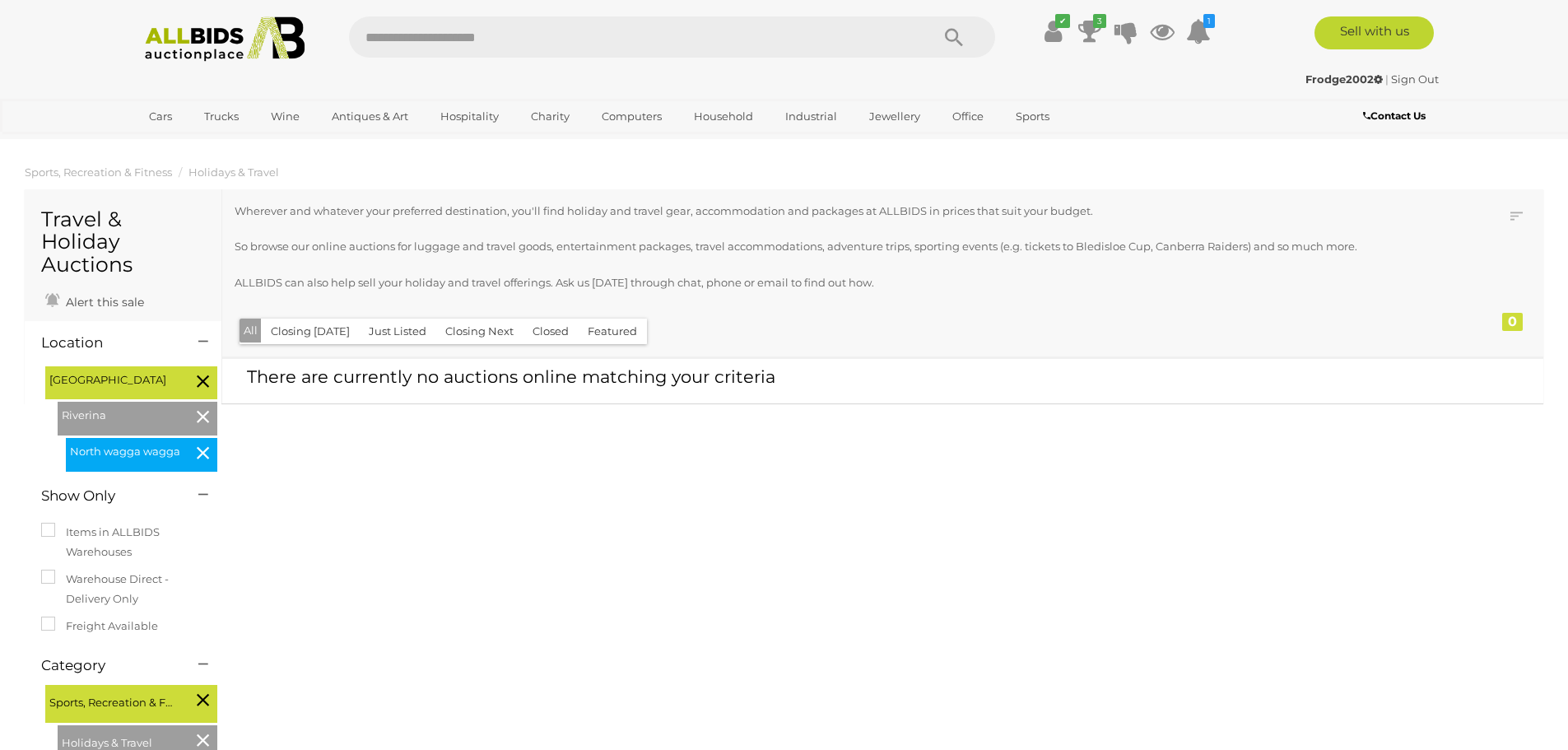
click at [59, 371] on span "[GEOGRAPHIC_DATA]" at bounding box center [111, 379] width 123 height 19
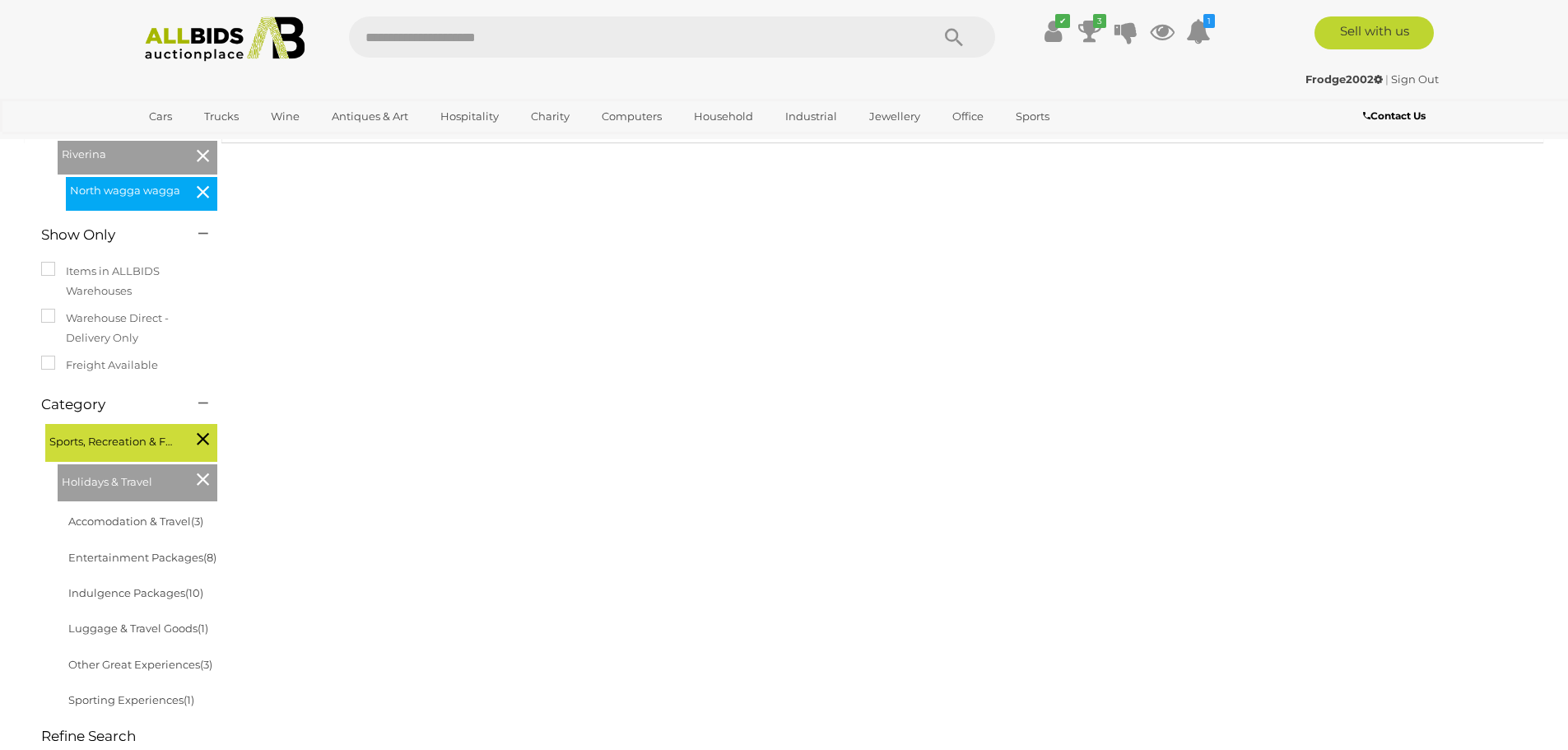
scroll to position [165, 0]
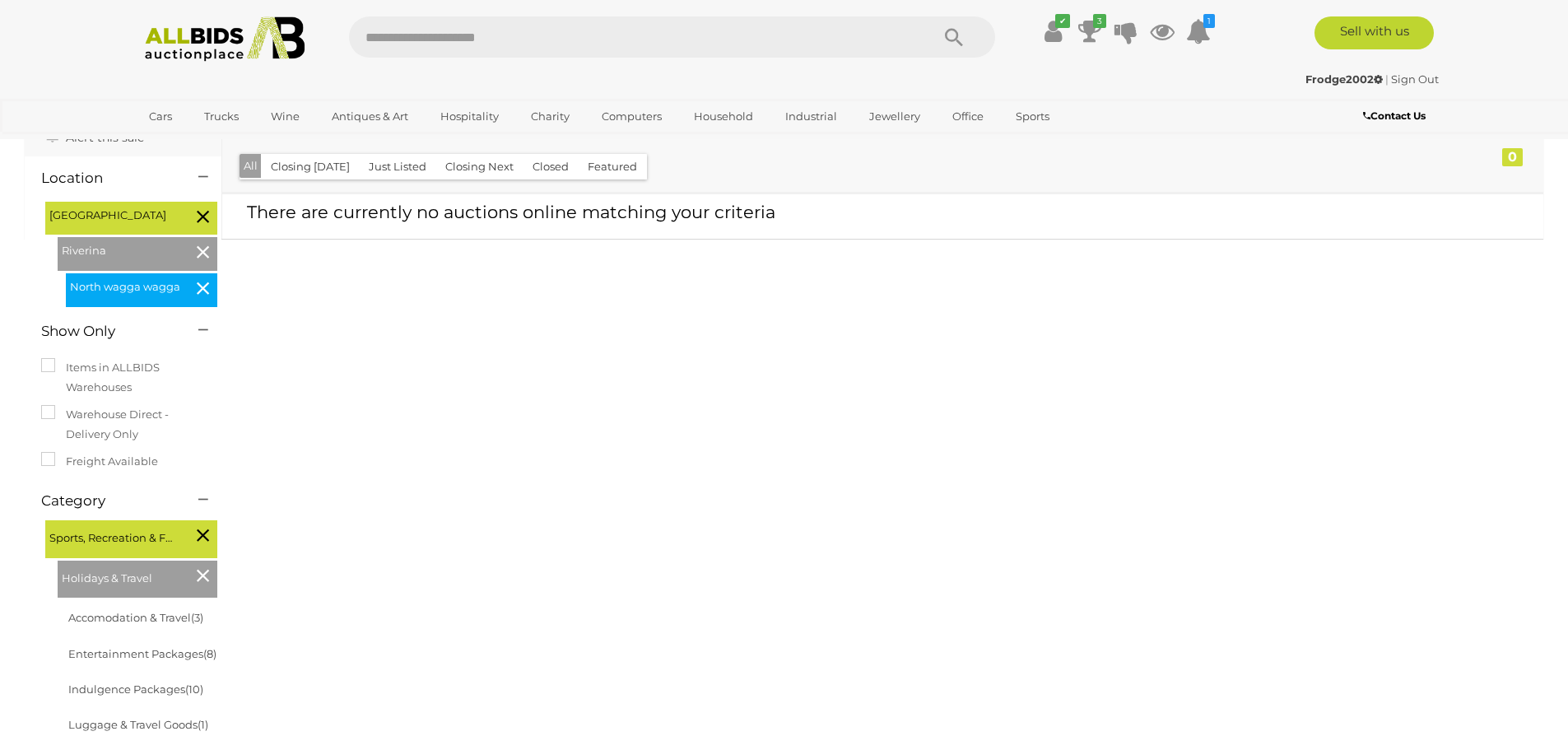
click at [102, 524] on span "Sports, Recreation & Fitness" at bounding box center [111, 536] width 123 height 23
click at [202, 565] on icon at bounding box center [203, 576] width 13 height 22
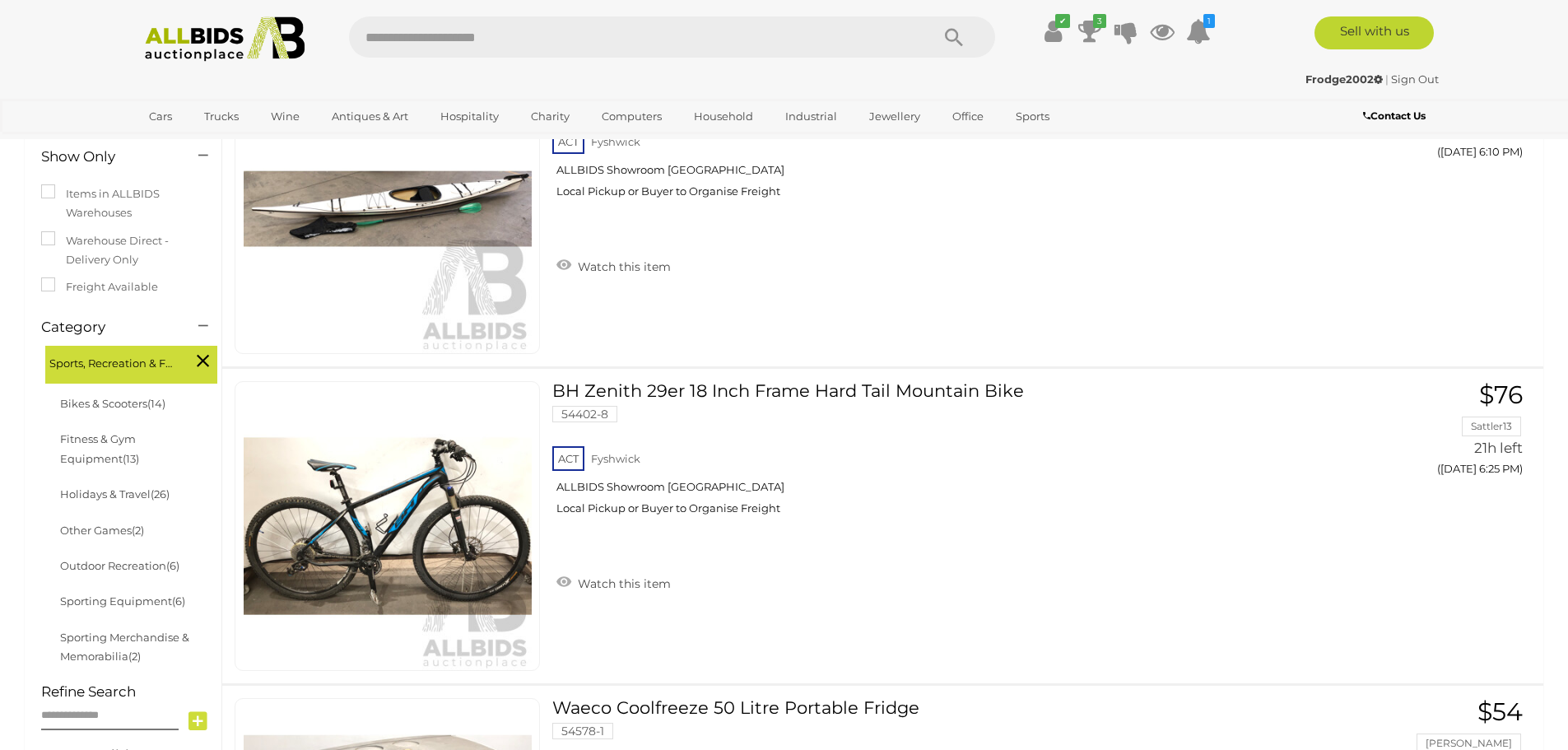
scroll to position [328, 0]
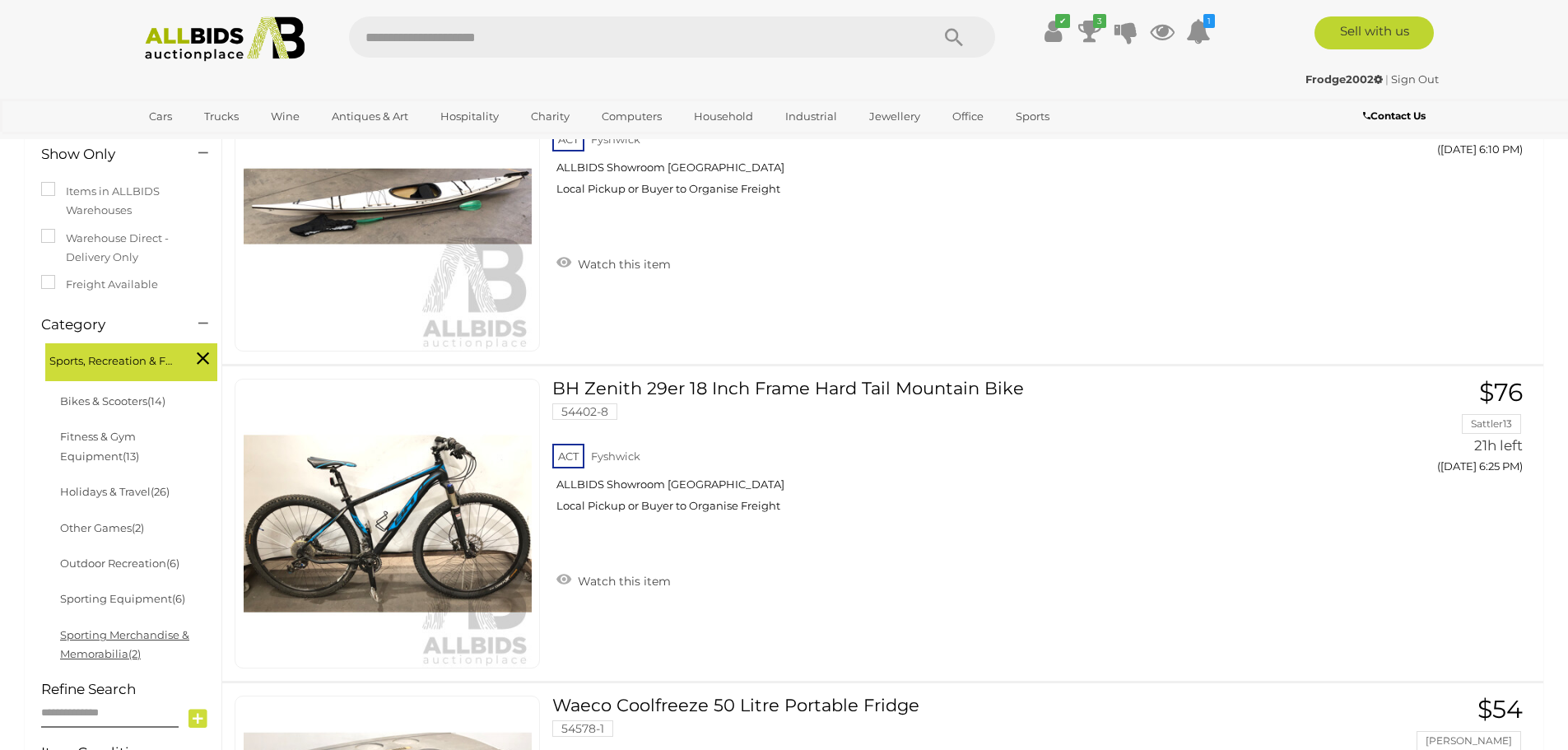
click at [125, 635] on link "Sporting Merchandise & Memorabilia (2)" at bounding box center [125, 644] width 130 height 32
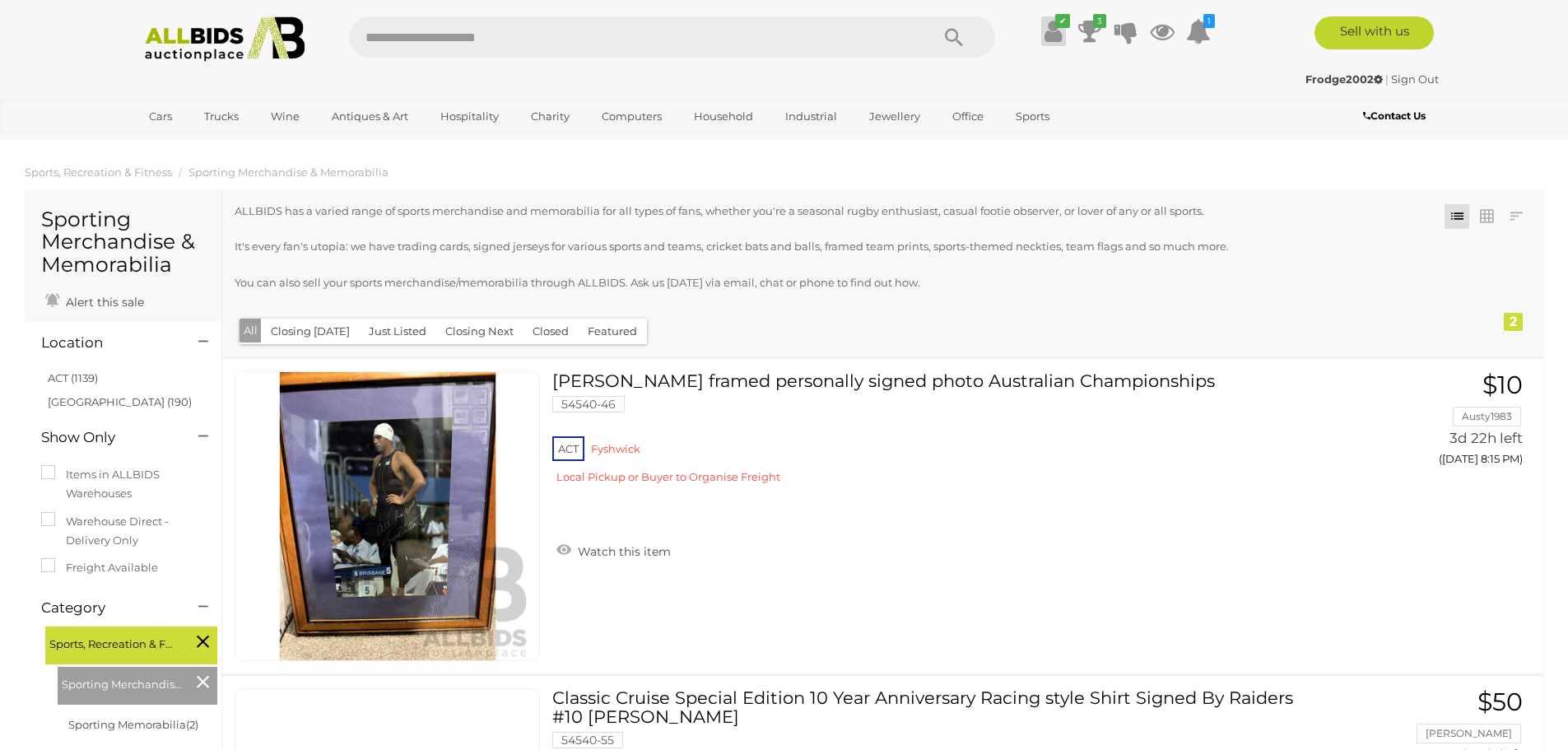
click at [1044, 31] on icon at bounding box center [1053, 31] width 17 height 30
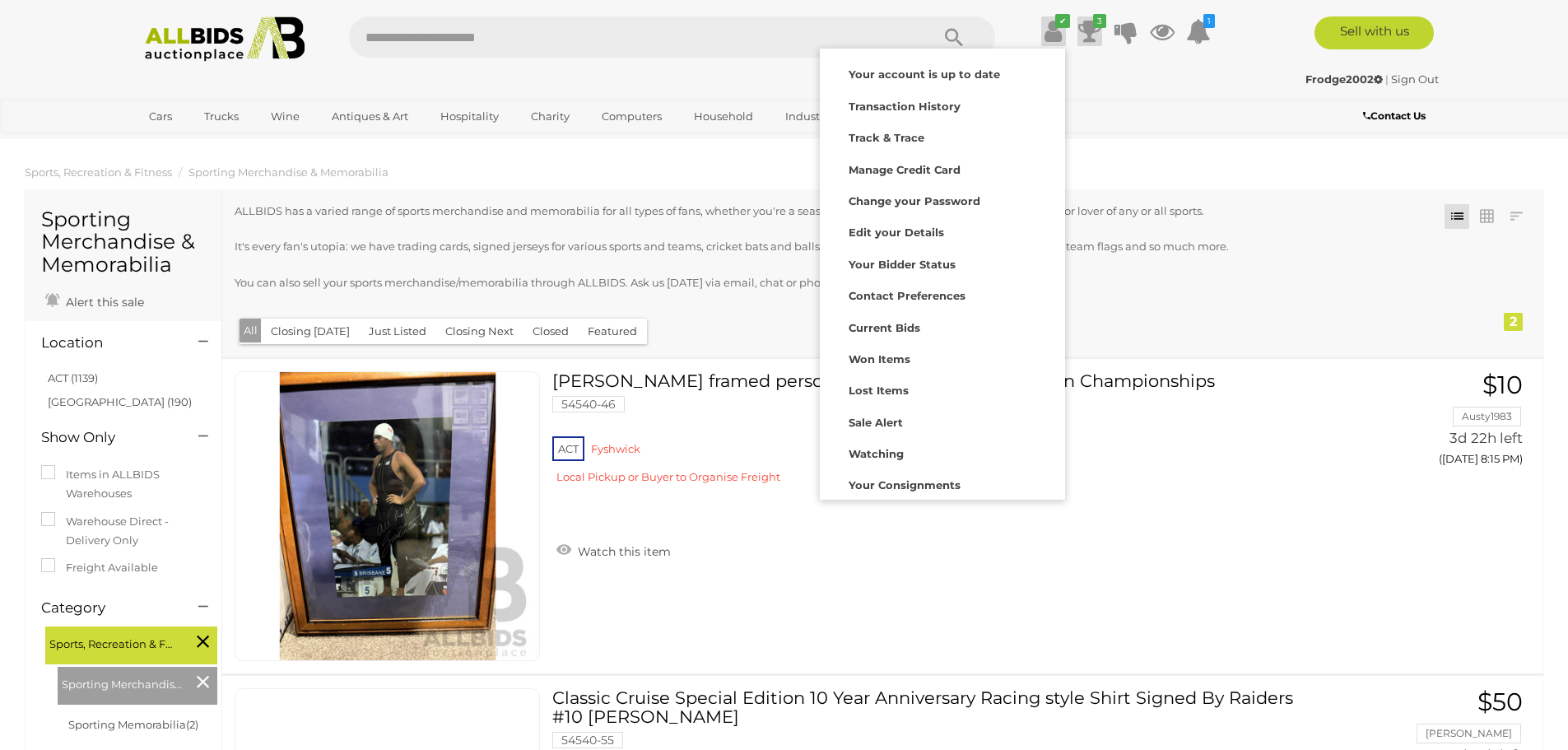
click at [1093, 34] on icon at bounding box center [1090, 31] width 23 height 30
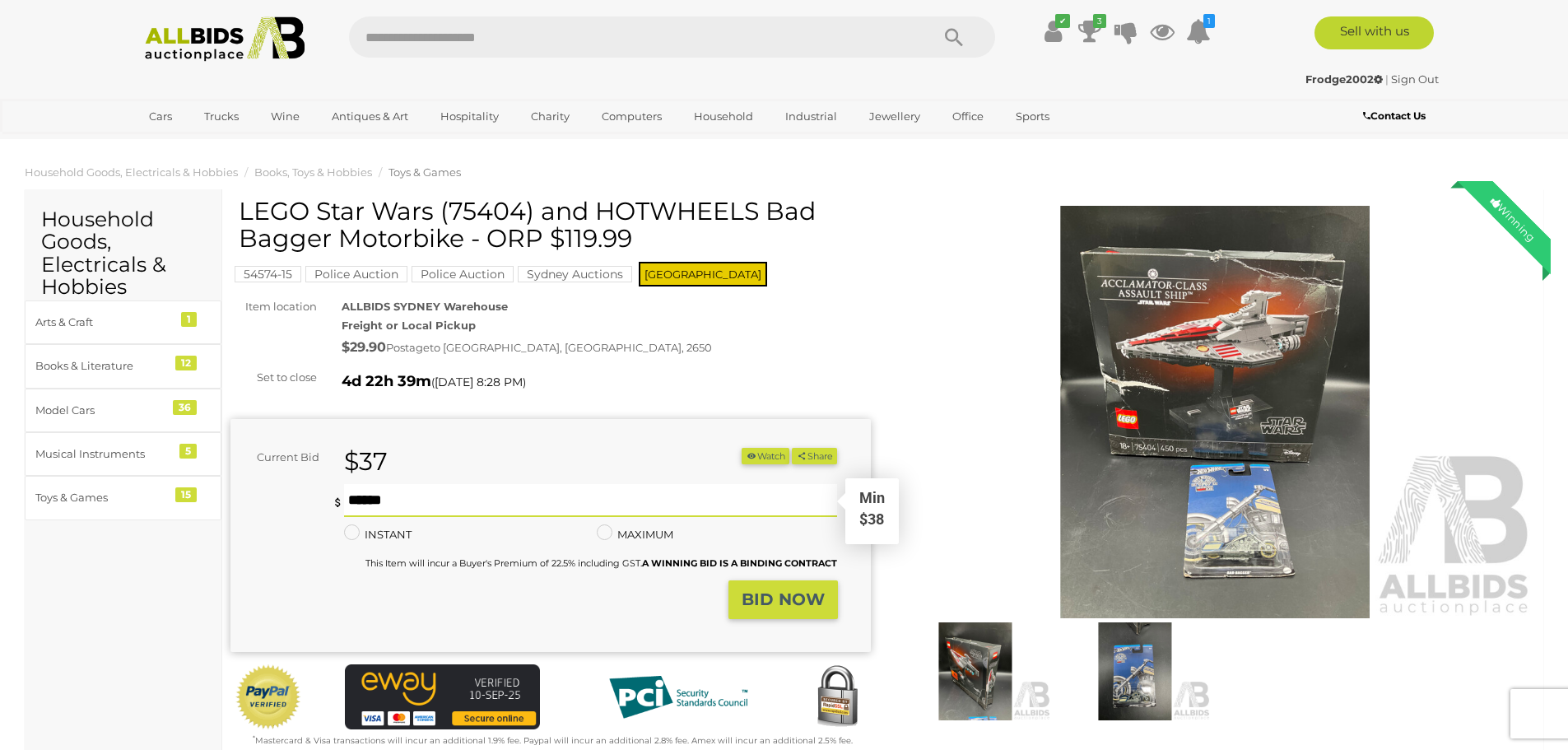
click at [478, 498] on input "text" at bounding box center [590, 500] width 494 height 33
type input "**"
click at [766, 603] on strong "BID NOW" at bounding box center [783, 599] width 83 height 20
